Goal: Information Seeking & Learning: Learn about a topic

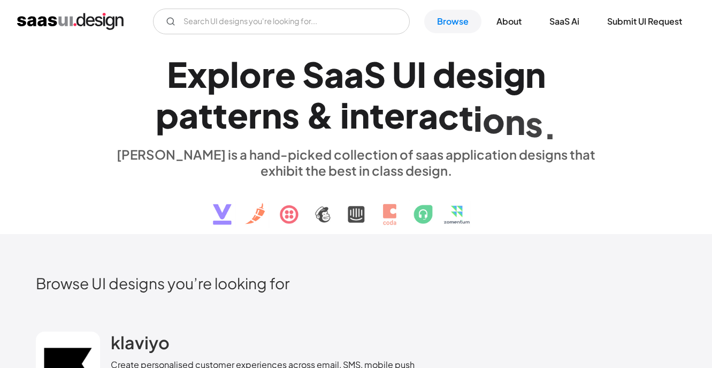
scroll to position [136, 0]
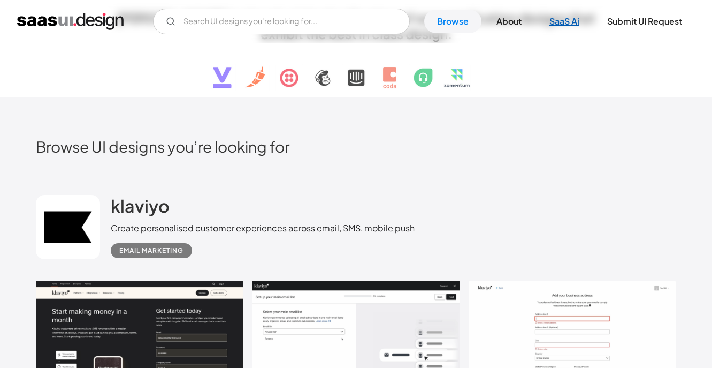
click at [563, 22] on link "SaaS Ai" at bounding box center [565, 22] width 56 height 24
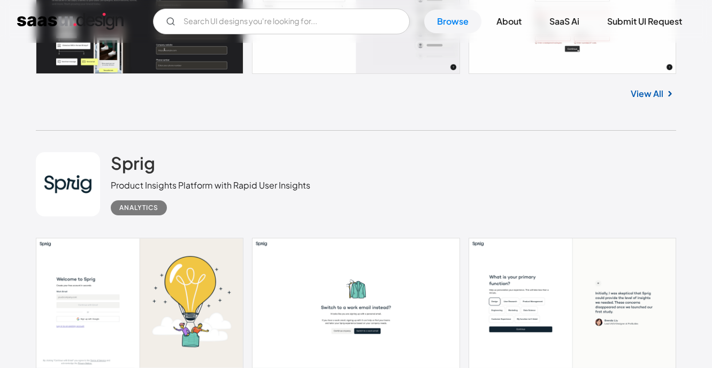
scroll to position [566, 0]
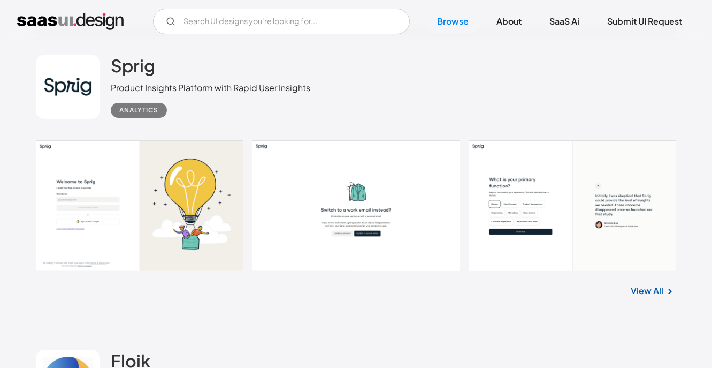
click at [209, 185] on link at bounding box center [356, 205] width 641 height 131
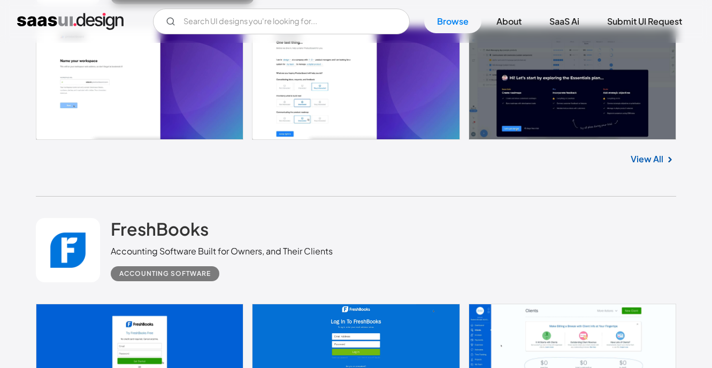
scroll to position [1725, 0]
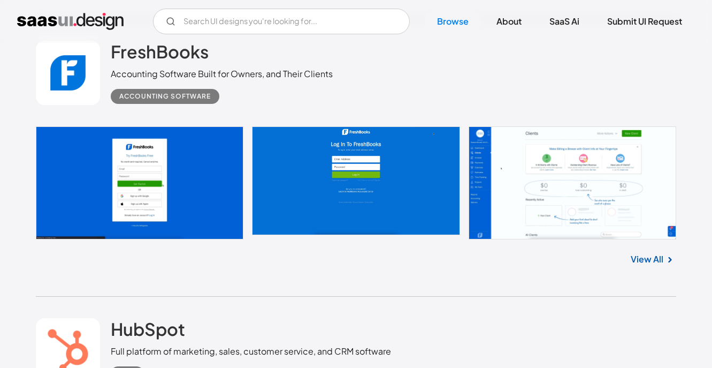
click at [410, 190] on link at bounding box center [356, 182] width 641 height 113
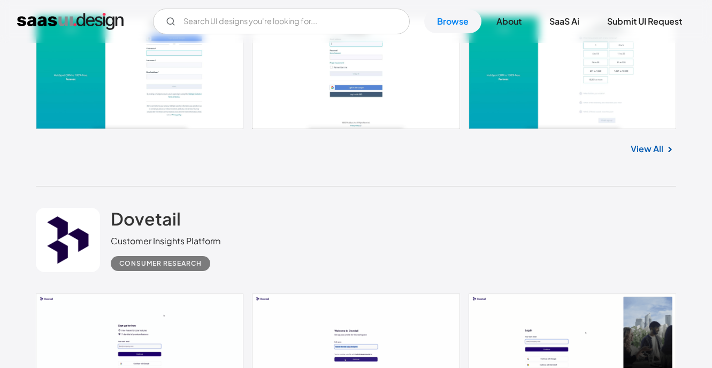
scroll to position [2282, 0]
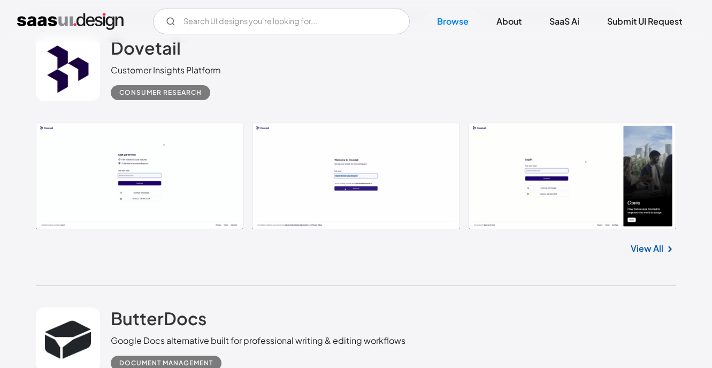
click at [183, 172] on link at bounding box center [356, 176] width 641 height 106
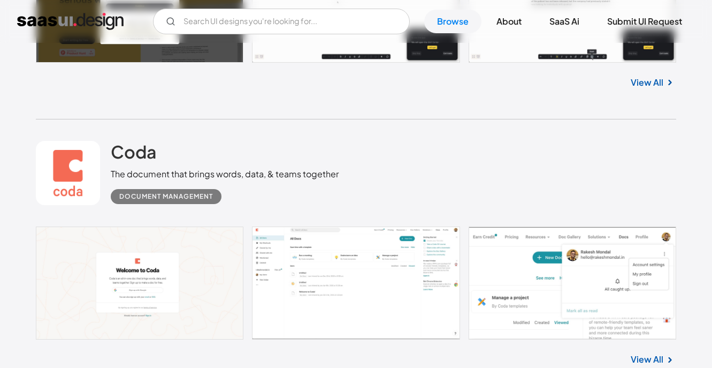
scroll to position [2730, 0]
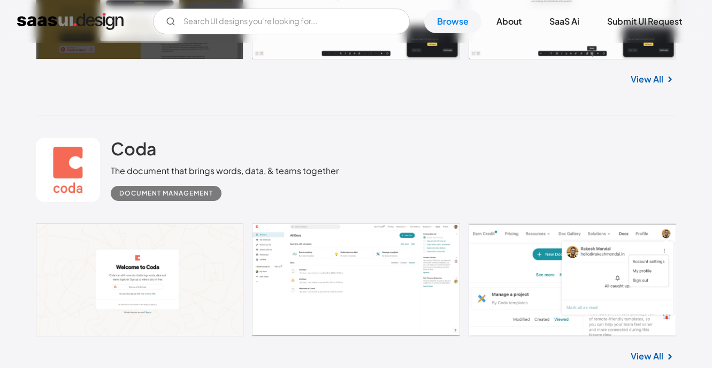
click at [314, 299] on link at bounding box center [356, 279] width 641 height 113
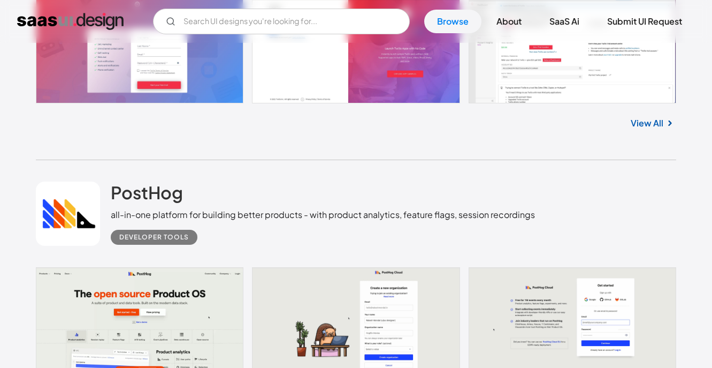
scroll to position [3895, 0]
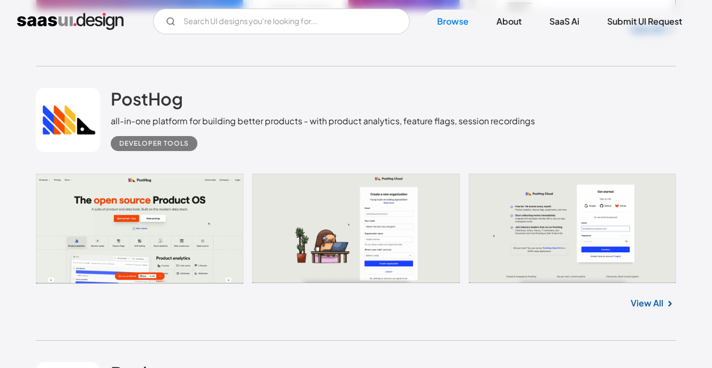
click at [228, 203] on link at bounding box center [356, 228] width 641 height 110
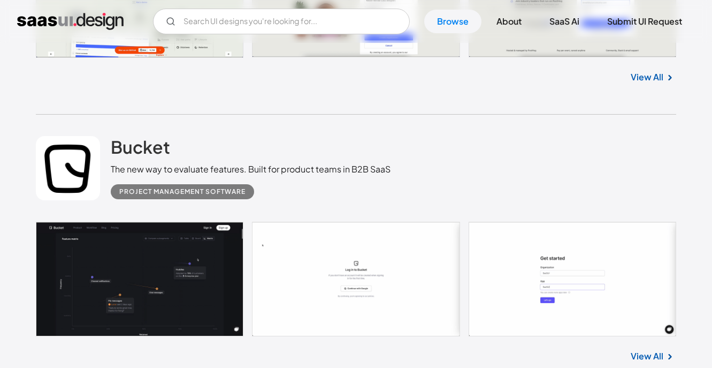
scroll to position [4121, 0]
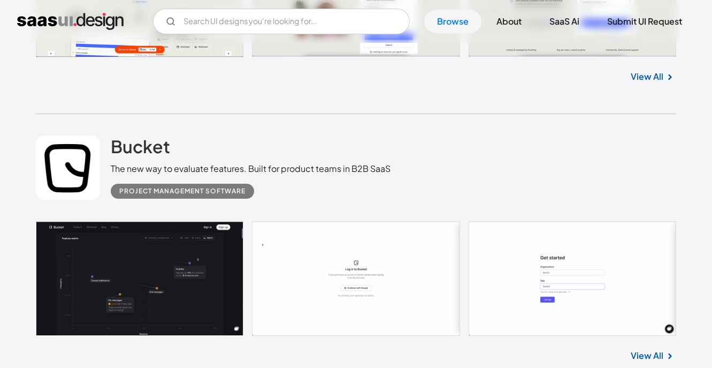
click at [328, 245] on link at bounding box center [356, 278] width 641 height 114
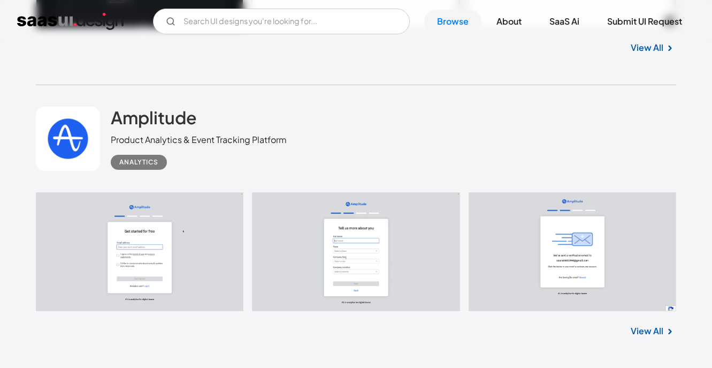
scroll to position [4430, 0]
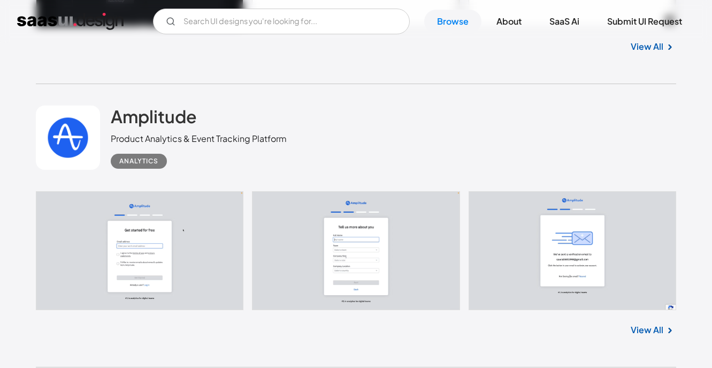
click at [113, 277] on link at bounding box center [356, 250] width 641 height 119
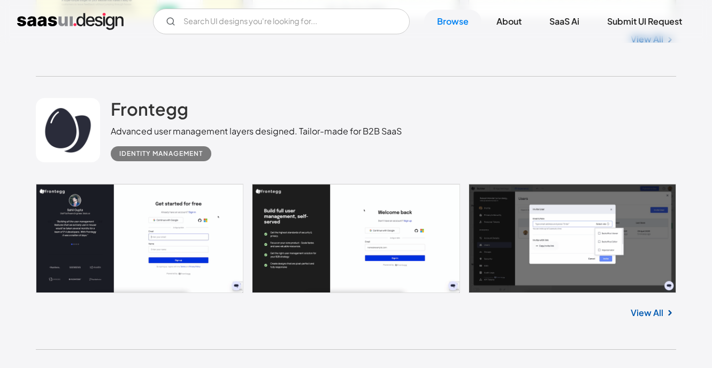
scroll to position [5609, 0]
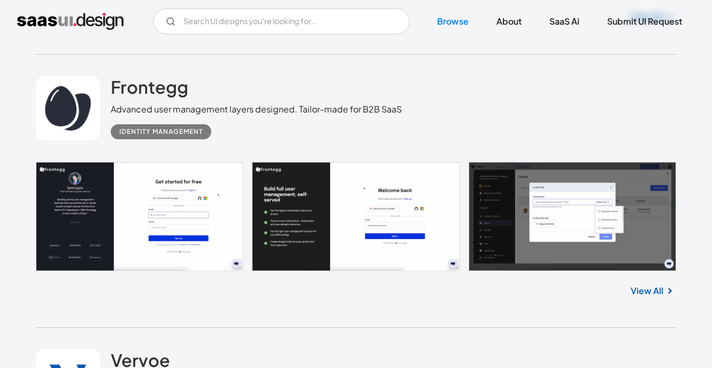
click at [202, 215] on link at bounding box center [356, 216] width 641 height 109
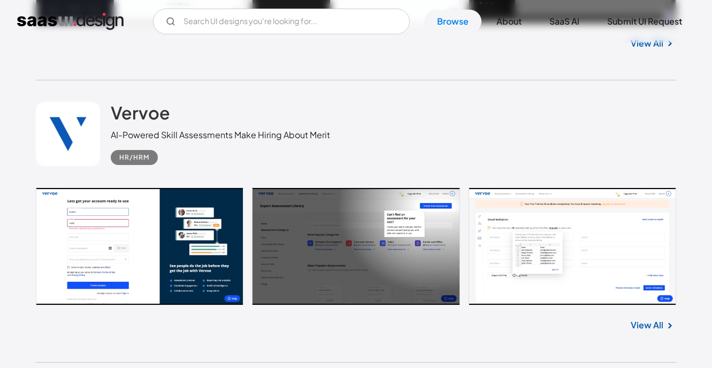
scroll to position [5884, 0]
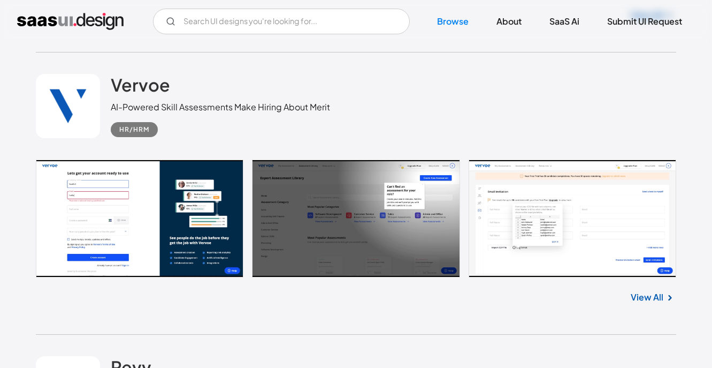
click at [121, 218] on link at bounding box center [356, 217] width 641 height 117
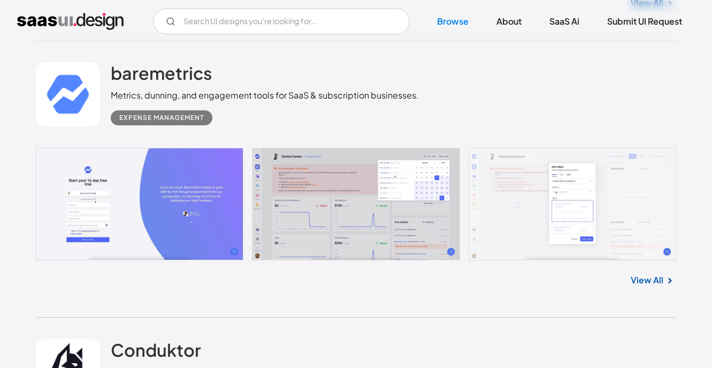
scroll to position [8720, 0]
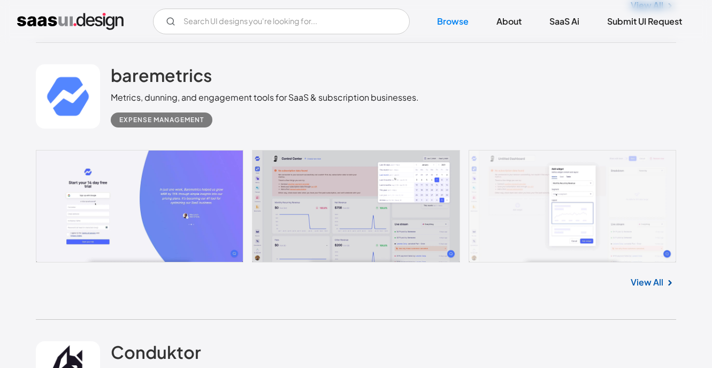
click at [200, 224] on link at bounding box center [356, 206] width 641 height 112
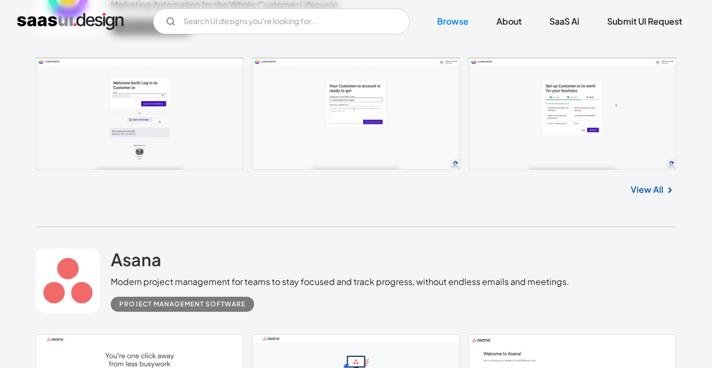
scroll to position [9922, 0]
click at [512, 131] on link at bounding box center [356, 113] width 641 height 112
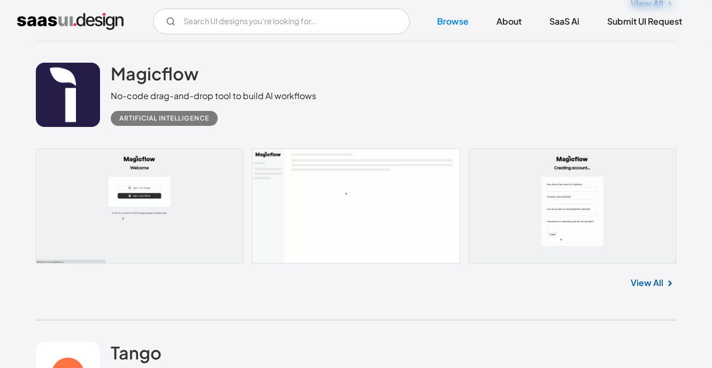
scroll to position [10403, 0]
click at [506, 227] on link at bounding box center [356, 205] width 641 height 115
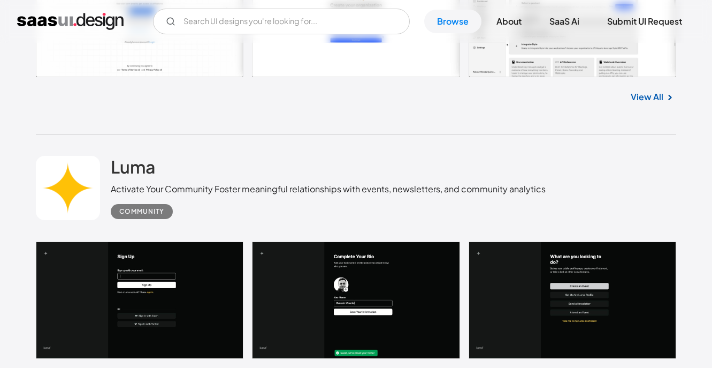
scroll to position [11325, 0]
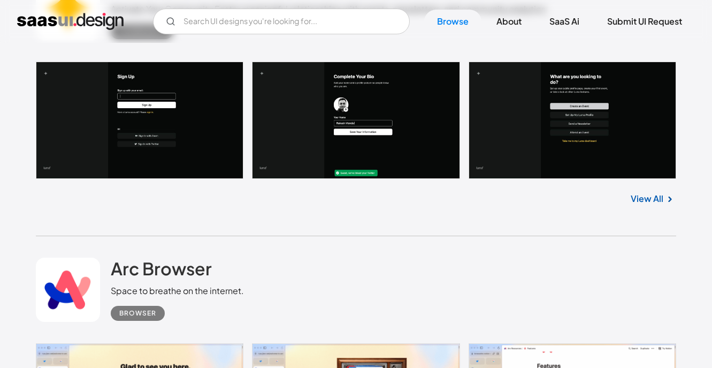
click at [111, 144] on link at bounding box center [356, 120] width 641 height 117
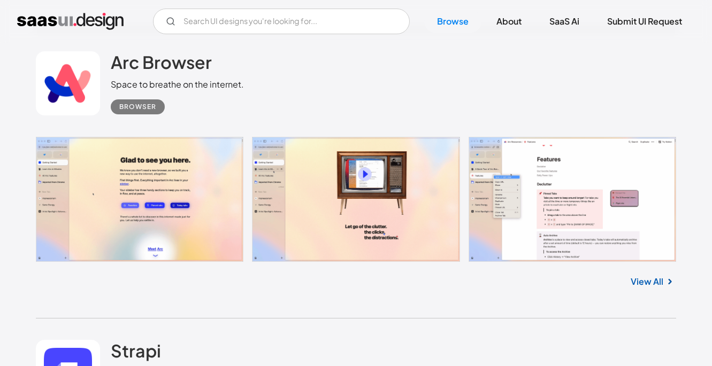
scroll to position [11535, 0]
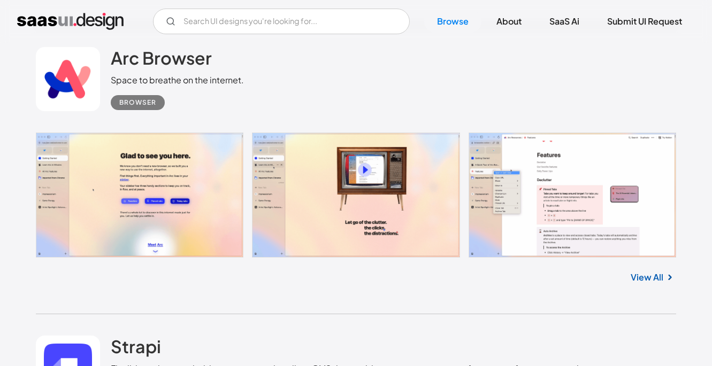
click at [157, 182] on link at bounding box center [356, 195] width 641 height 125
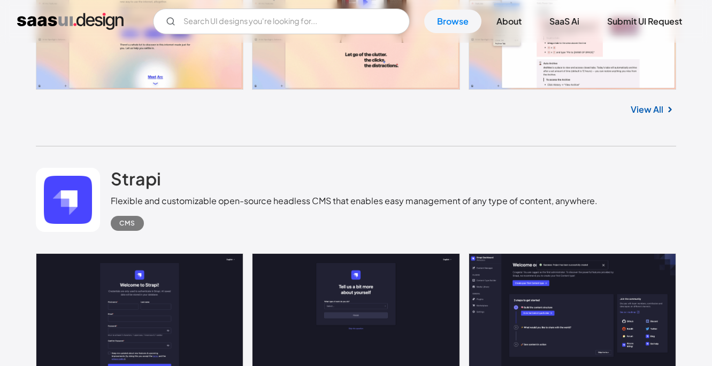
scroll to position [11746, 0]
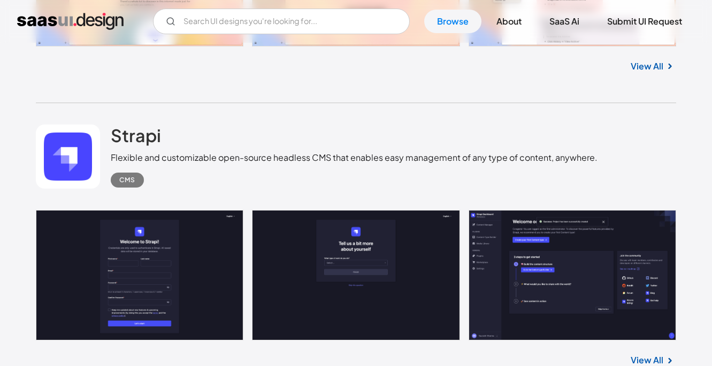
click at [196, 273] on link at bounding box center [356, 275] width 641 height 131
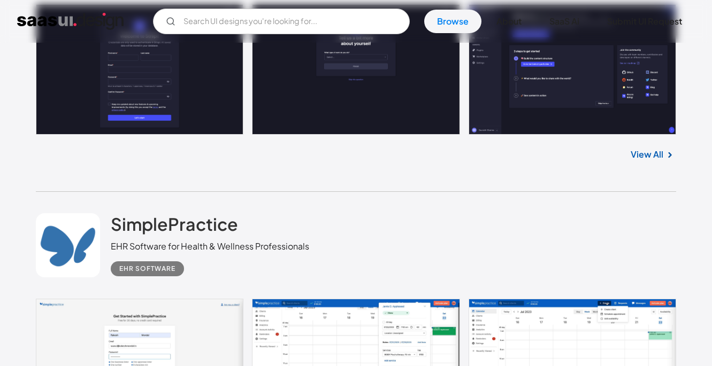
scroll to position [12017, 0]
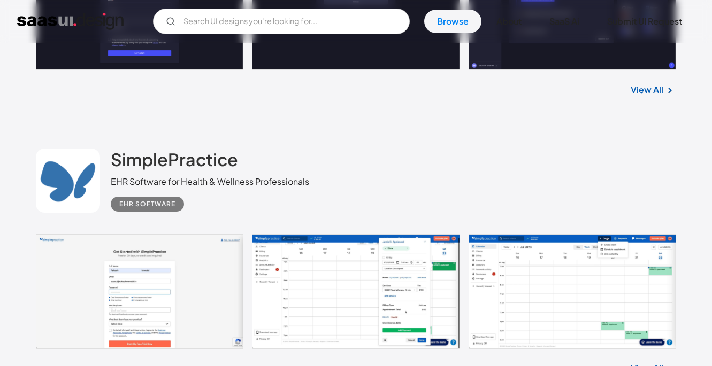
click at [266, 306] on link at bounding box center [356, 291] width 641 height 115
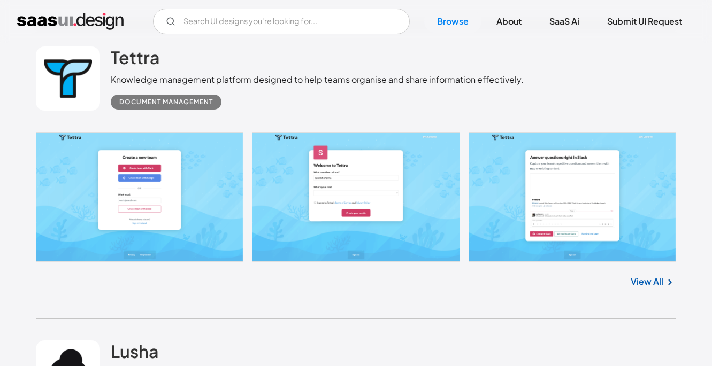
scroll to position [13842, 0]
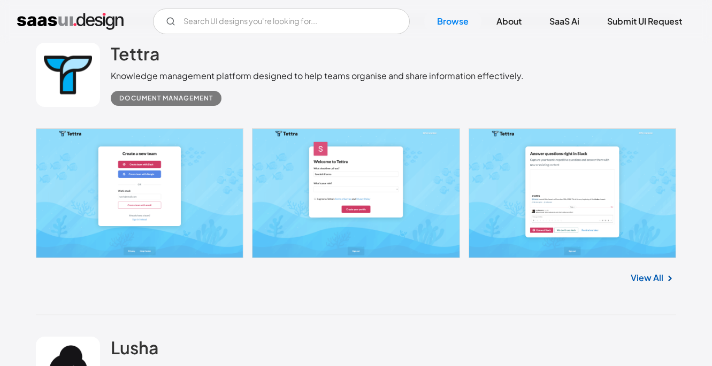
click at [209, 188] on link at bounding box center [356, 193] width 641 height 131
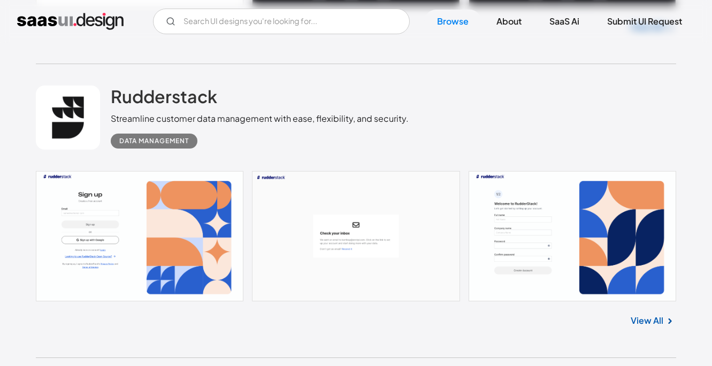
scroll to position [15243, 0]
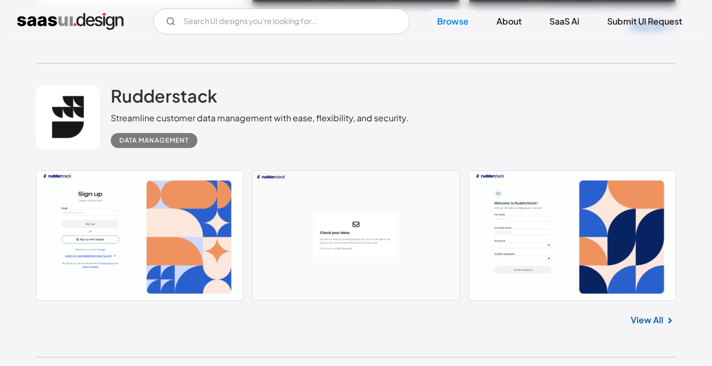
click at [125, 264] on link at bounding box center [356, 236] width 641 height 131
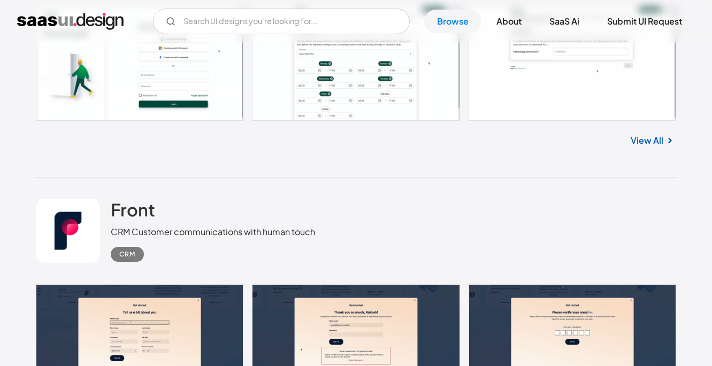
scroll to position [16419, 0]
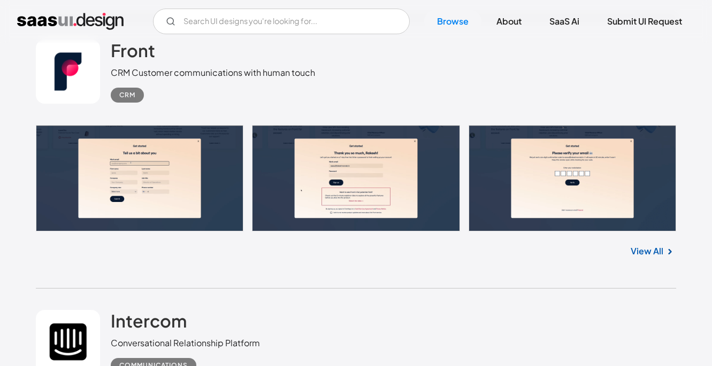
click at [201, 201] on link at bounding box center [356, 178] width 641 height 106
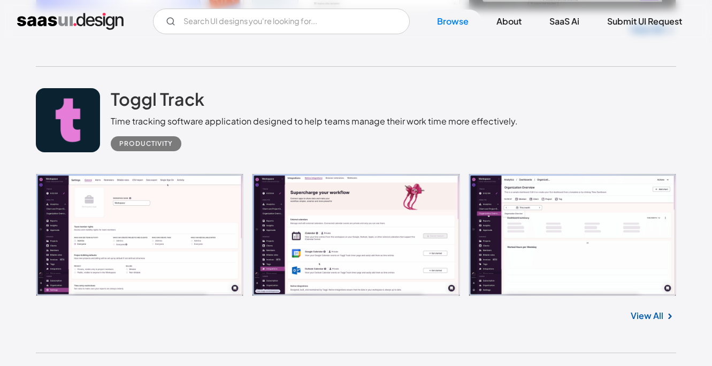
scroll to position [17477, 0]
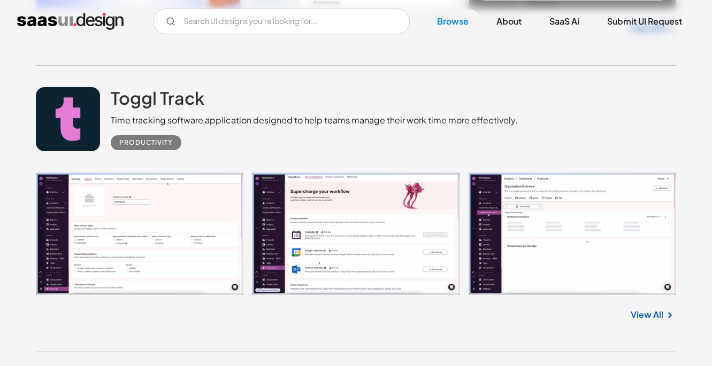
click at [179, 243] on link at bounding box center [356, 234] width 641 height 123
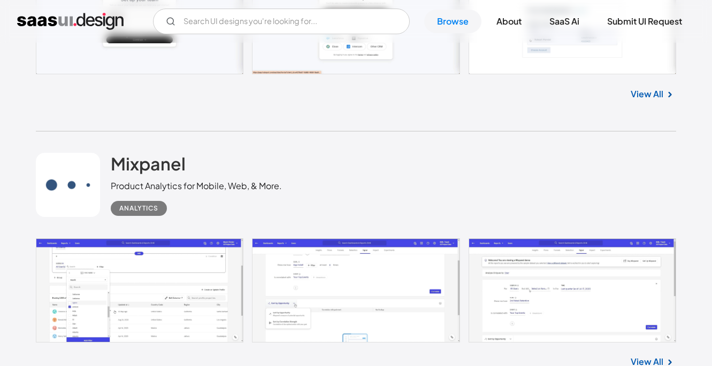
scroll to position [19377, 0]
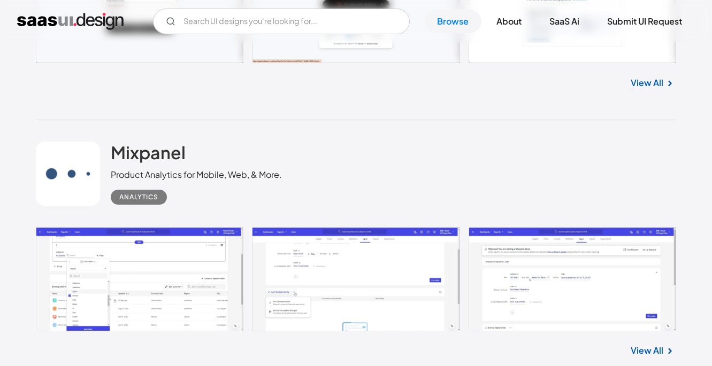
click at [193, 262] on link at bounding box center [356, 279] width 641 height 104
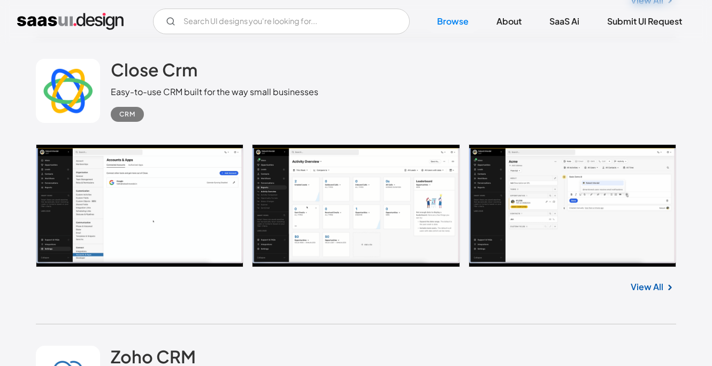
scroll to position [20018, 0]
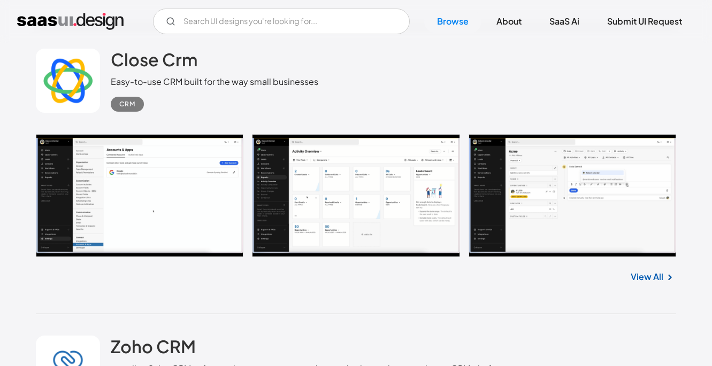
click at [199, 220] on link at bounding box center [356, 195] width 641 height 123
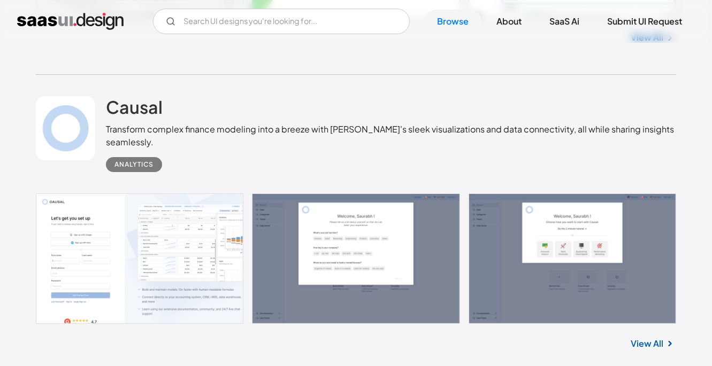
scroll to position [20562, 0]
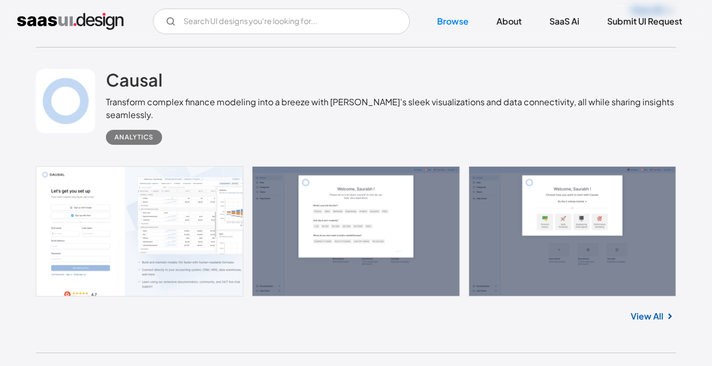
click at [169, 247] on link at bounding box center [356, 231] width 641 height 131
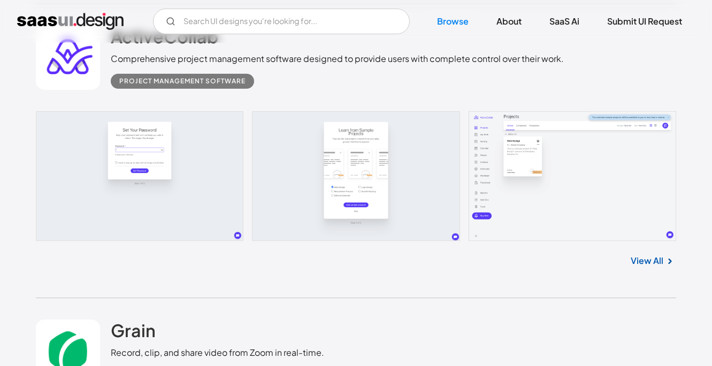
scroll to position [21206, 0]
click at [164, 154] on link at bounding box center [356, 177] width 641 height 131
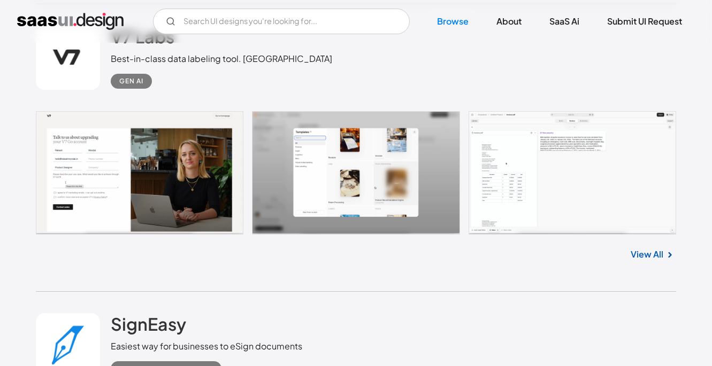
scroll to position [23183, 0]
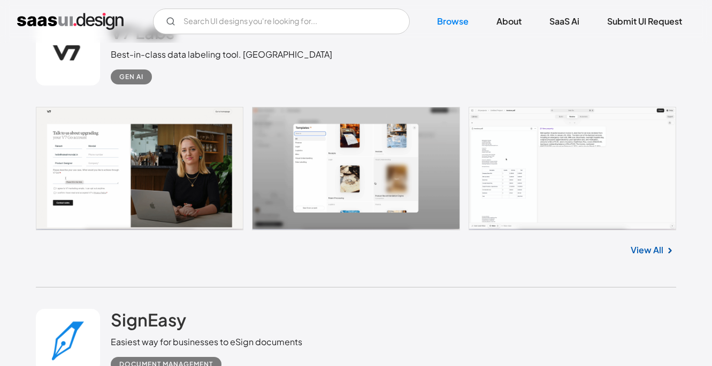
click at [152, 164] on link at bounding box center [356, 169] width 641 height 124
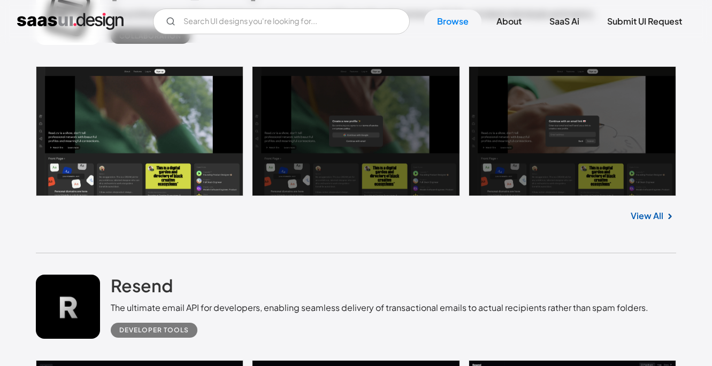
scroll to position [23799, 0]
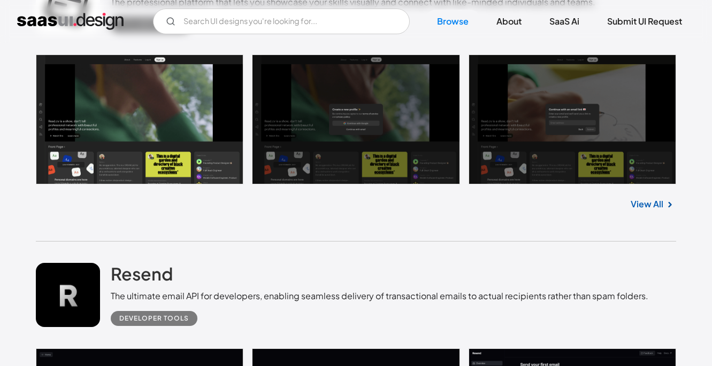
click at [104, 116] on link at bounding box center [356, 120] width 641 height 131
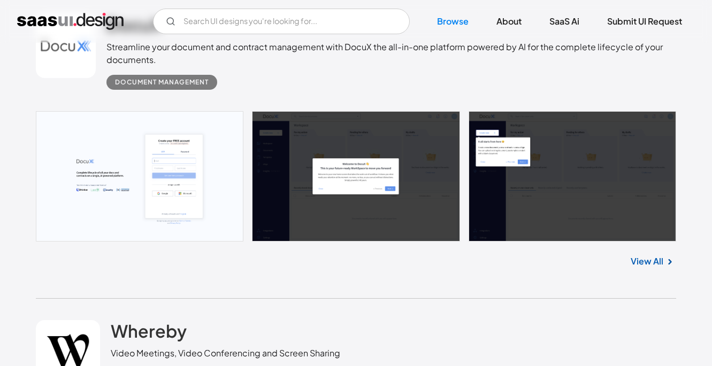
scroll to position [24342, 0]
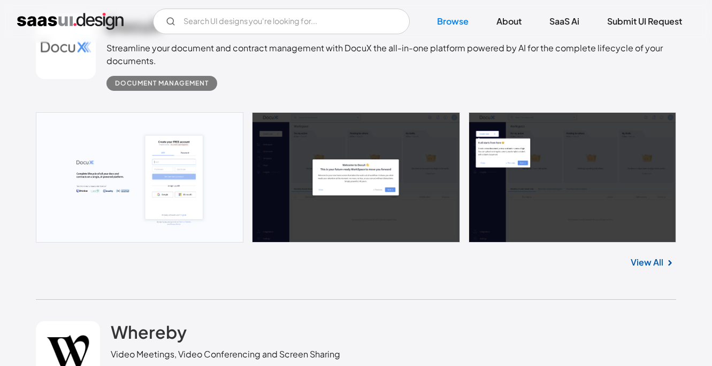
click at [183, 167] on link at bounding box center [356, 177] width 641 height 131
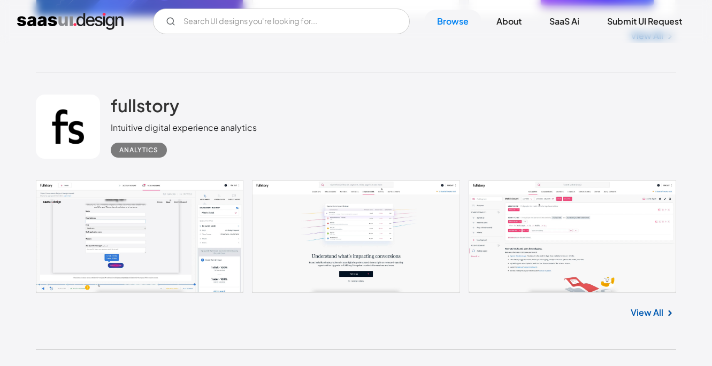
scroll to position [26922, 0]
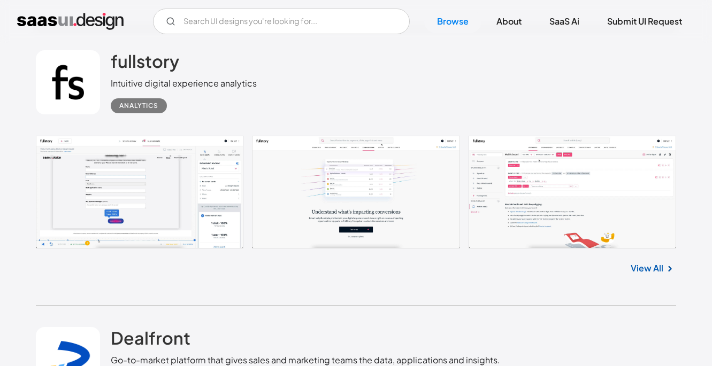
click at [159, 182] on link at bounding box center [356, 192] width 641 height 113
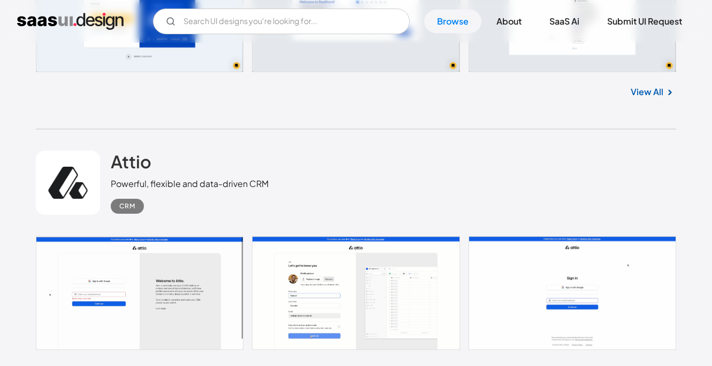
scroll to position [27327, 0]
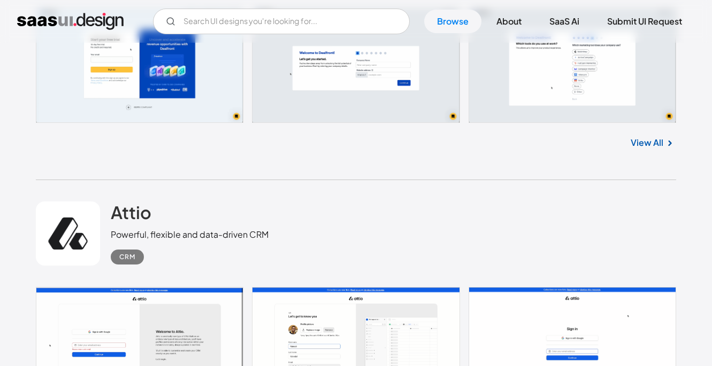
click at [104, 92] on link at bounding box center [356, 65] width 641 height 115
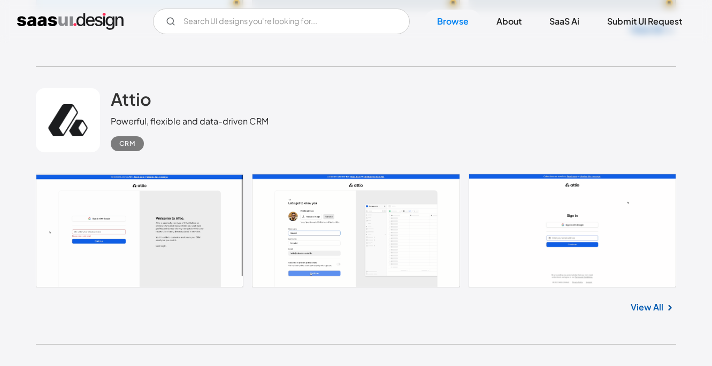
scroll to position [27496, 0]
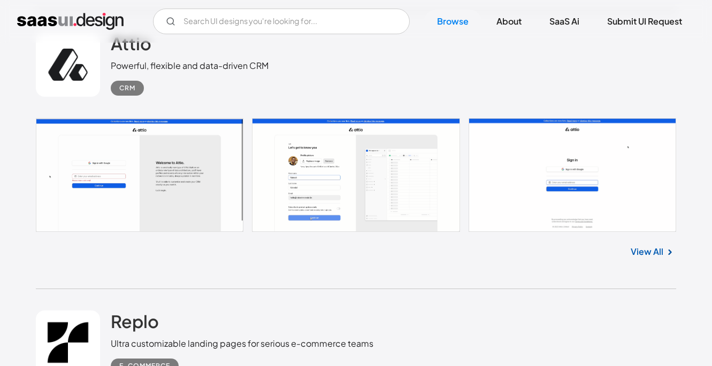
click at [128, 190] on link at bounding box center [356, 175] width 641 height 114
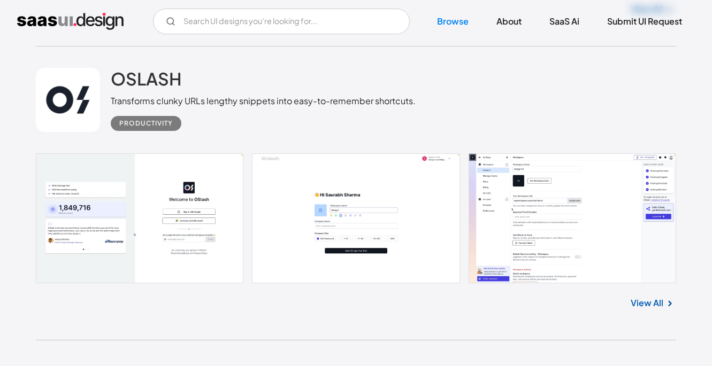
scroll to position [28341, 0]
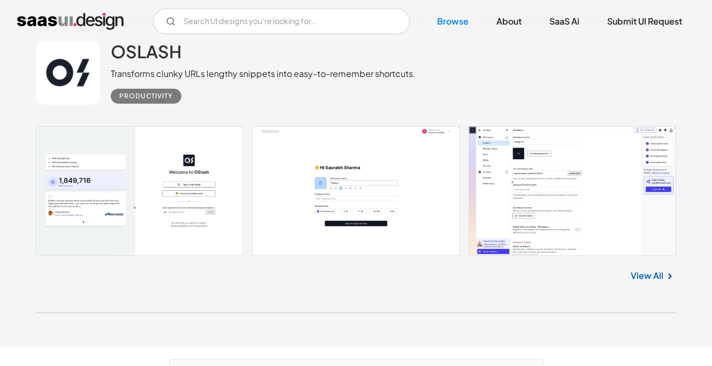
click at [345, 182] on link at bounding box center [356, 191] width 641 height 131
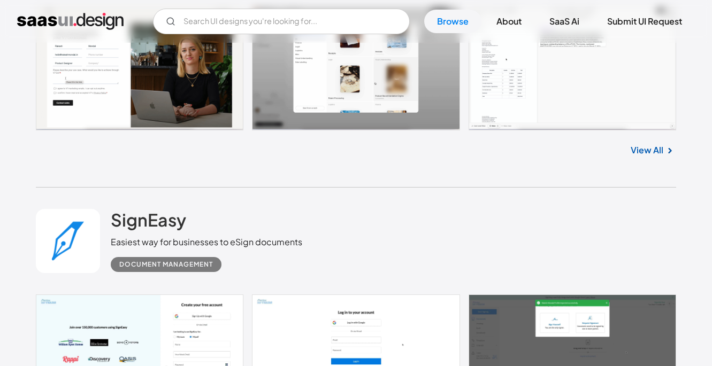
scroll to position [22928, 0]
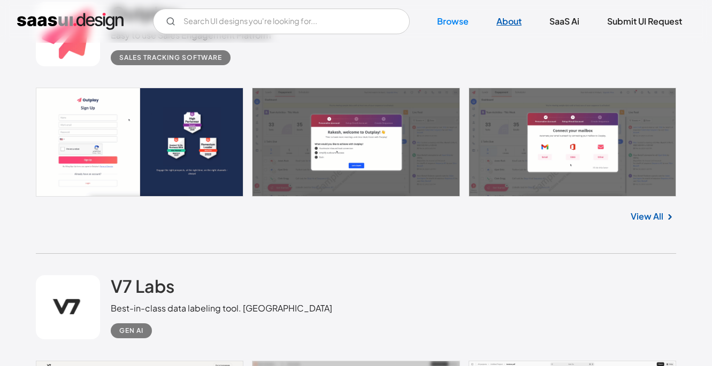
click at [503, 20] on link "About" at bounding box center [509, 22] width 51 height 24
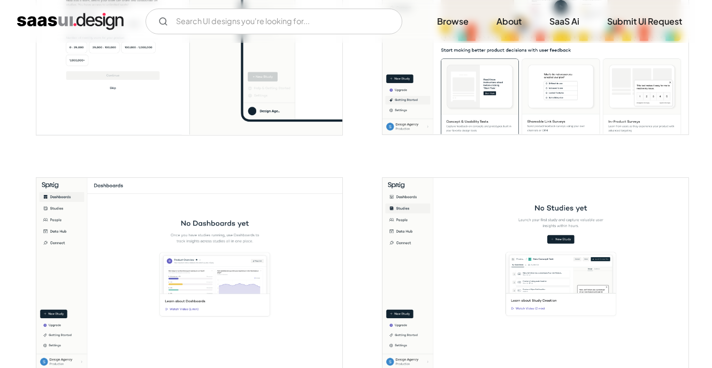
scroll to position [819, 0]
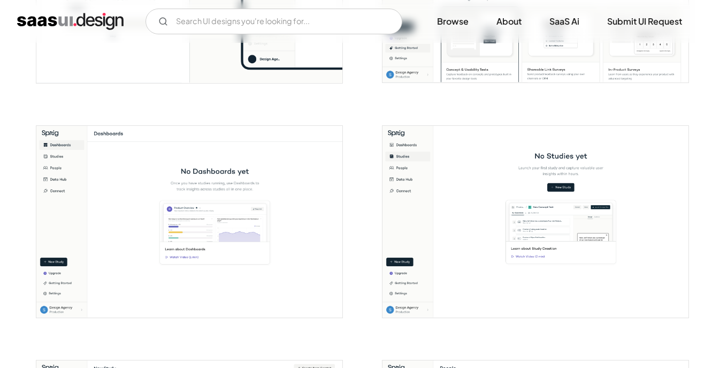
click at [285, 189] on img "open lightbox" at bounding box center [189, 222] width 307 height 192
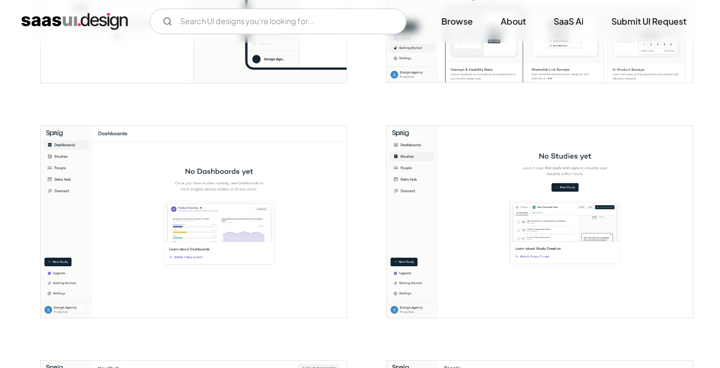
scroll to position [829, 0]
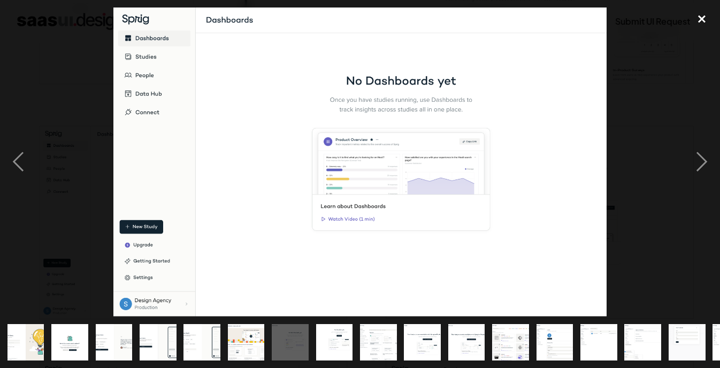
click at [703, 15] on div "close lightbox" at bounding box center [702, 19] width 36 height 24
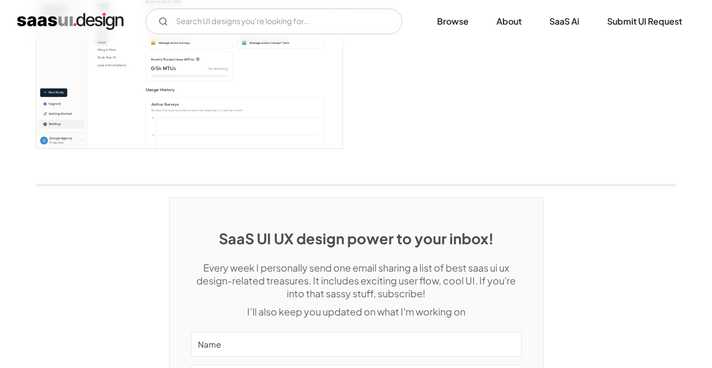
scroll to position [2806, 0]
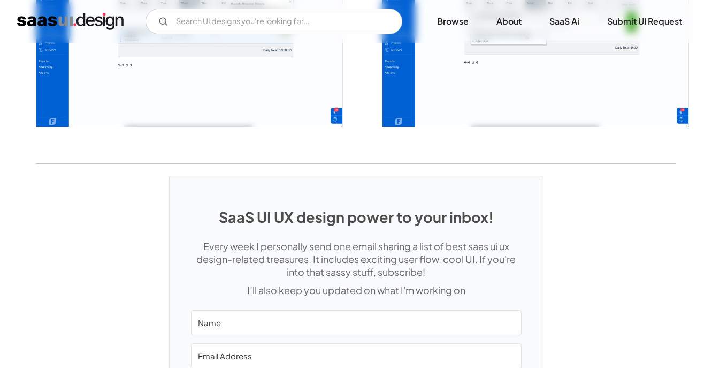
scroll to position [2517, 0]
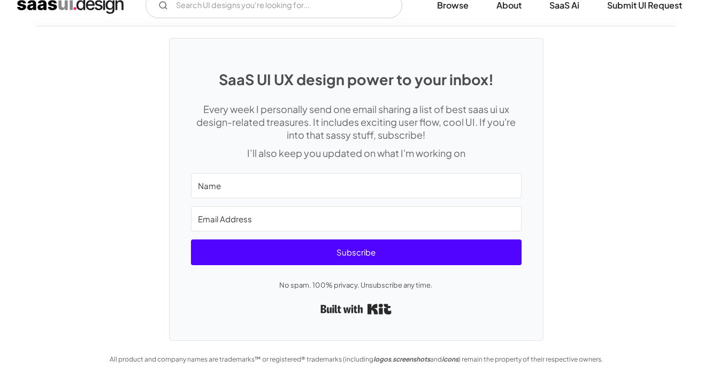
scroll to position [2807, 0]
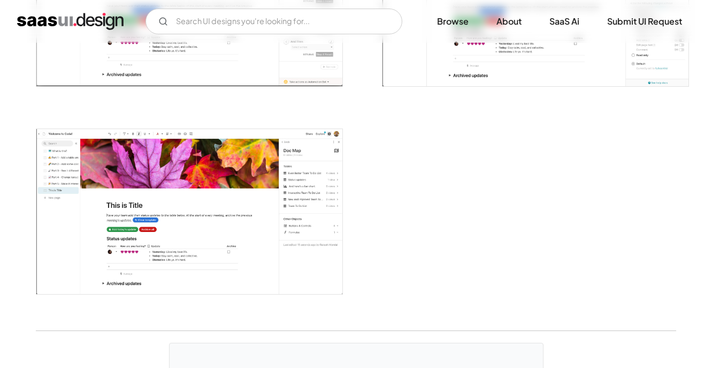
scroll to position [2930, 0]
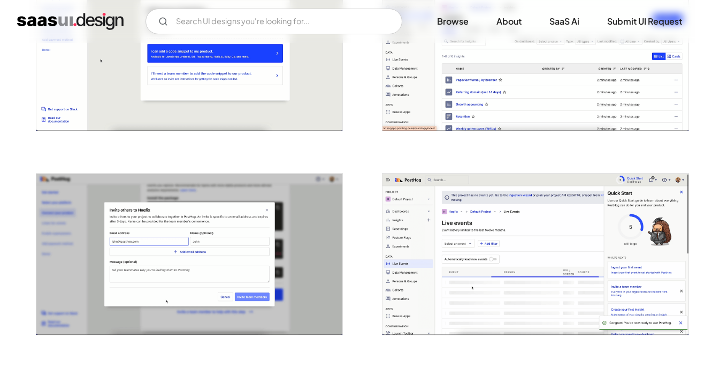
scroll to position [1590, 0]
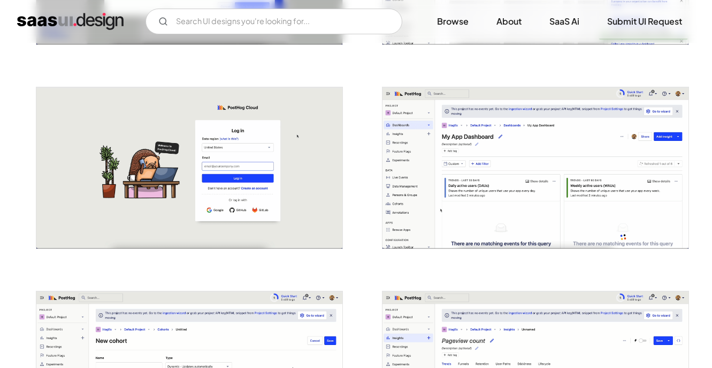
click at [516, 136] on img "open lightbox" at bounding box center [536, 167] width 307 height 161
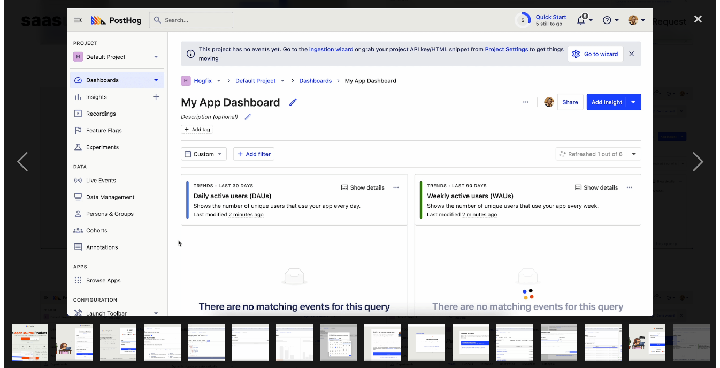
scroll to position [1592, 0]
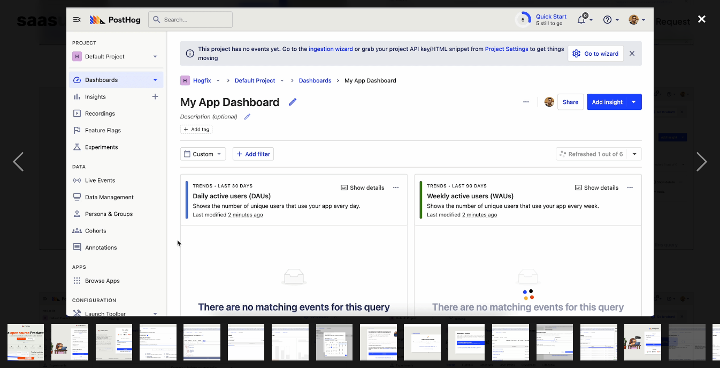
click at [700, 20] on div "close lightbox" at bounding box center [702, 19] width 36 height 24
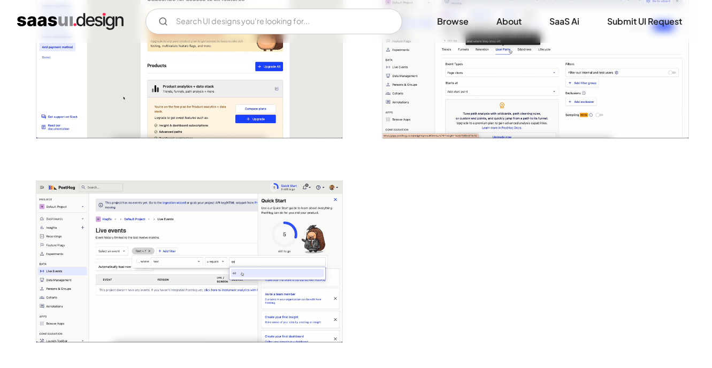
scroll to position [2666, 0]
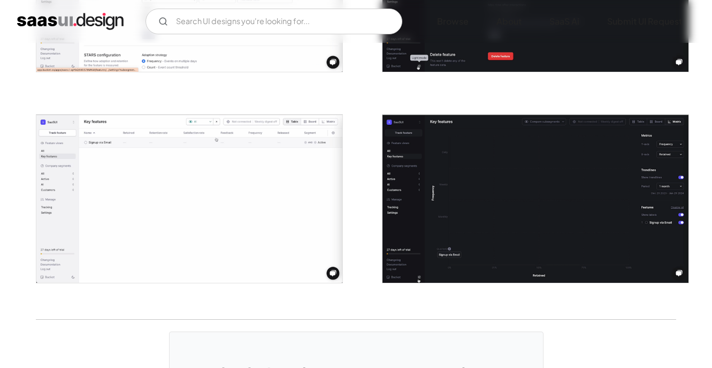
scroll to position [2026, 0]
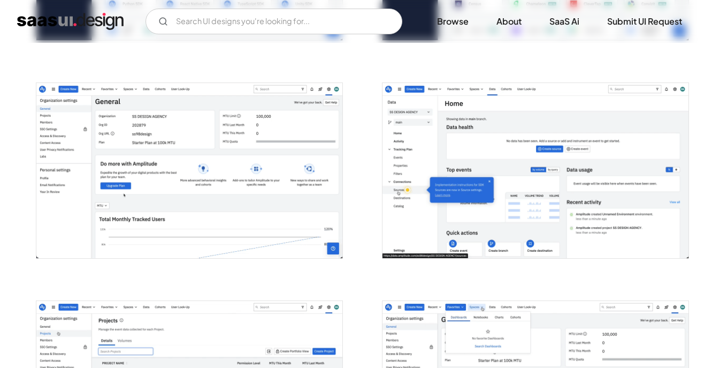
scroll to position [1042, 0]
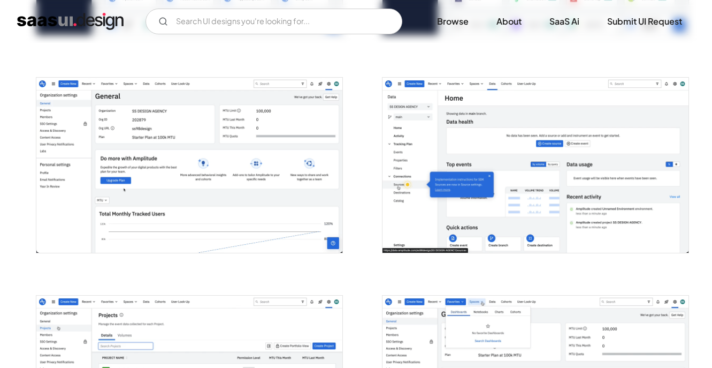
click at [515, 104] on img "open lightbox" at bounding box center [536, 165] width 307 height 174
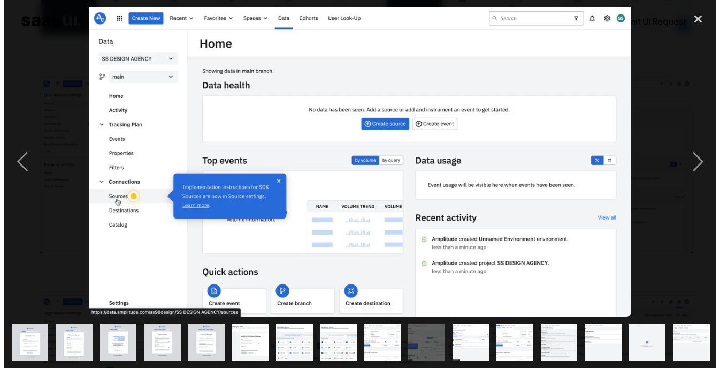
scroll to position [1043, 0]
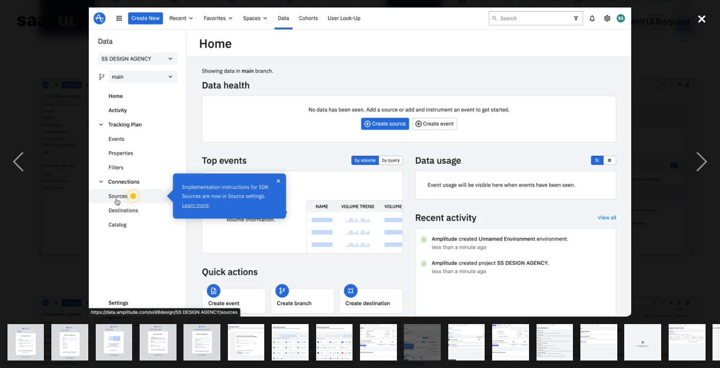
click at [701, 14] on div "close lightbox" at bounding box center [702, 19] width 36 height 24
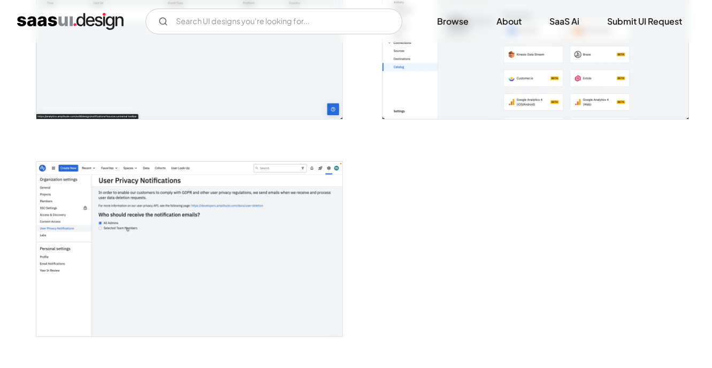
scroll to position [2752, 0]
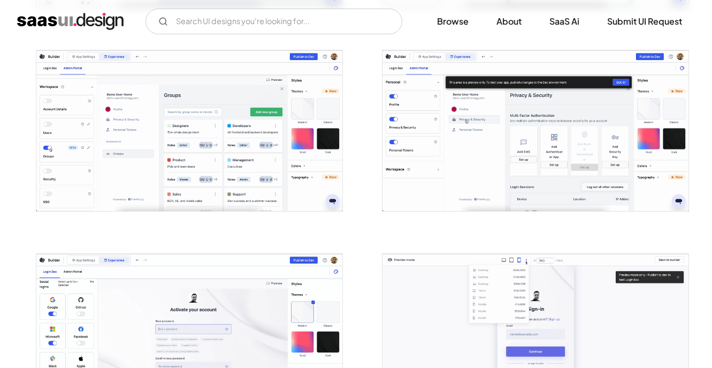
scroll to position [1245, 0]
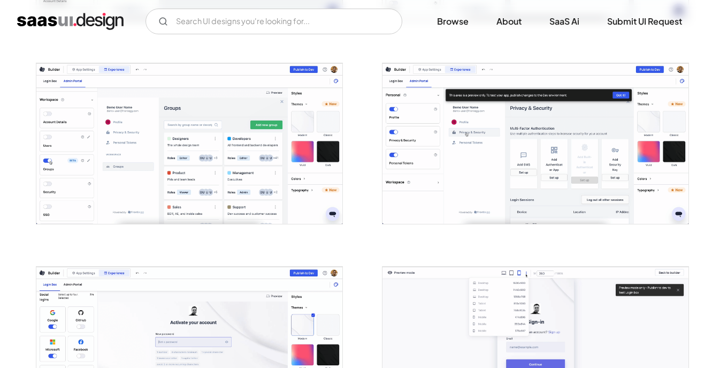
click at [181, 170] on img "open lightbox" at bounding box center [189, 143] width 307 height 160
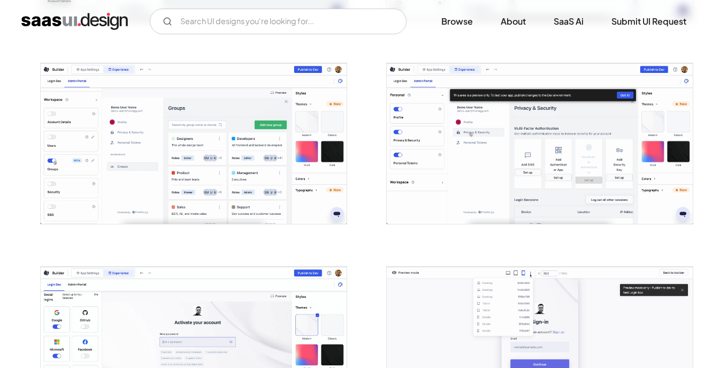
scroll to position [1203, 0]
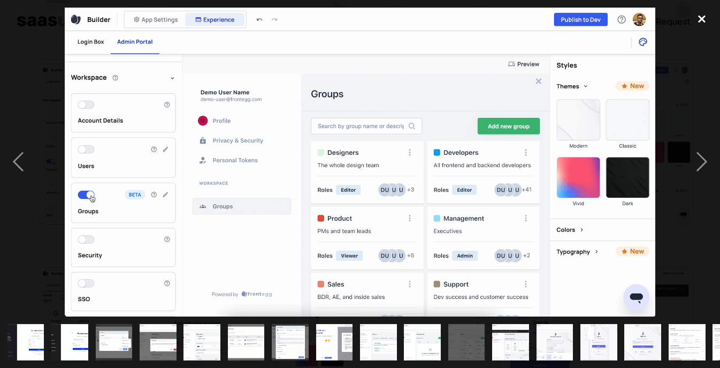
click at [701, 20] on div "close lightbox" at bounding box center [702, 19] width 36 height 24
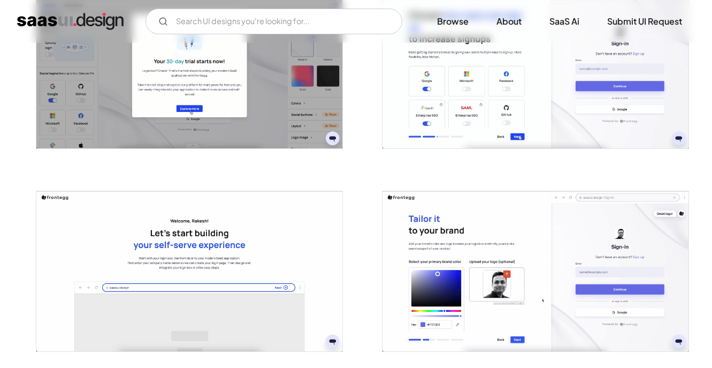
scroll to position [2660, 0]
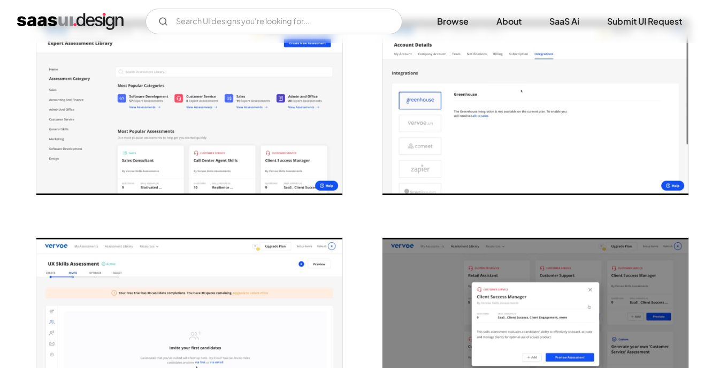
scroll to position [1453, 0]
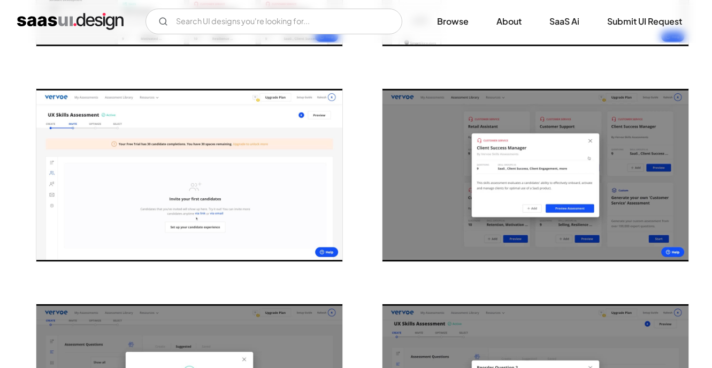
click at [455, 150] on img "open lightbox" at bounding box center [536, 175] width 307 height 172
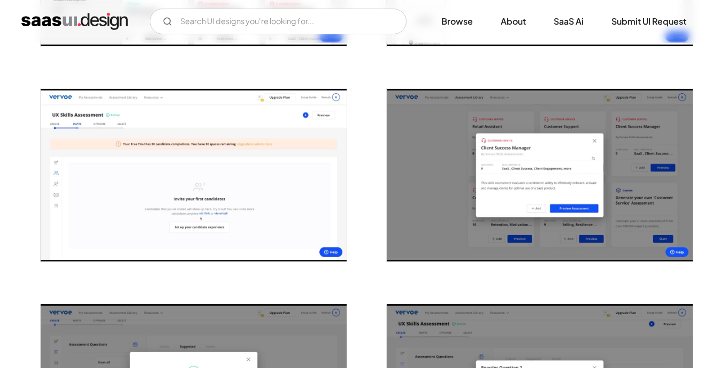
scroll to position [1455, 0]
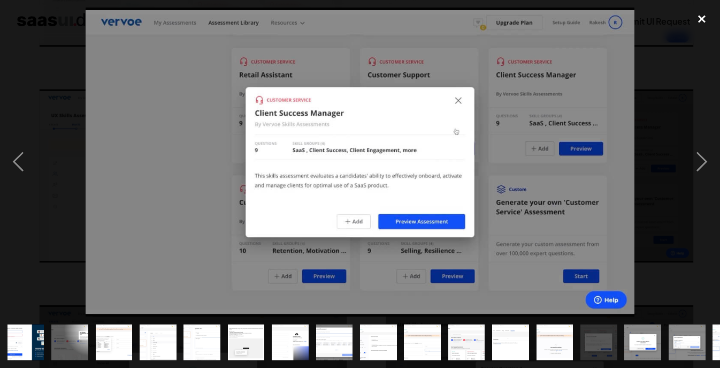
click at [704, 17] on div "close lightbox" at bounding box center [702, 19] width 36 height 24
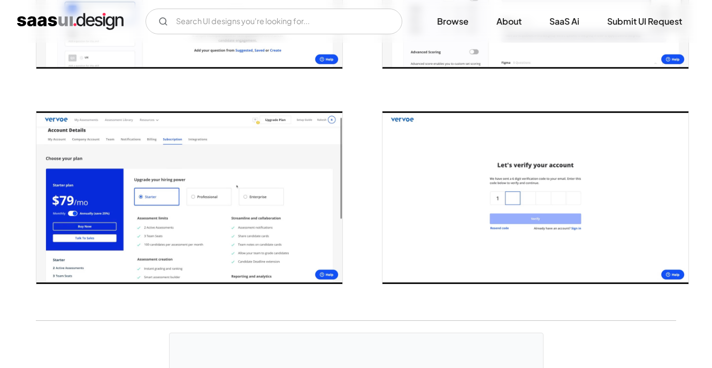
scroll to position [2298, 0]
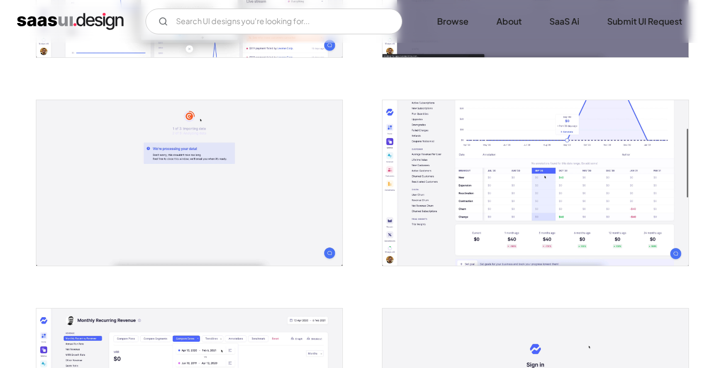
scroll to position [772, 0]
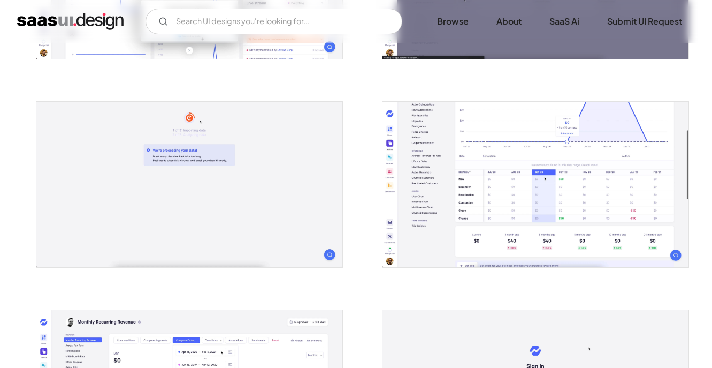
click at [478, 182] on img "open lightbox" at bounding box center [536, 184] width 307 height 165
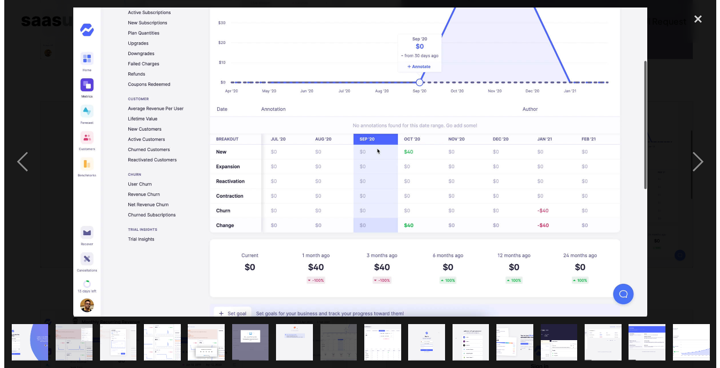
scroll to position [773, 0]
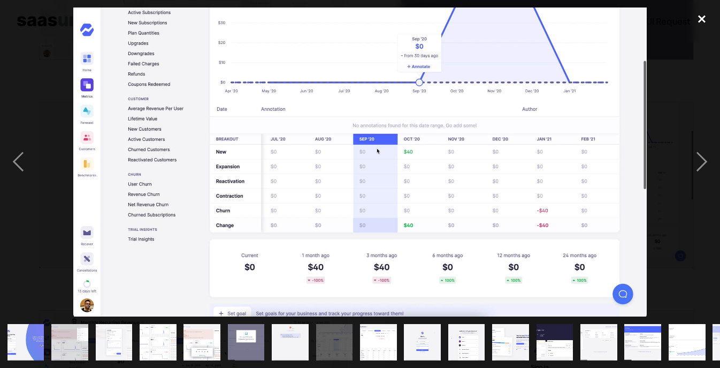
click at [705, 19] on div "close lightbox" at bounding box center [702, 19] width 36 height 24
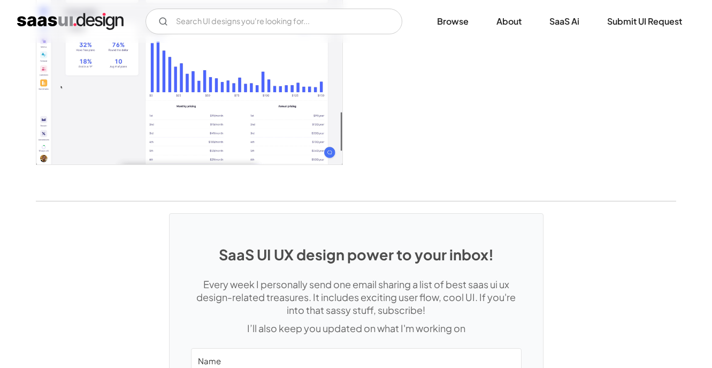
scroll to position [2123, 0]
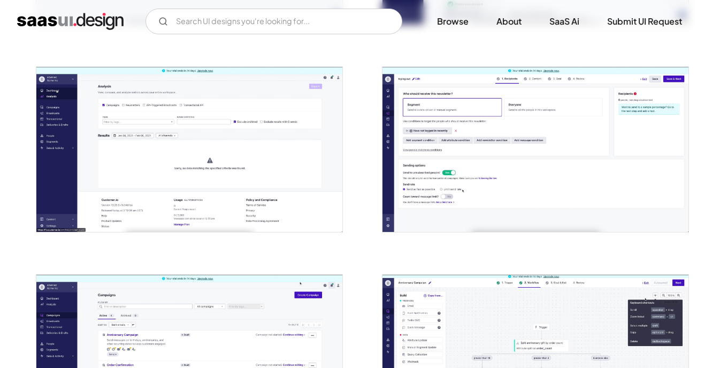
scroll to position [819, 0]
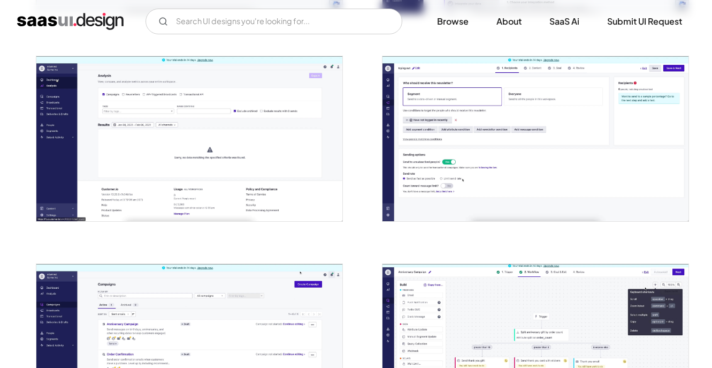
click at [571, 127] on img "open lightbox" at bounding box center [536, 138] width 307 height 165
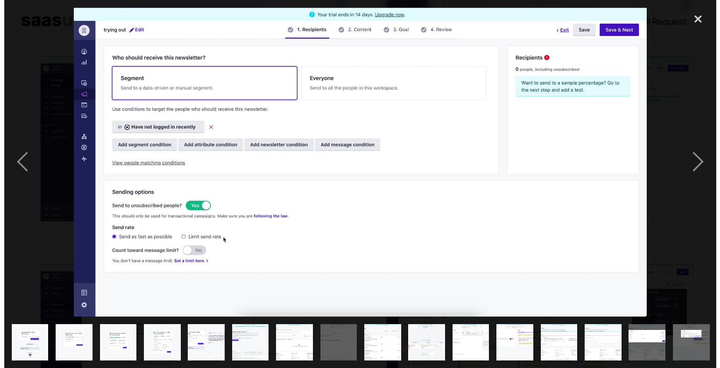
scroll to position [819, 0]
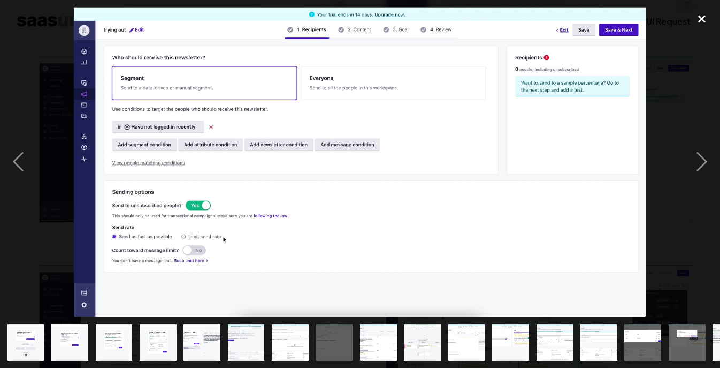
click at [702, 16] on div "close lightbox" at bounding box center [702, 19] width 36 height 24
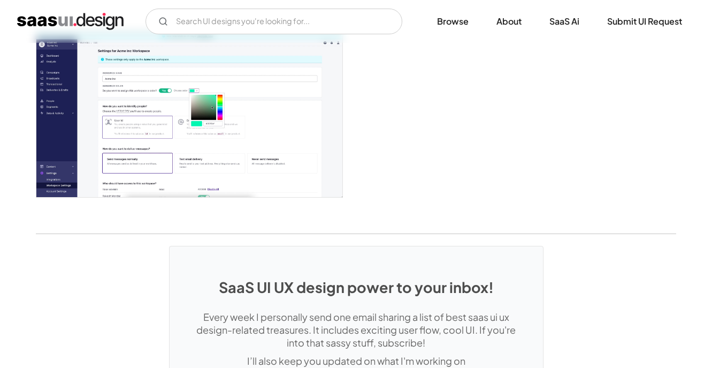
scroll to position [2727, 0]
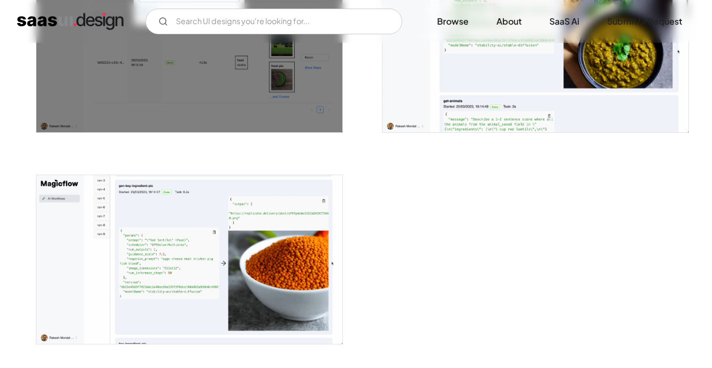
scroll to position [1856, 0]
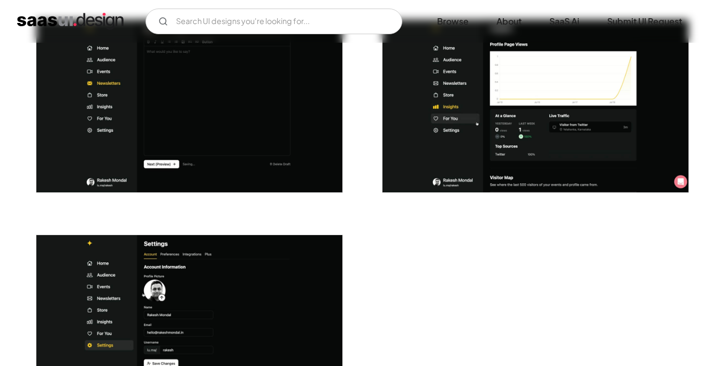
scroll to position [2943, 0]
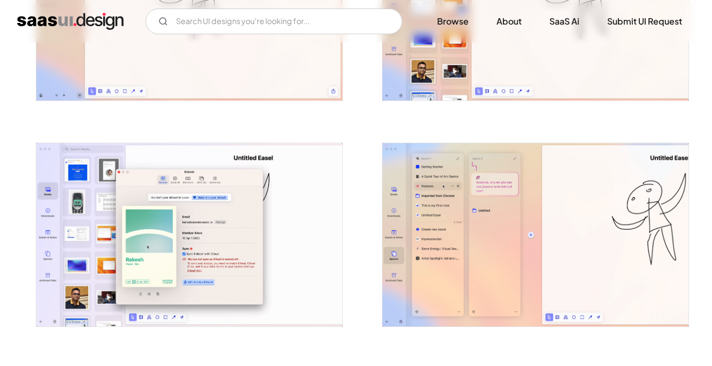
scroll to position [2378, 0]
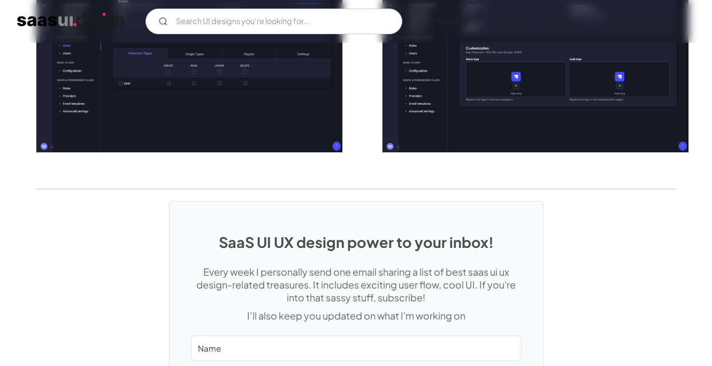
scroll to position [2571, 0]
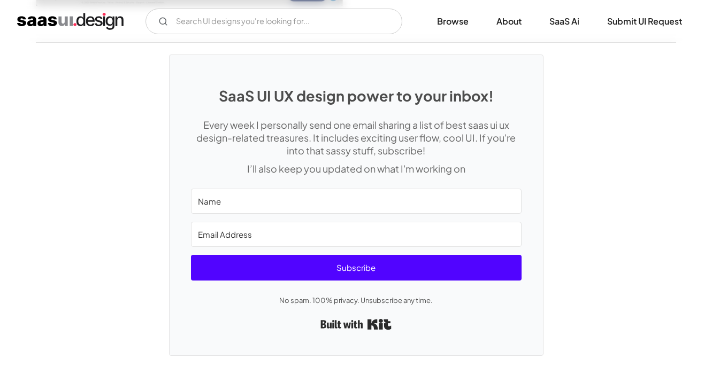
scroll to position [2977, 0]
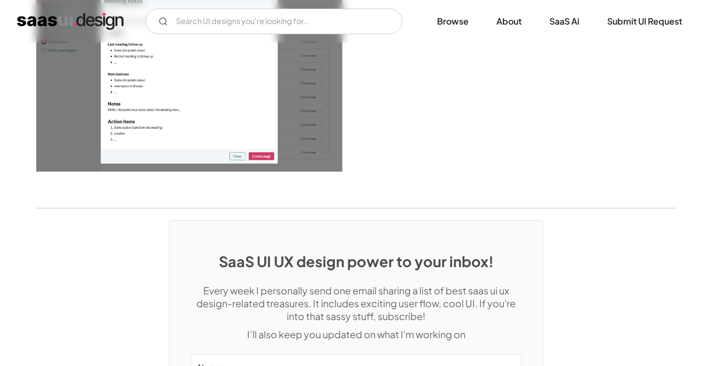
scroll to position [3273, 0]
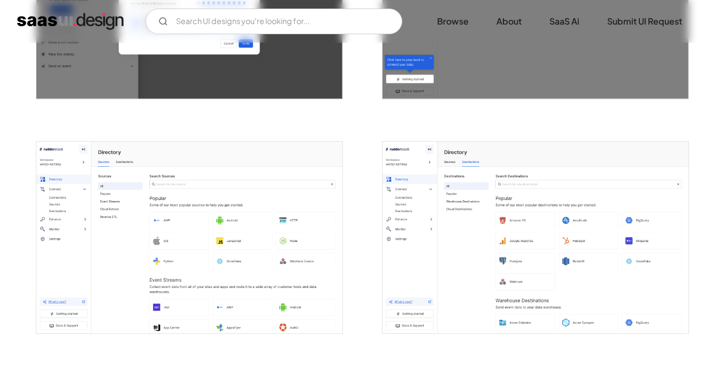
scroll to position [1130, 0]
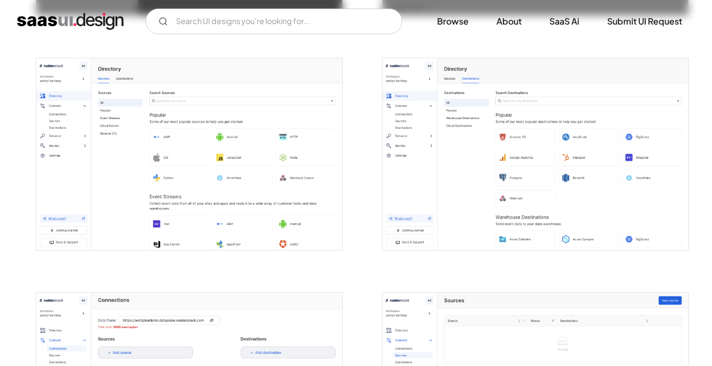
click at [457, 162] on img "open lightbox" at bounding box center [536, 154] width 307 height 192
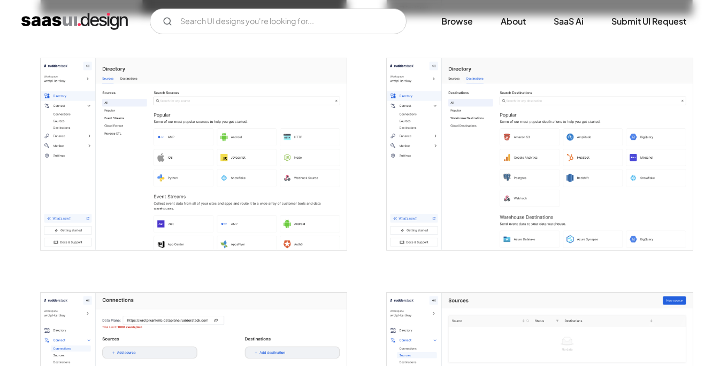
scroll to position [1131, 0]
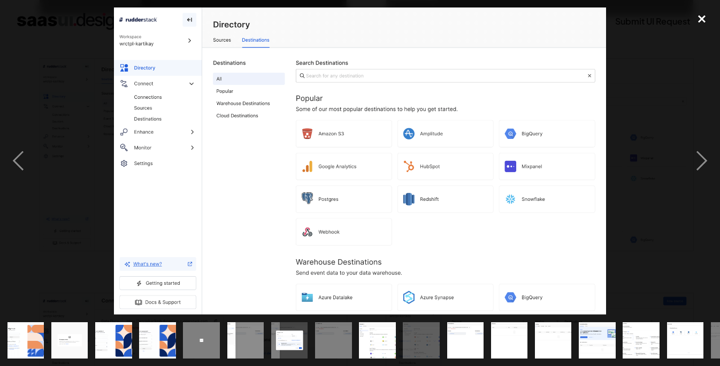
click at [688, 22] on div "close lightbox" at bounding box center [702, 19] width 36 height 24
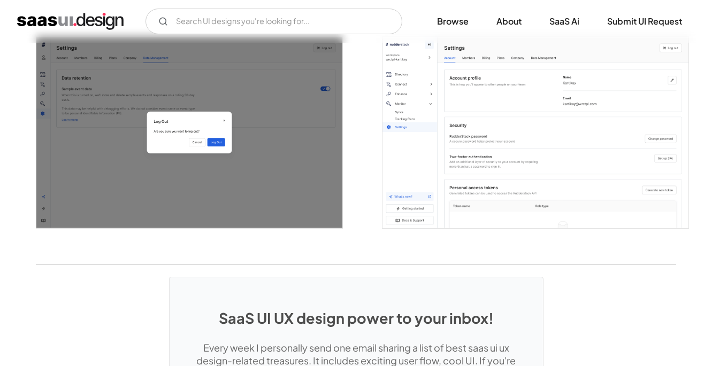
scroll to position [2089, 0]
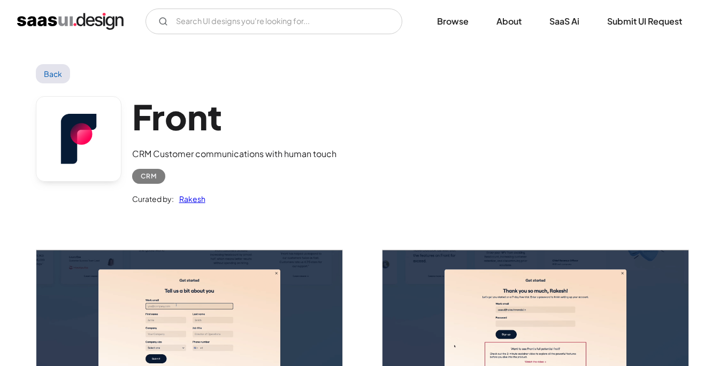
scroll to position [287, 0]
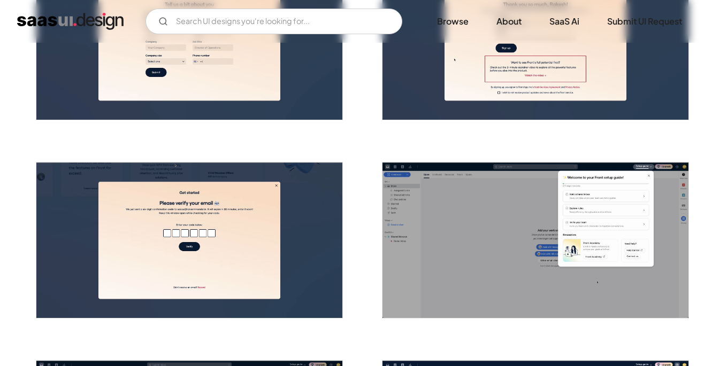
click at [476, 212] on img "open lightbox" at bounding box center [536, 241] width 307 height 156
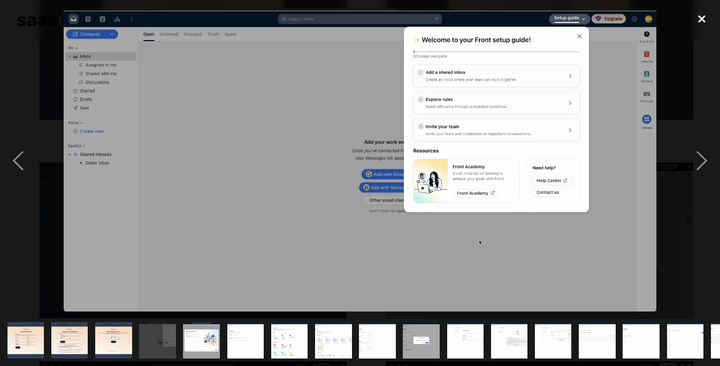
click at [699, 17] on div "close lightbox" at bounding box center [702, 19] width 36 height 24
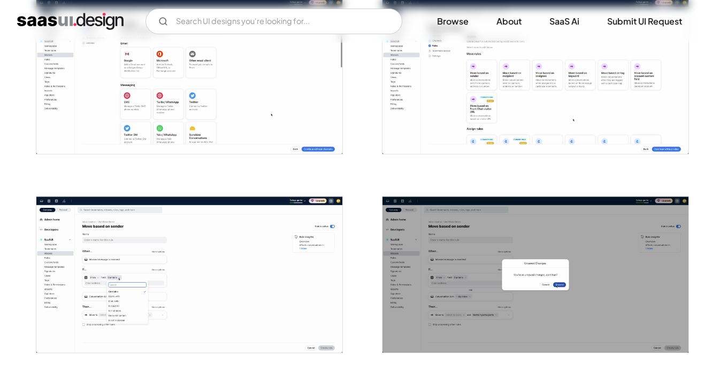
scroll to position [778, 0]
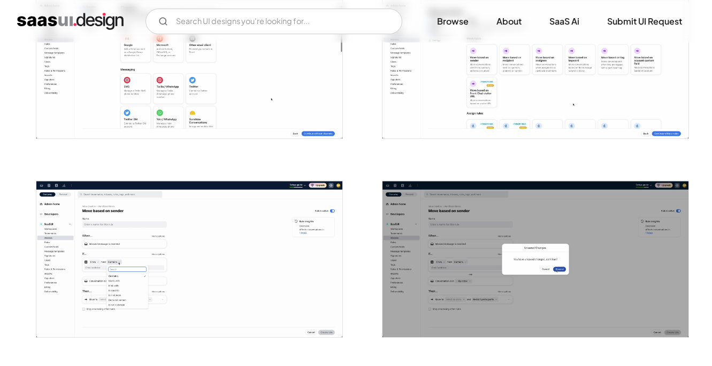
click at [479, 52] on img "open lightbox" at bounding box center [536, 61] width 307 height 156
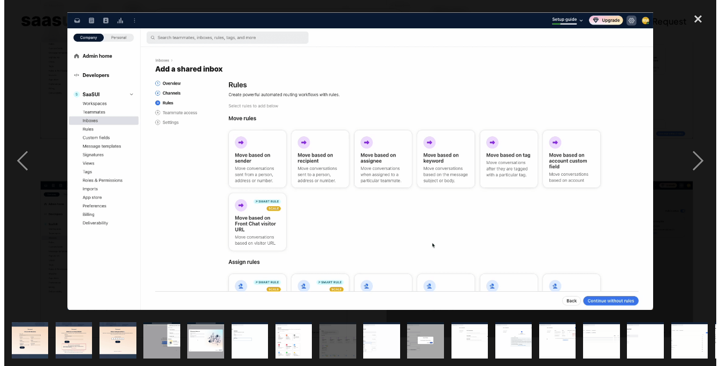
scroll to position [865, 0]
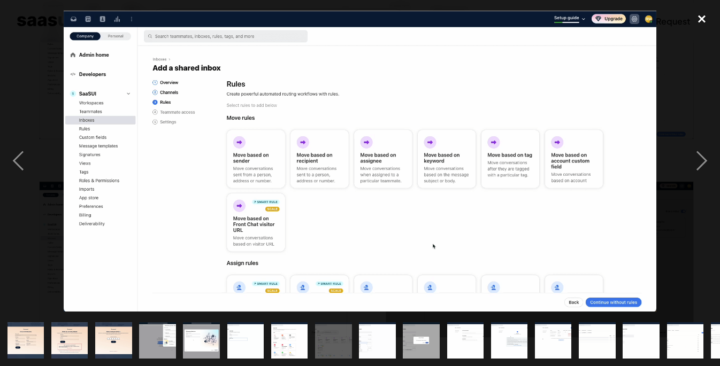
click at [700, 20] on div "close lightbox" at bounding box center [702, 19] width 36 height 24
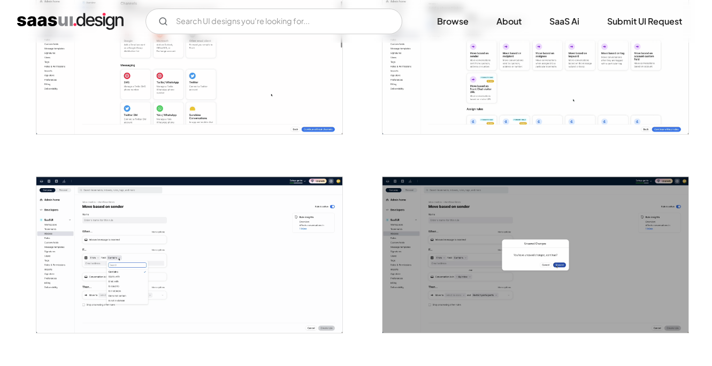
scroll to position [878, 0]
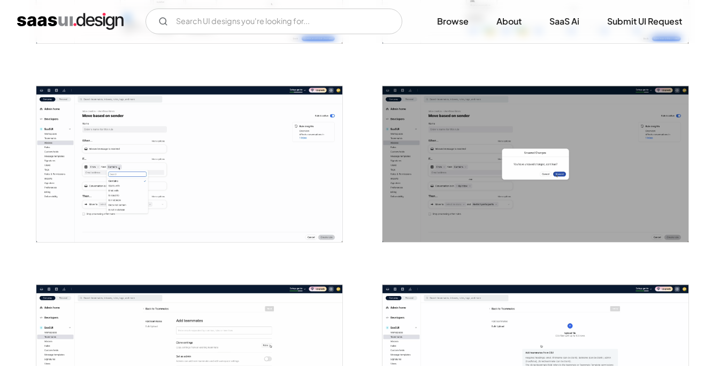
click at [300, 182] on img "open lightbox" at bounding box center [189, 164] width 307 height 156
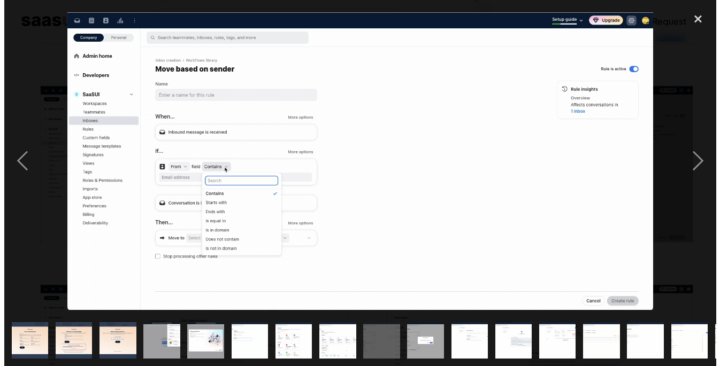
scroll to position [960, 0]
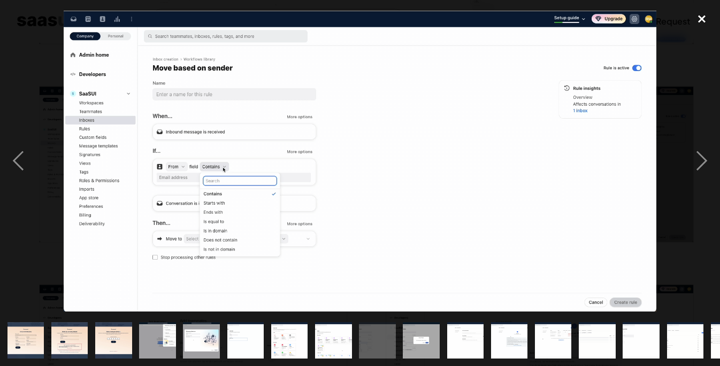
click at [703, 19] on div "close lightbox" at bounding box center [702, 19] width 36 height 24
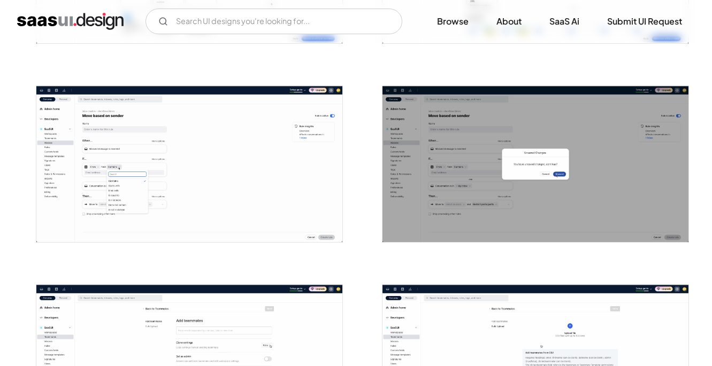
scroll to position [1060, 0]
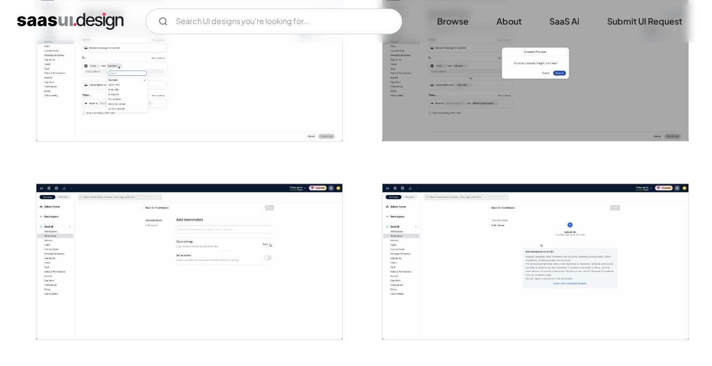
click at [547, 255] on img "open lightbox" at bounding box center [536, 262] width 307 height 156
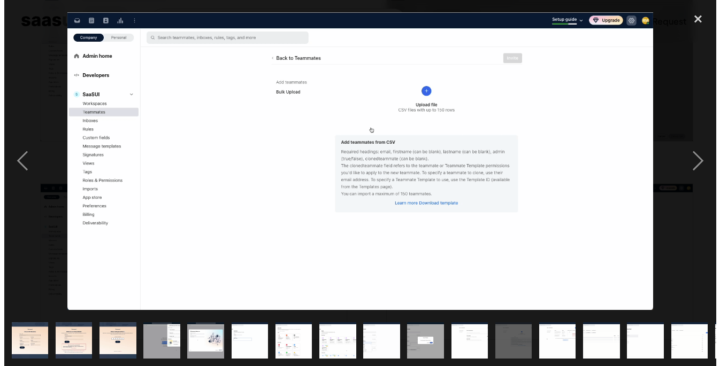
scroll to position [1061, 0]
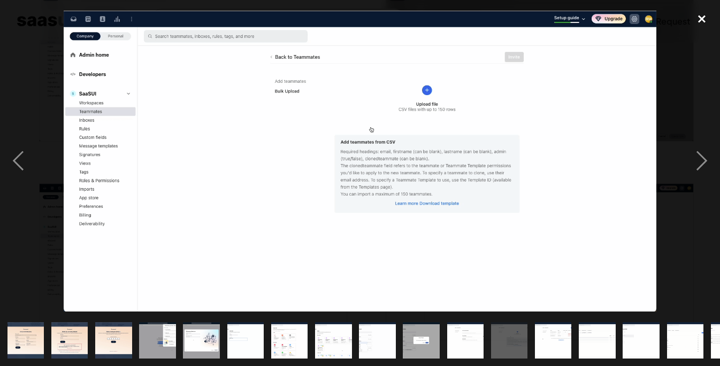
click at [707, 17] on div "close lightbox" at bounding box center [702, 19] width 36 height 24
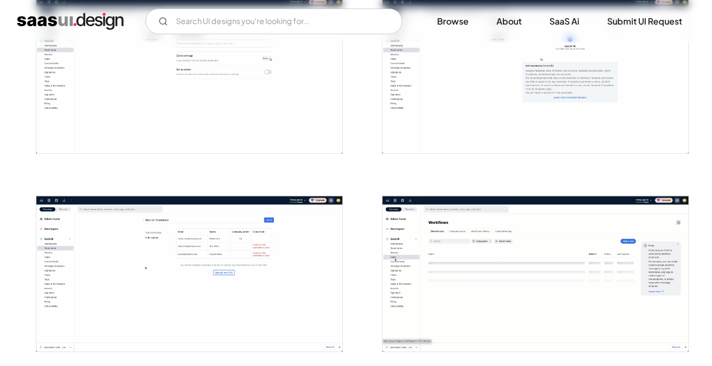
scroll to position [1328, 0]
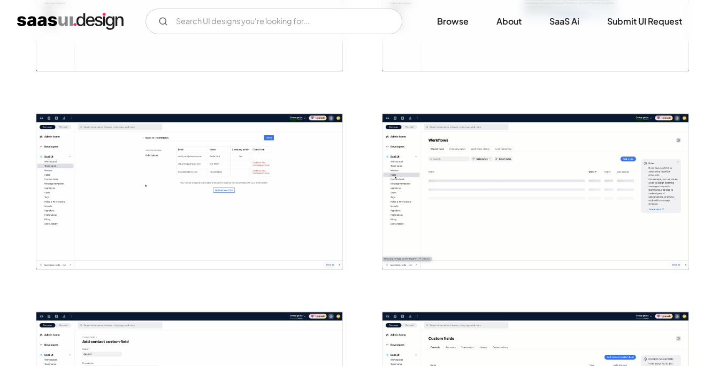
click at [524, 154] on img "open lightbox" at bounding box center [536, 192] width 307 height 156
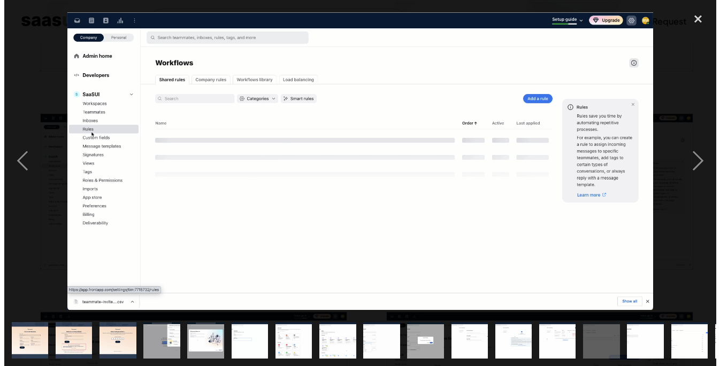
scroll to position [1330, 0]
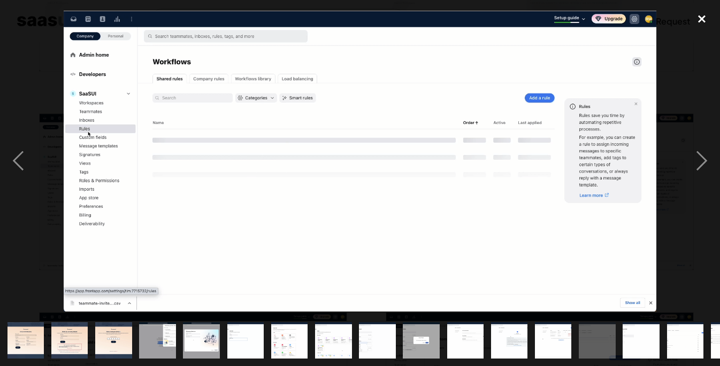
click at [706, 21] on div "close lightbox" at bounding box center [702, 19] width 36 height 24
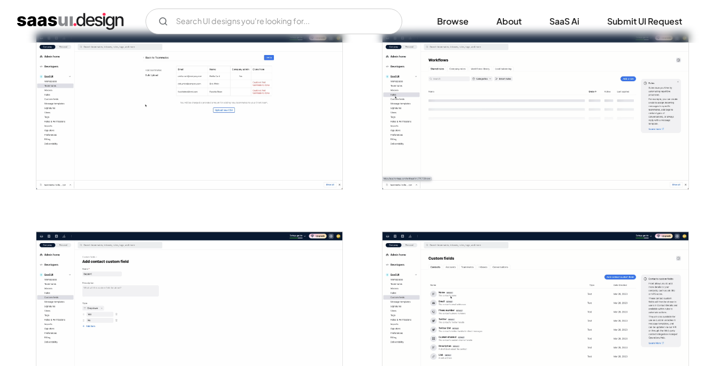
scroll to position [1410, 0]
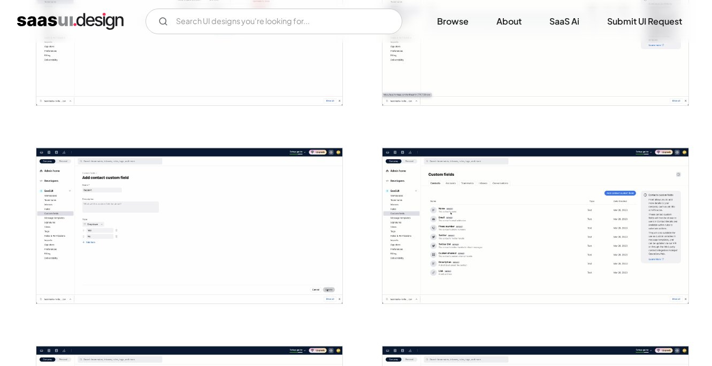
click at [515, 170] on img "open lightbox" at bounding box center [536, 226] width 307 height 156
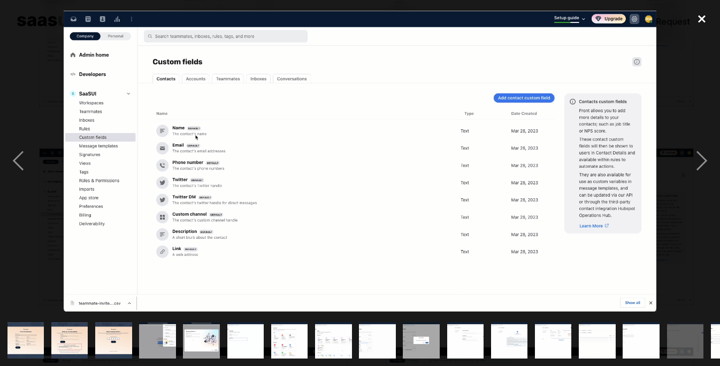
click at [703, 18] on div "close lightbox" at bounding box center [702, 19] width 36 height 24
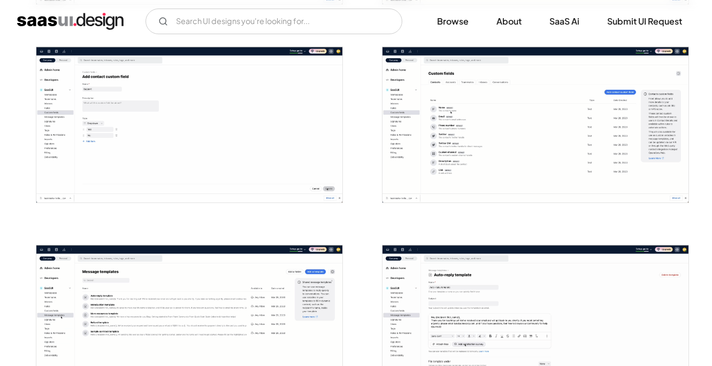
scroll to position [1595, 0]
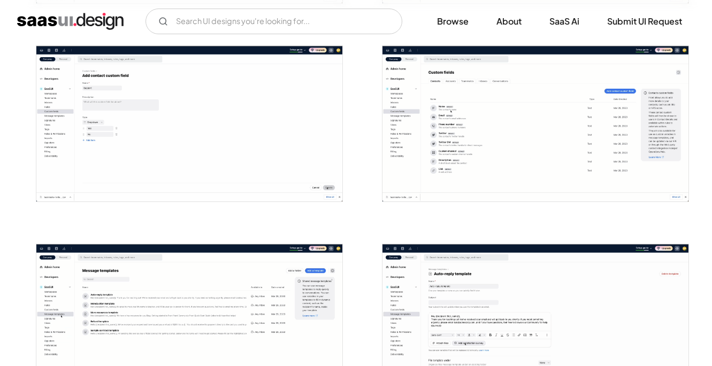
click at [85, 161] on img "open lightbox" at bounding box center [189, 124] width 307 height 156
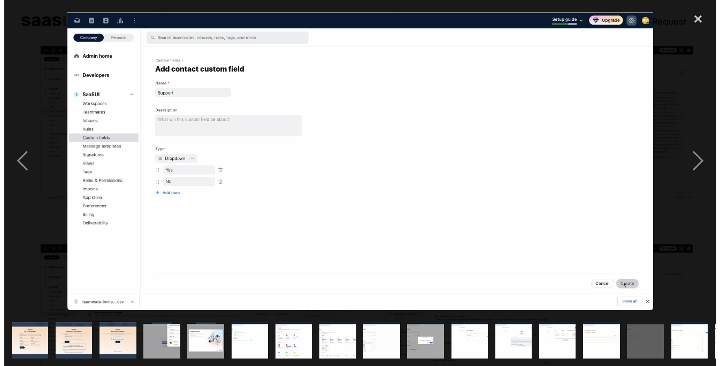
scroll to position [1597, 0]
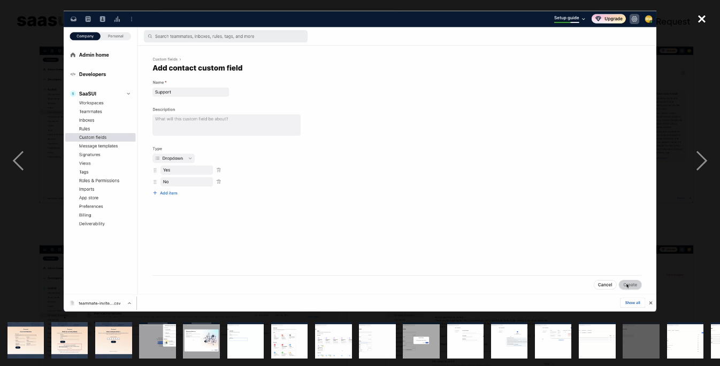
click at [701, 16] on div "close lightbox" at bounding box center [702, 19] width 36 height 24
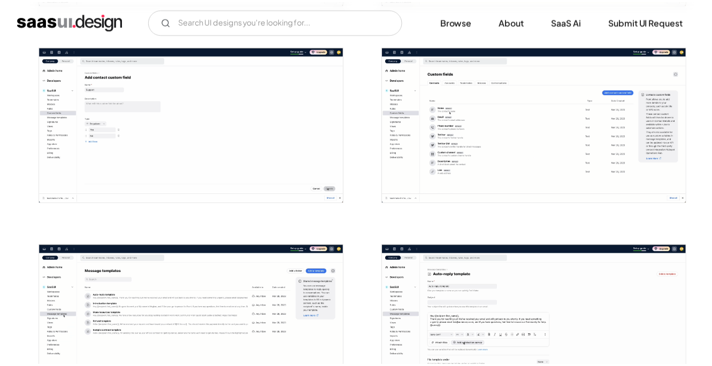
scroll to position [1595, 0]
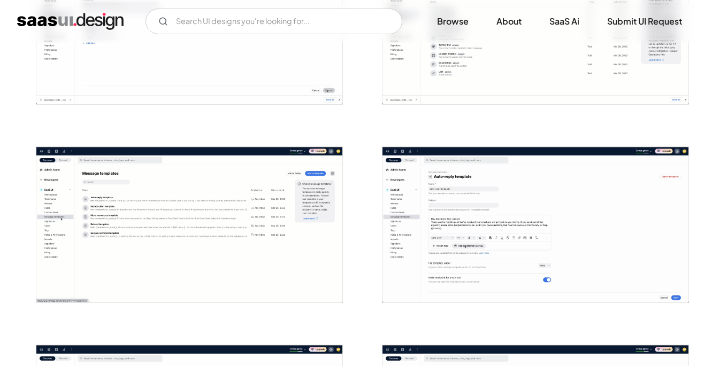
click at [217, 216] on img "open lightbox" at bounding box center [189, 225] width 307 height 156
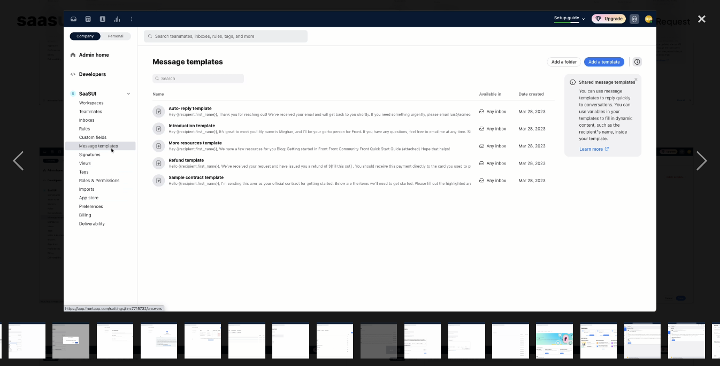
scroll to position [0, 386]
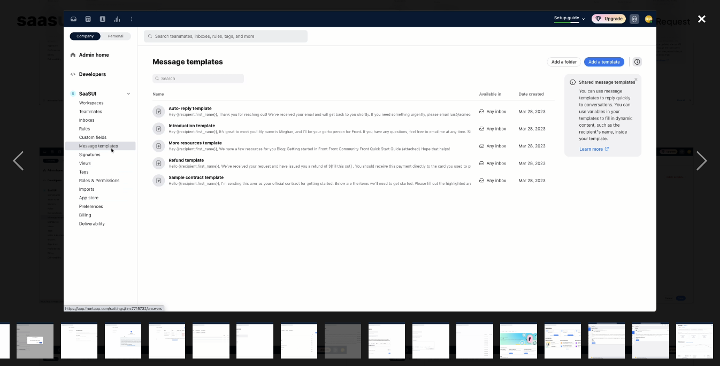
click at [703, 19] on div "close lightbox" at bounding box center [702, 19] width 36 height 24
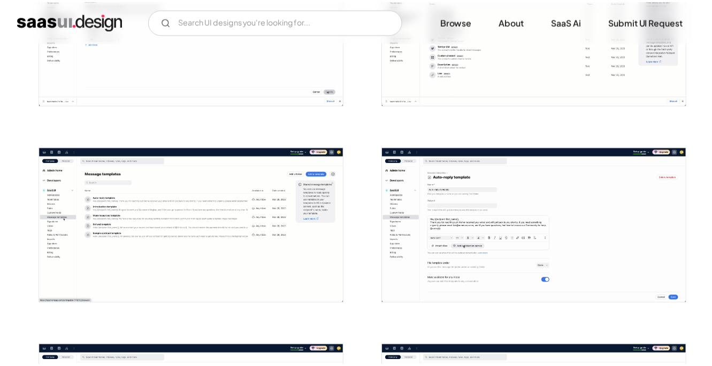
scroll to position [0, 0]
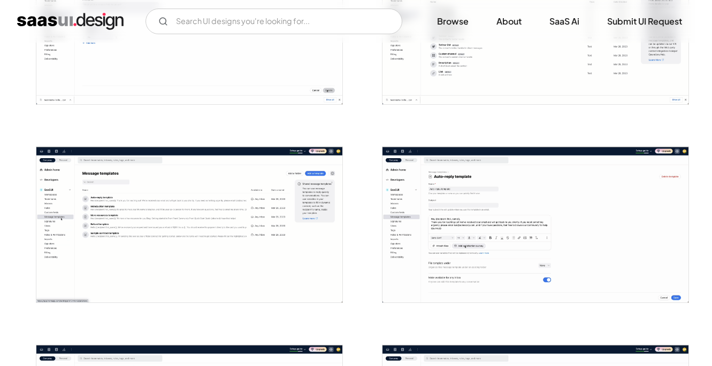
click at [536, 243] on img "open lightbox" at bounding box center [536, 225] width 307 height 156
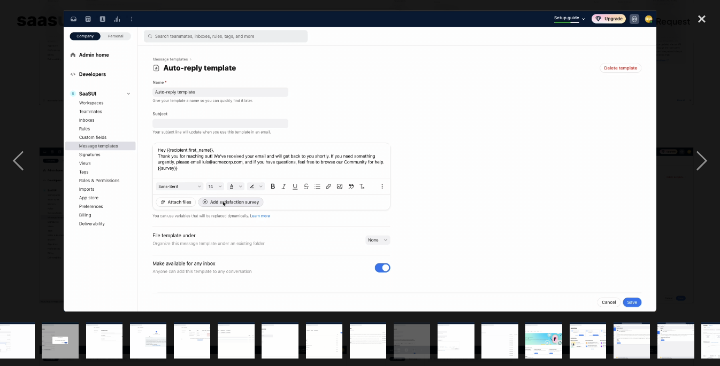
scroll to position [0, 386]
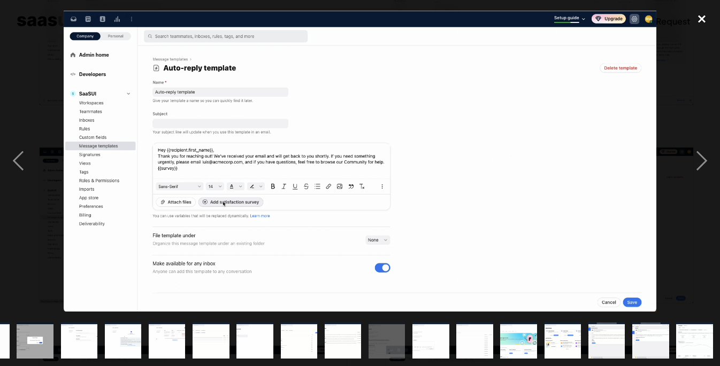
click at [699, 24] on div "close lightbox" at bounding box center [702, 19] width 36 height 24
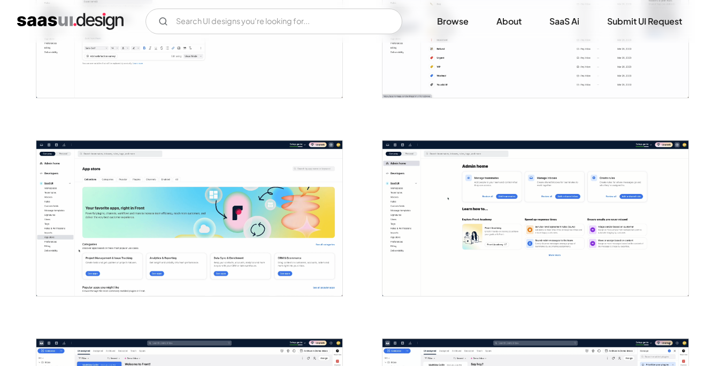
scroll to position [2151, 0]
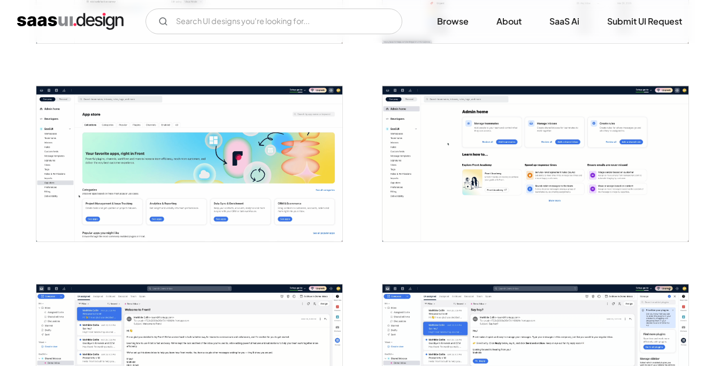
click at [263, 164] on img "open lightbox" at bounding box center [189, 164] width 307 height 156
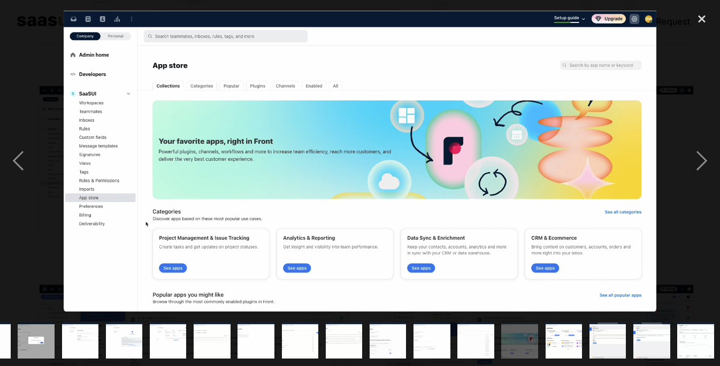
scroll to position [0, 386]
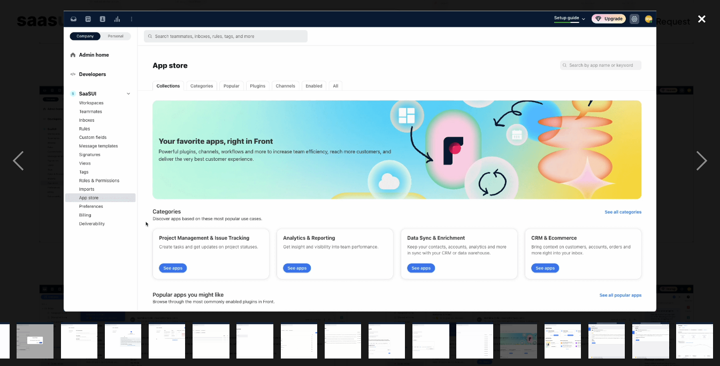
click at [703, 22] on div "close lightbox" at bounding box center [702, 19] width 36 height 24
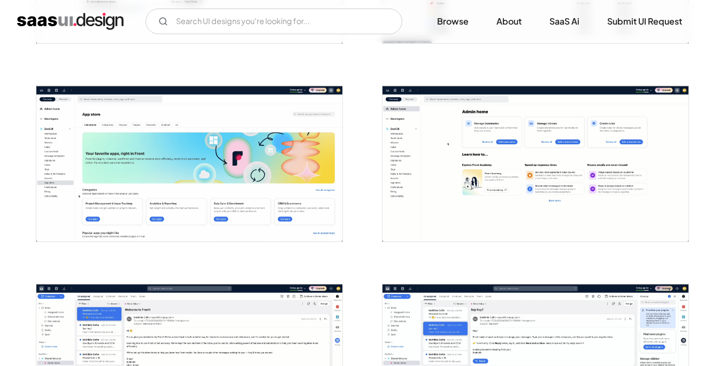
scroll to position [0, 0]
click at [586, 96] on img "open lightbox" at bounding box center [536, 164] width 307 height 156
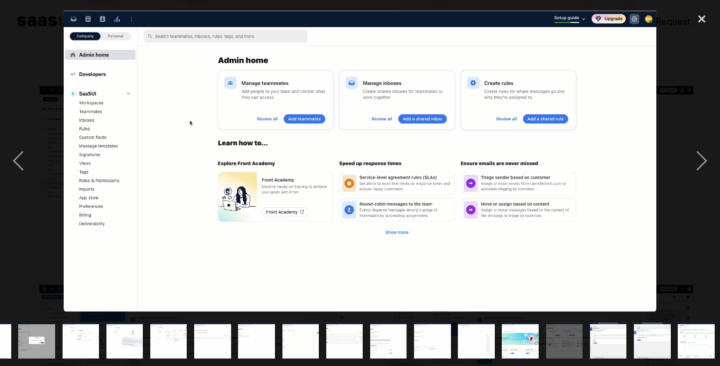
scroll to position [0, 386]
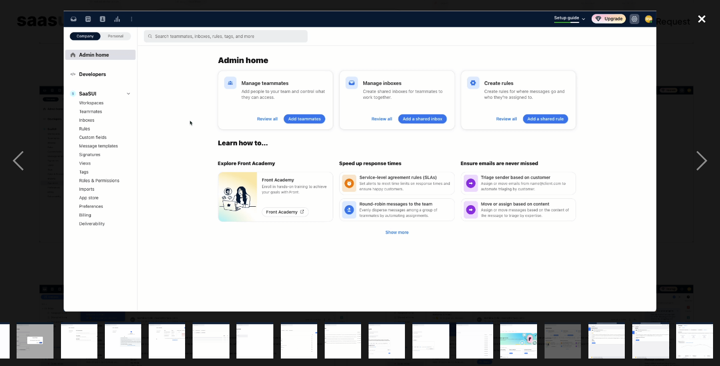
click at [705, 18] on div "close lightbox" at bounding box center [702, 19] width 36 height 24
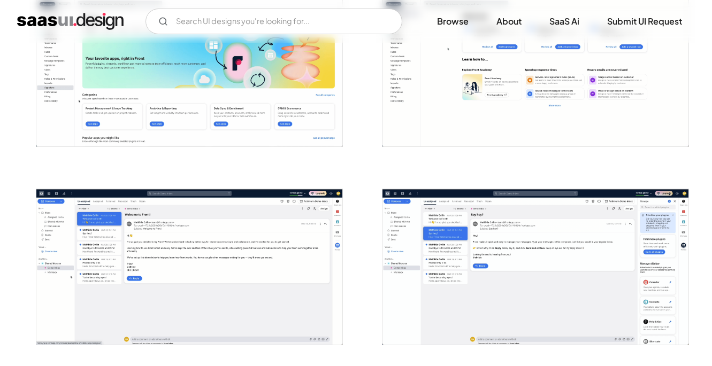
scroll to position [2282, 0]
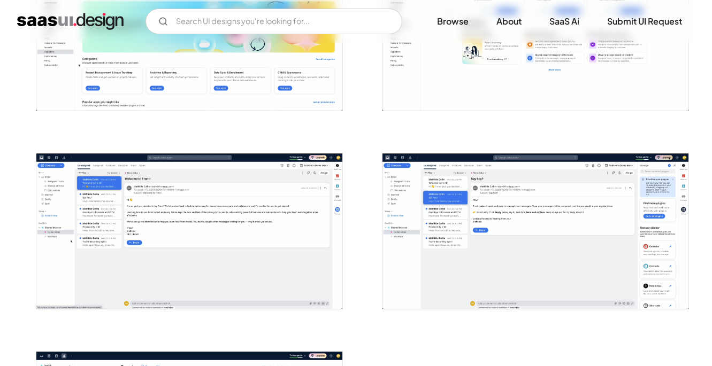
click at [529, 182] on img "open lightbox" at bounding box center [536, 232] width 307 height 156
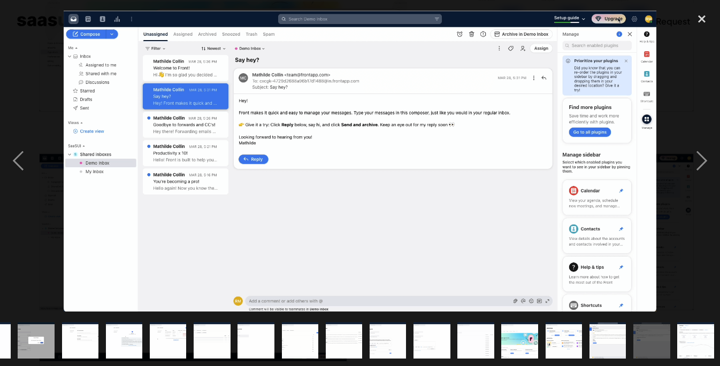
scroll to position [0, 386]
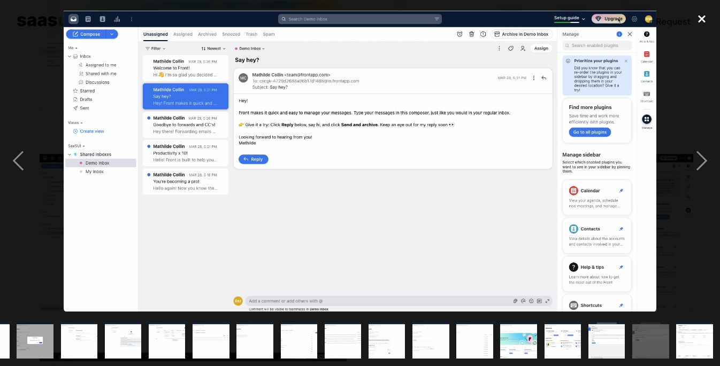
click at [701, 19] on div "close lightbox" at bounding box center [702, 19] width 36 height 24
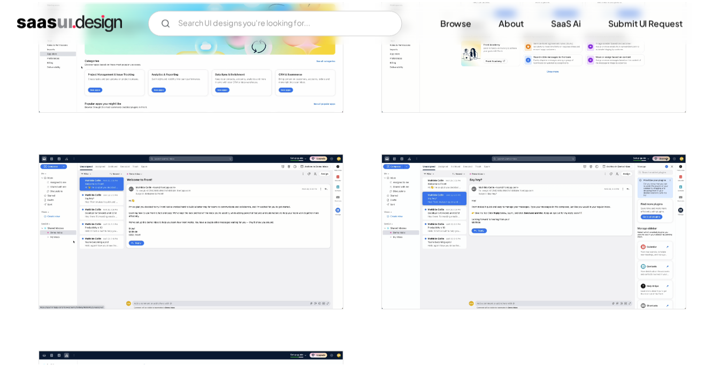
scroll to position [0, 0]
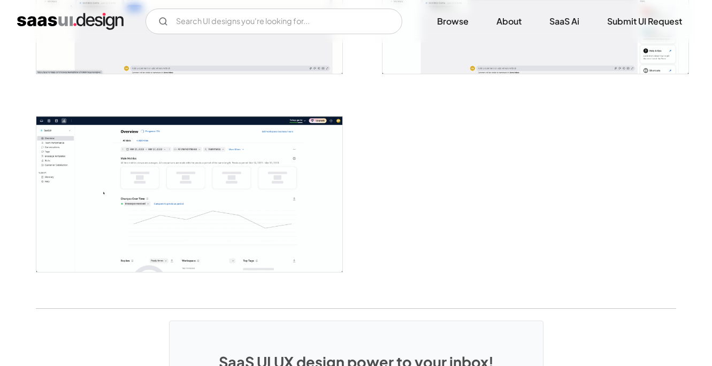
click at [309, 139] on img "open lightbox" at bounding box center [189, 195] width 307 height 156
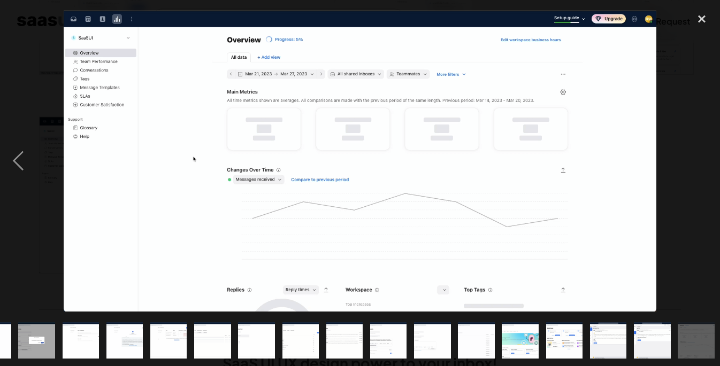
scroll to position [0, 386]
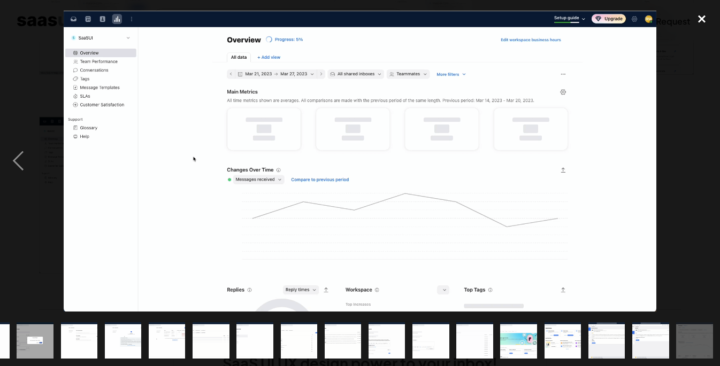
click at [703, 19] on div "close lightbox" at bounding box center [702, 19] width 36 height 24
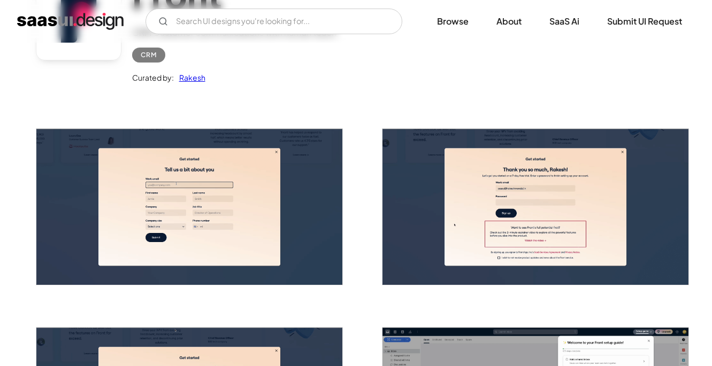
scroll to position [0, 0]
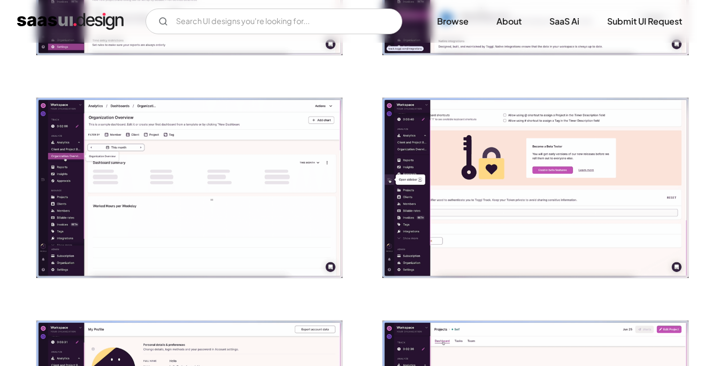
scroll to position [607, 0]
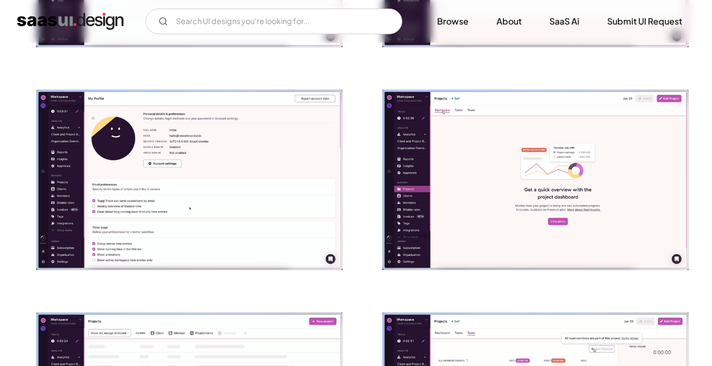
click at [559, 187] on img "open lightbox" at bounding box center [536, 180] width 307 height 180
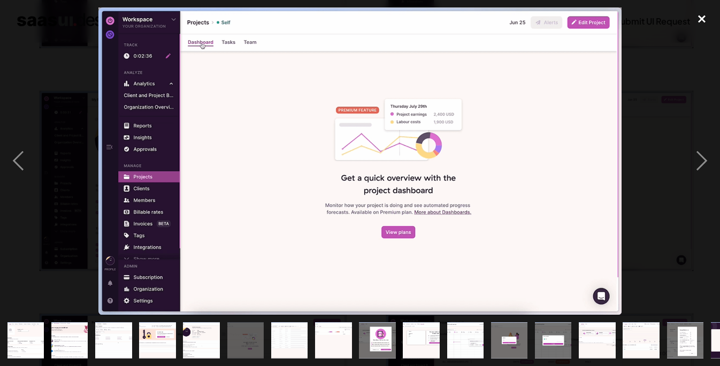
click at [699, 15] on div "close lightbox" at bounding box center [702, 19] width 36 height 24
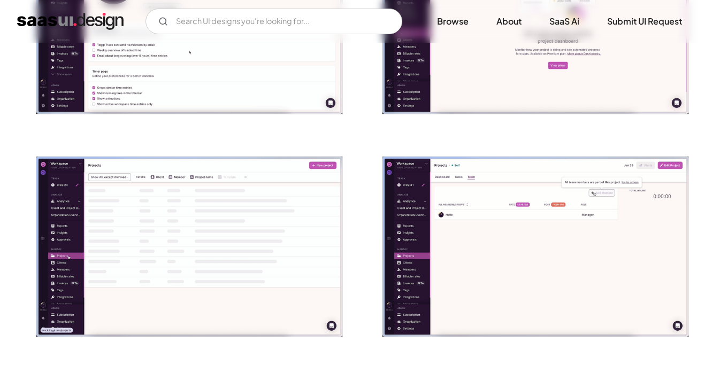
click at [261, 228] on img "open lightbox" at bounding box center [189, 247] width 307 height 180
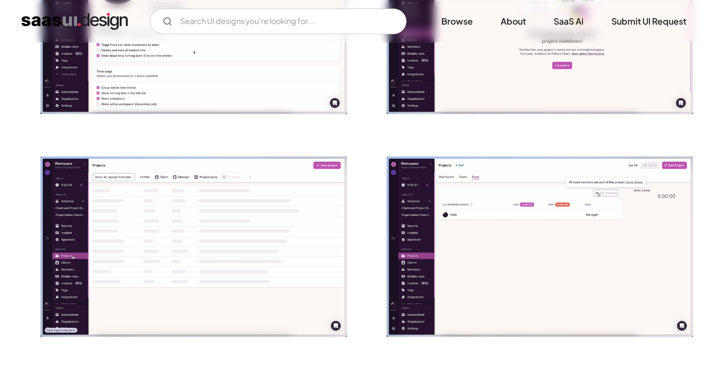
scroll to position [763, 0]
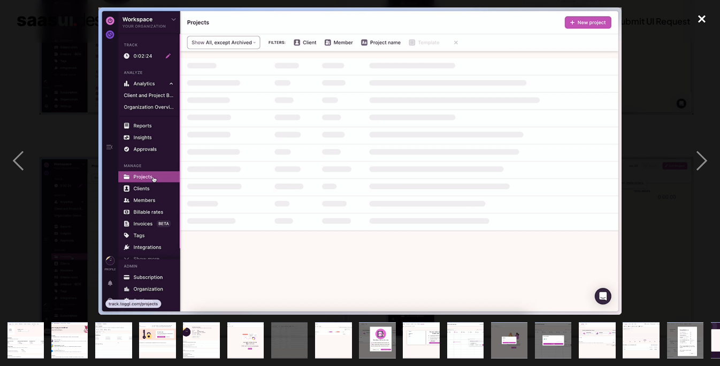
click at [700, 14] on div "close lightbox" at bounding box center [702, 19] width 36 height 24
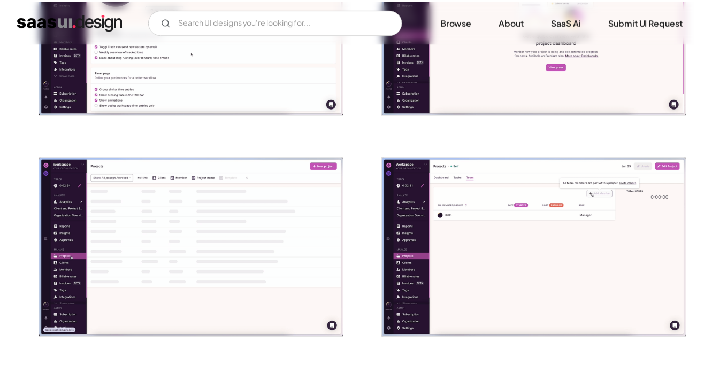
scroll to position [763, 0]
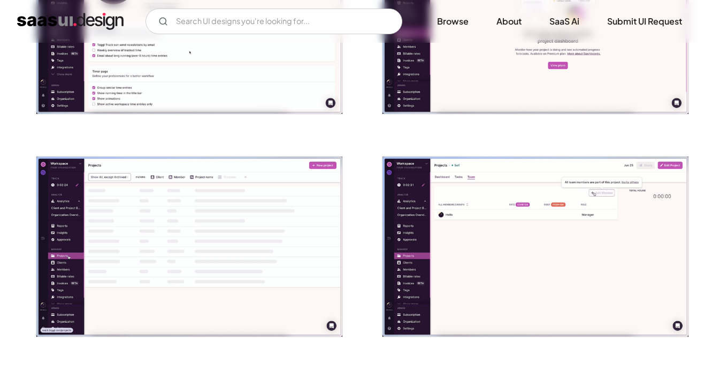
click at [610, 222] on img "open lightbox" at bounding box center [536, 247] width 307 height 180
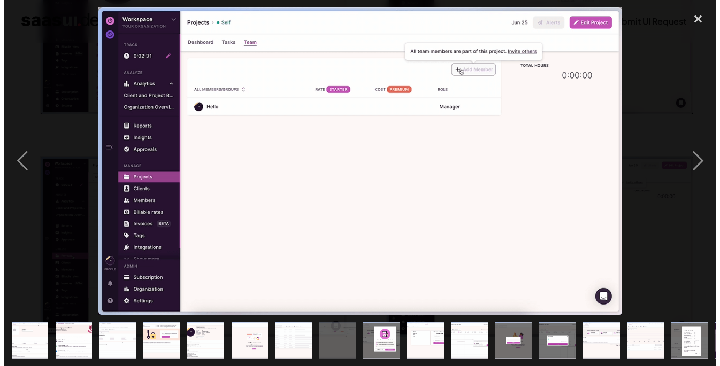
scroll to position [763, 0]
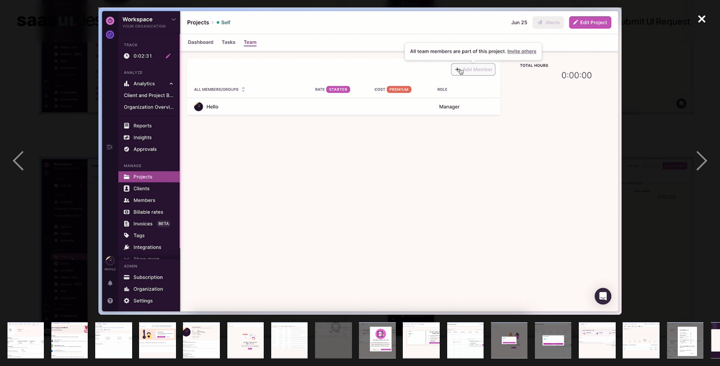
click at [699, 14] on div "close lightbox" at bounding box center [702, 19] width 36 height 24
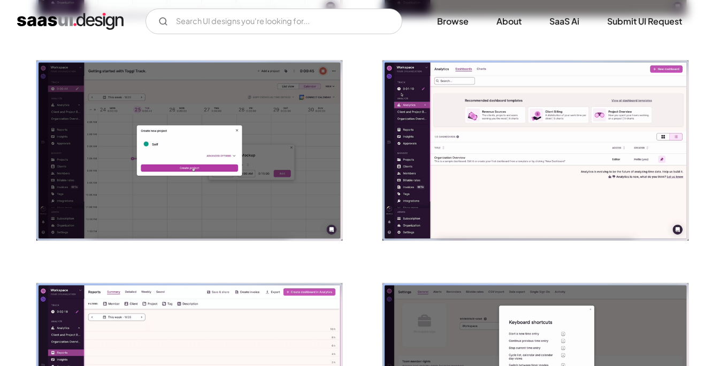
scroll to position [1548, 0]
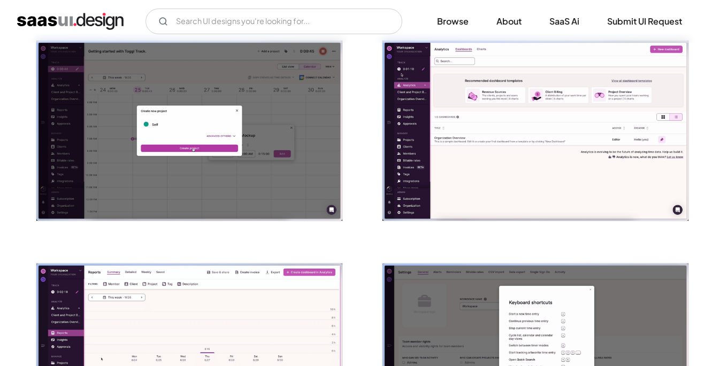
click at [531, 123] on img "open lightbox" at bounding box center [536, 131] width 307 height 180
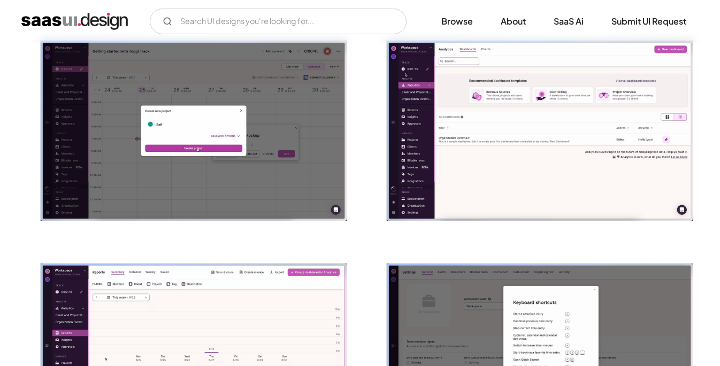
scroll to position [1550, 0]
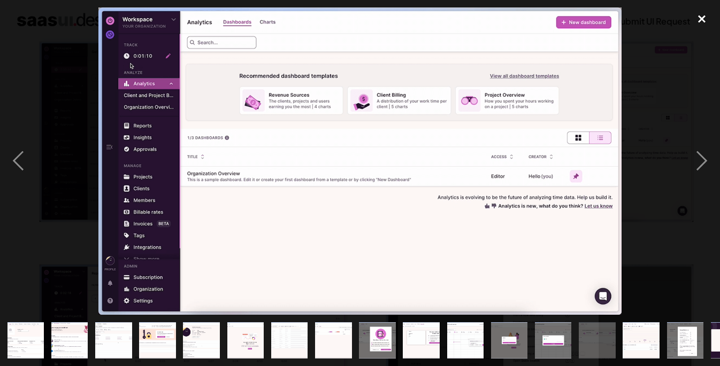
click at [700, 18] on div "close lightbox" at bounding box center [702, 19] width 36 height 24
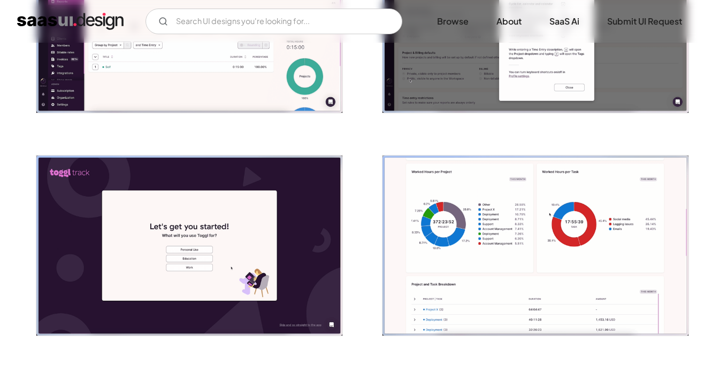
scroll to position [1892, 0]
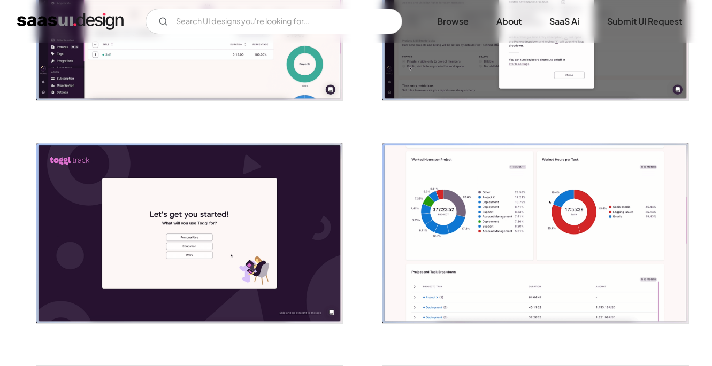
click at [580, 181] on img "open lightbox" at bounding box center [536, 233] width 307 height 180
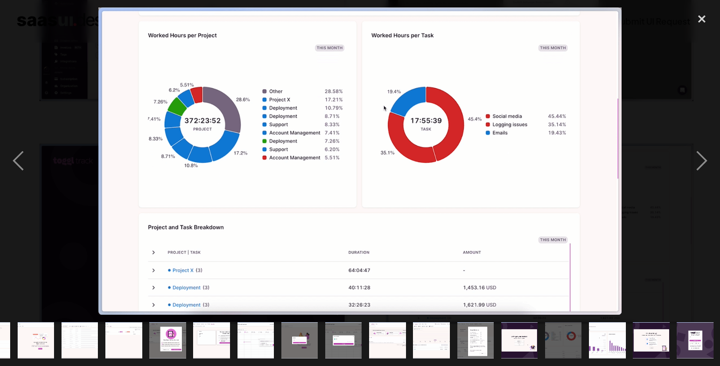
scroll to position [0, 210]
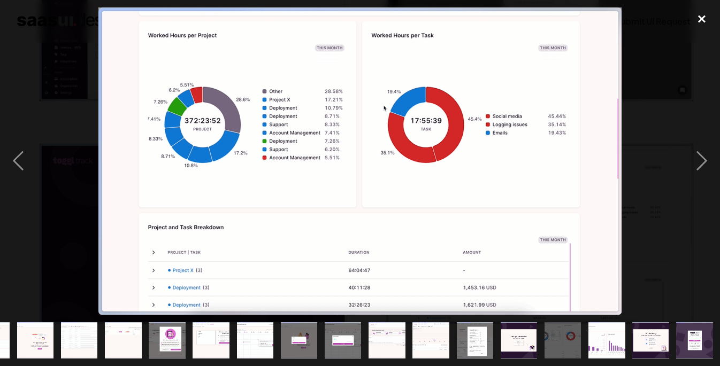
click at [706, 11] on div "close lightbox" at bounding box center [702, 19] width 36 height 24
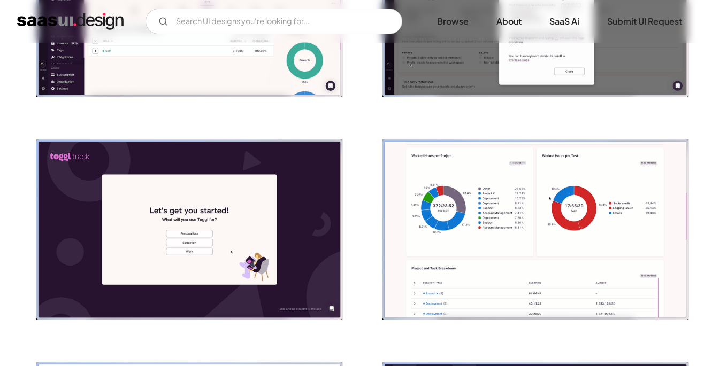
scroll to position [2089, 0]
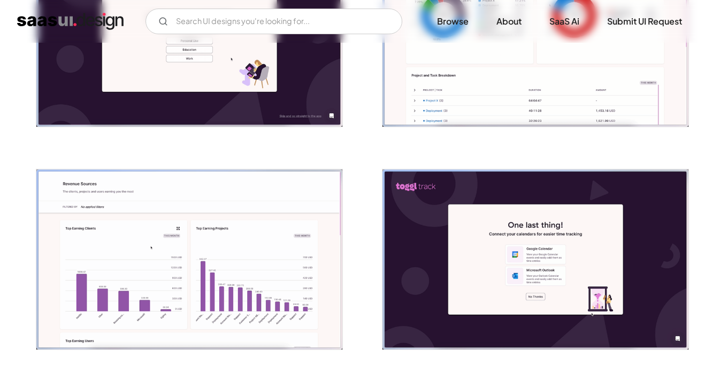
click at [271, 224] on img "open lightbox" at bounding box center [189, 260] width 307 height 180
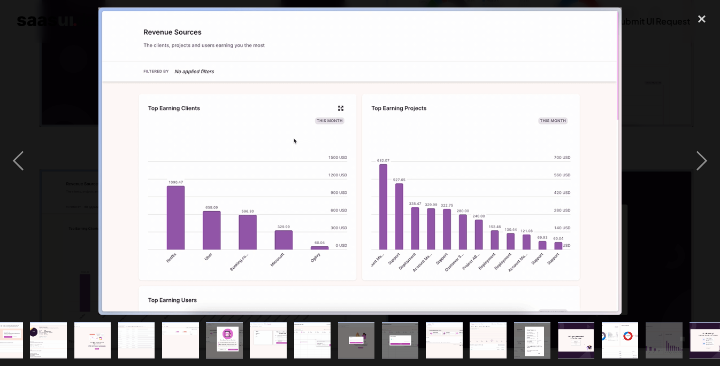
scroll to position [0, 210]
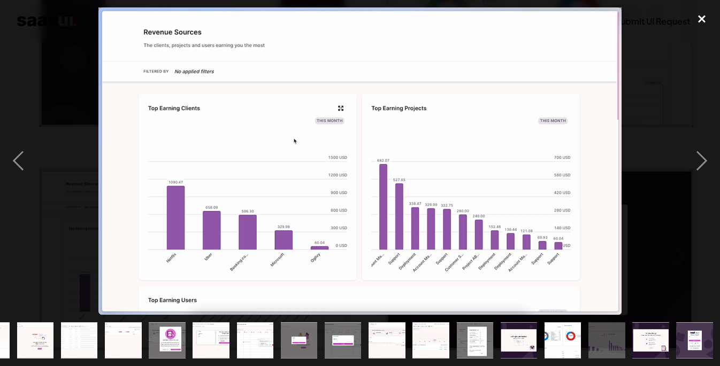
click at [703, 16] on div "close lightbox" at bounding box center [702, 19] width 36 height 24
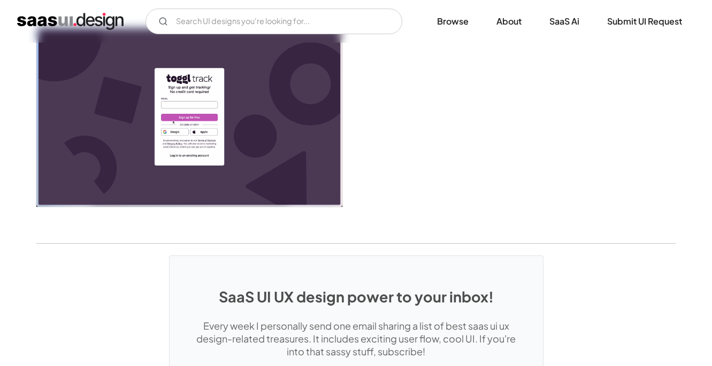
scroll to position [2581, 0]
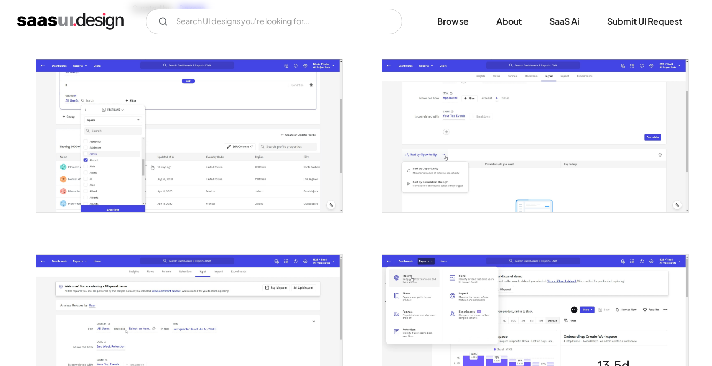
scroll to position [235, 0]
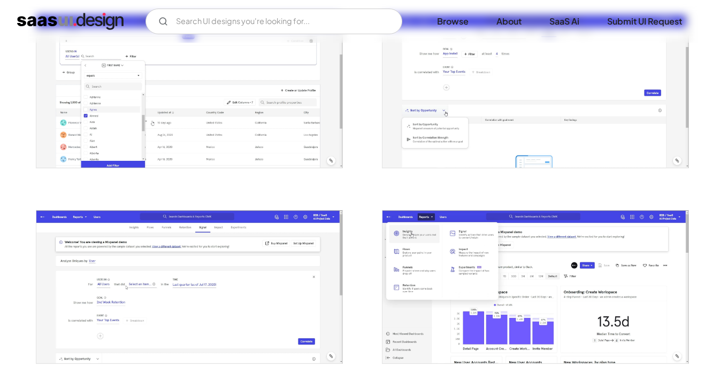
click at [253, 154] on img "open lightbox" at bounding box center [189, 91] width 307 height 153
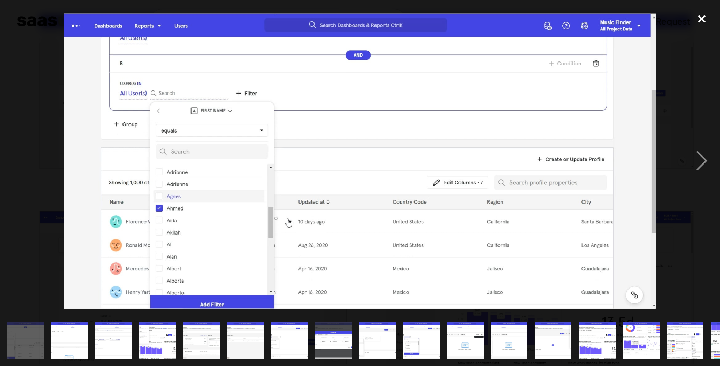
click at [705, 18] on div "close lightbox" at bounding box center [702, 19] width 36 height 24
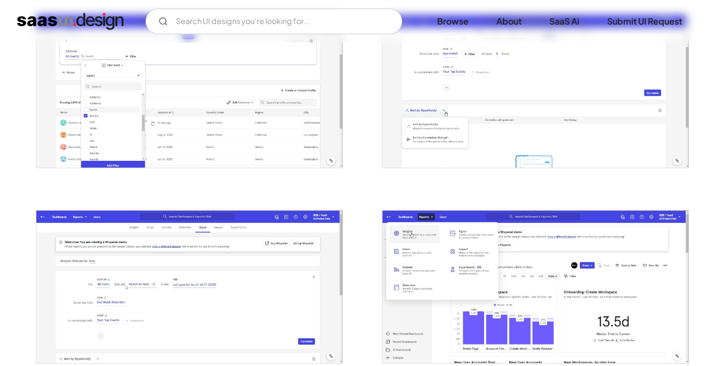
click at [484, 100] on img "open lightbox" at bounding box center [536, 91] width 307 height 153
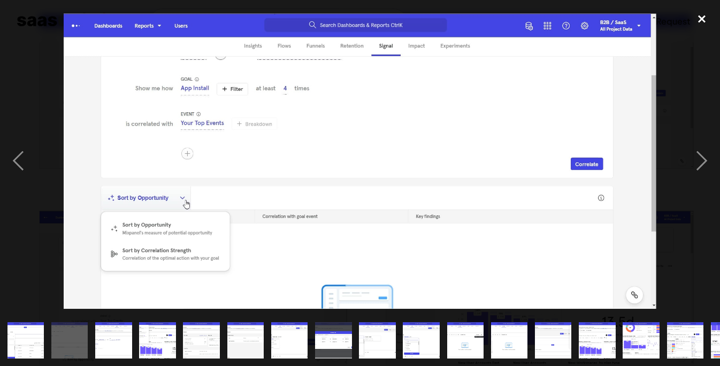
click at [703, 14] on div "close lightbox" at bounding box center [702, 19] width 36 height 24
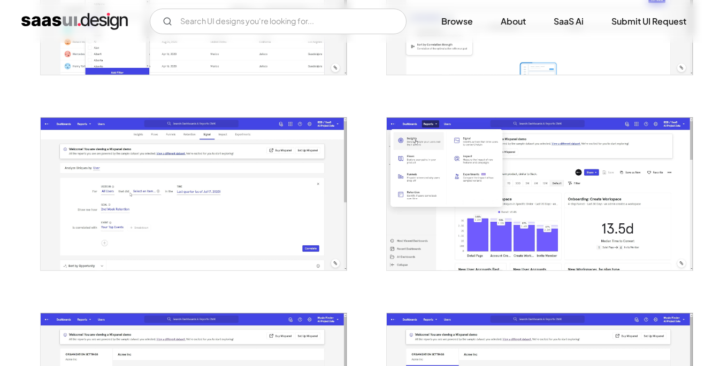
scroll to position [365, 0]
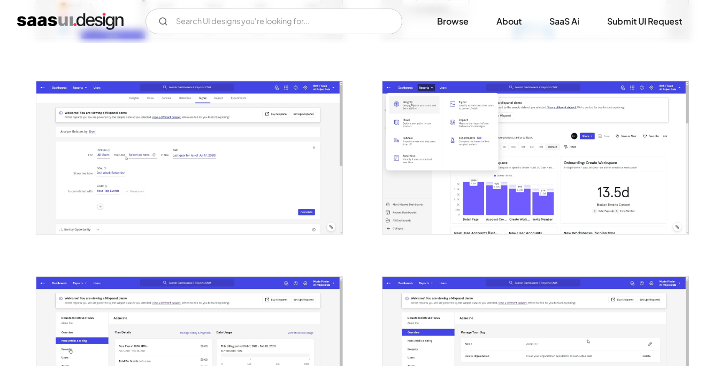
click at [299, 186] on img "open lightbox" at bounding box center [189, 157] width 307 height 153
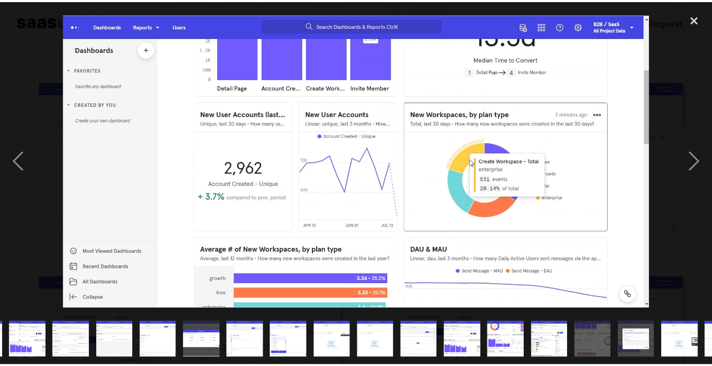
scroll to position [0, 166]
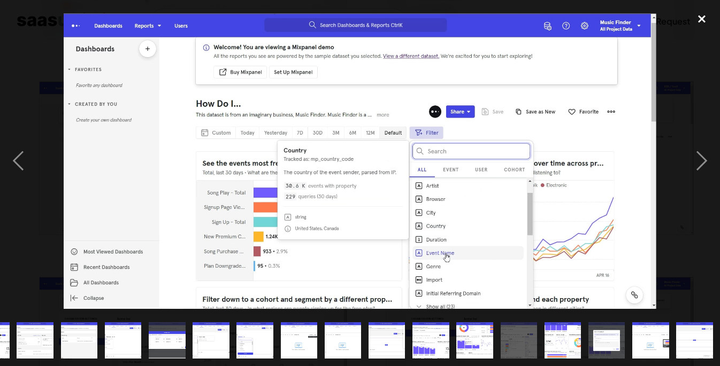
click at [698, 24] on div "close lightbox" at bounding box center [702, 19] width 36 height 24
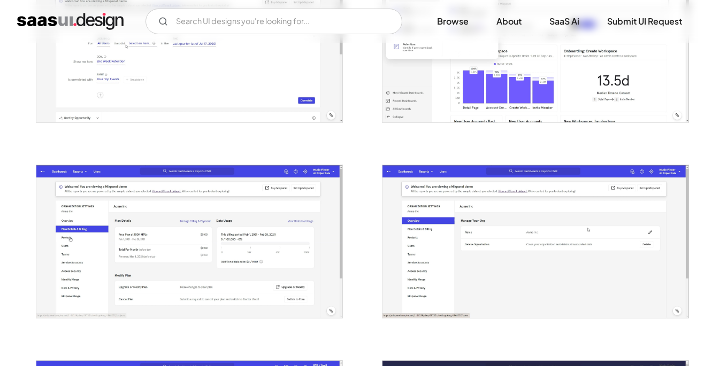
scroll to position [608, 0]
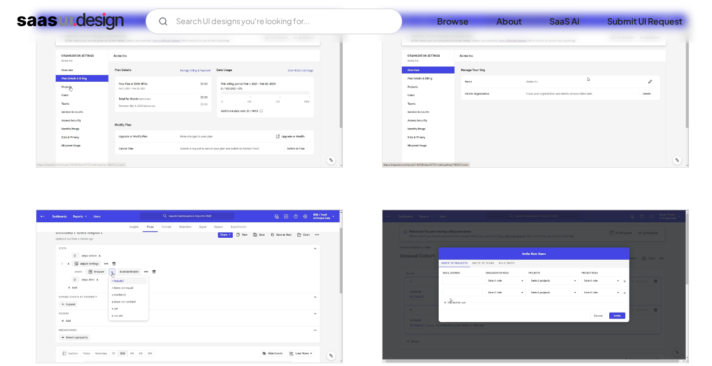
click at [259, 130] on img "open lightbox" at bounding box center [189, 90] width 307 height 153
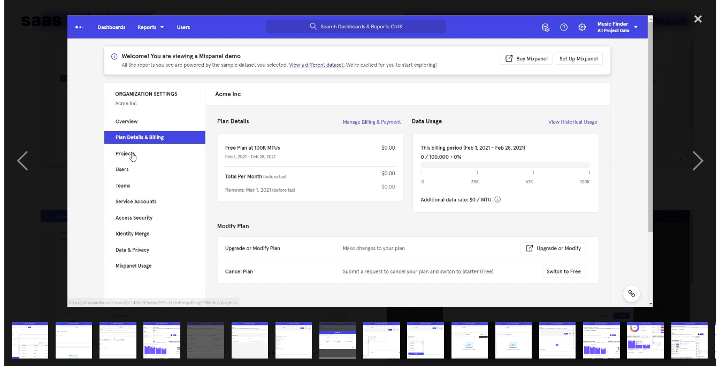
scroll to position [628, 0]
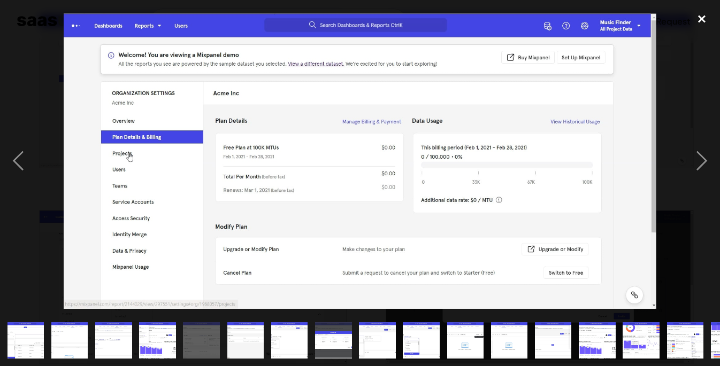
click at [701, 14] on div "close lightbox" at bounding box center [702, 19] width 36 height 24
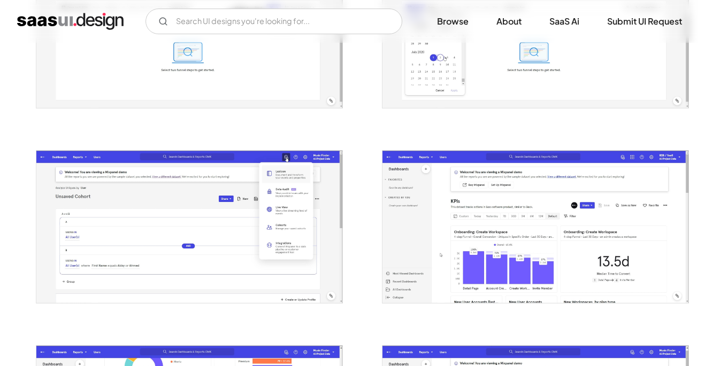
scroll to position [1373, 0]
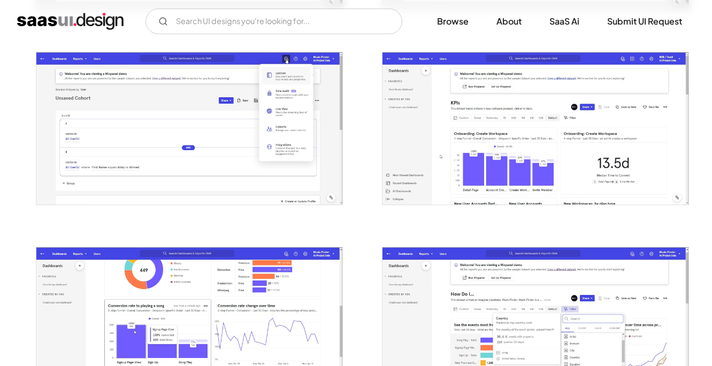
click at [562, 173] on img "open lightbox" at bounding box center [536, 128] width 307 height 153
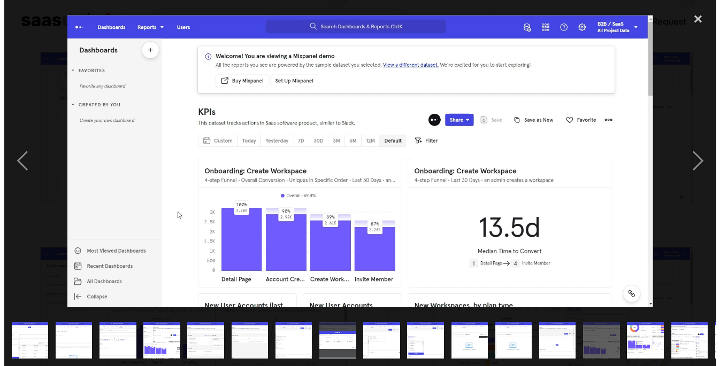
scroll to position [1375, 0]
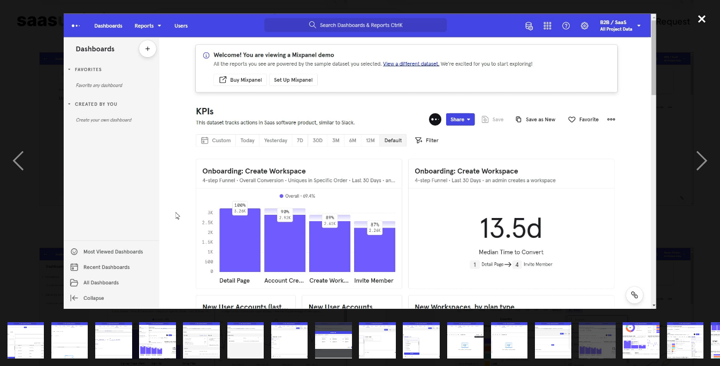
click at [699, 22] on div "close lightbox" at bounding box center [702, 19] width 36 height 24
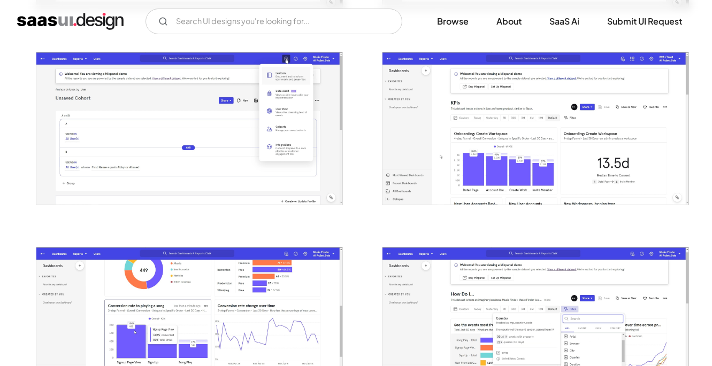
scroll to position [1480, 0]
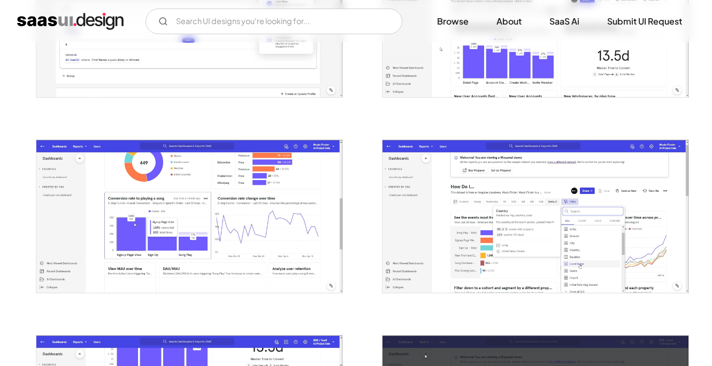
click at [303, 181] on img "open lightbox" at bounding box center [189, 216] width 307 height 153
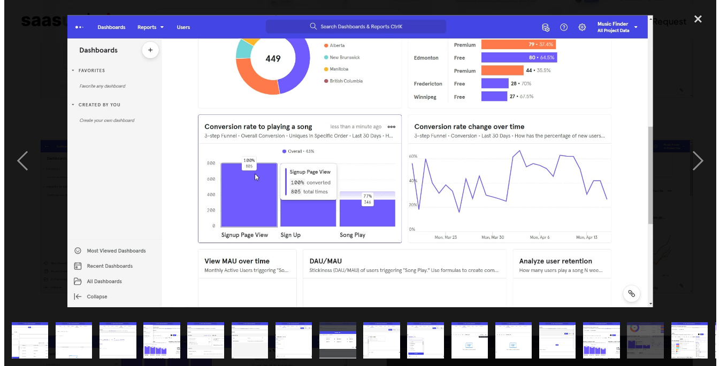
scroll to position [1482, 0]
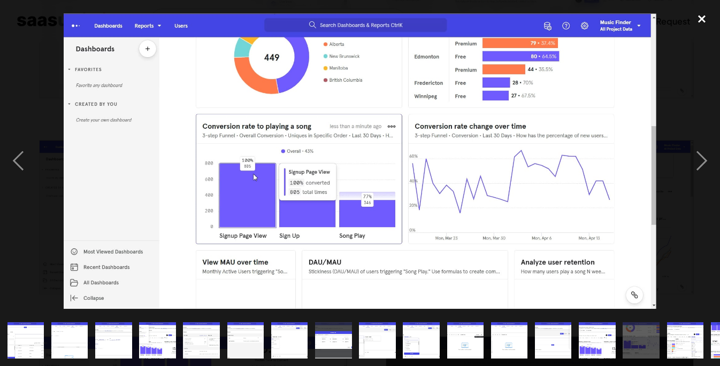
click at [698, 16] on div "close lightbox" at bounding box center [702, 19] width 36 height 24
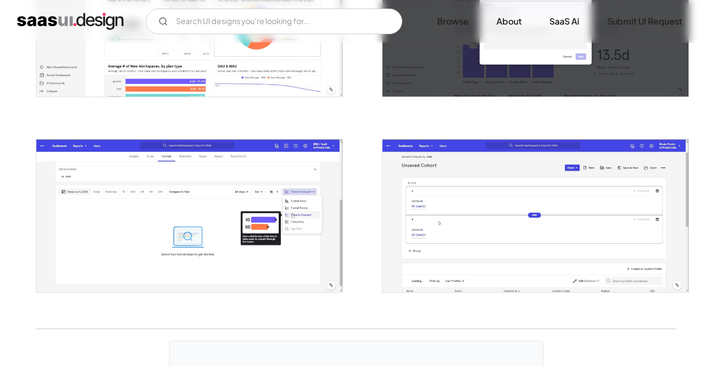
scroll to position [2030, 0]
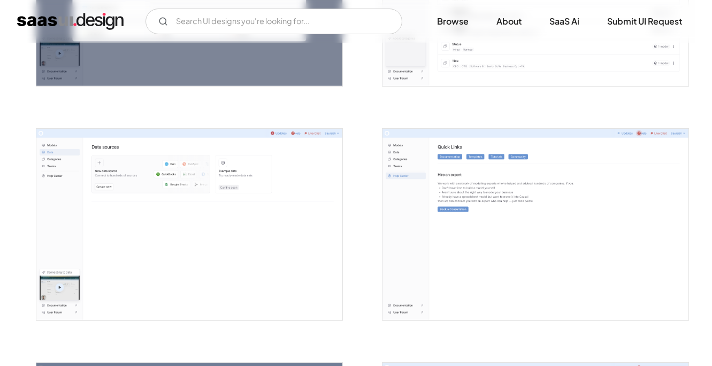
scroll to position [1778, 0]
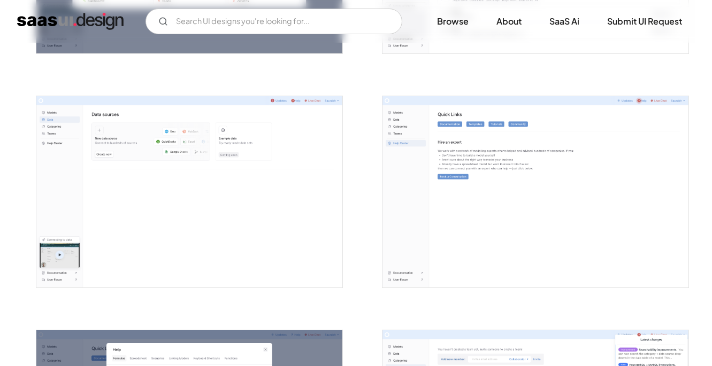
click at [569, 179] on img "open lightbox" at bounding box center [536, 192] width 307 height 192
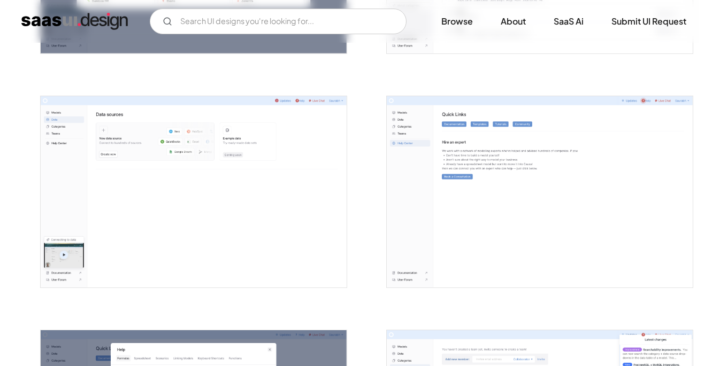
scroll to position [1811, 0]
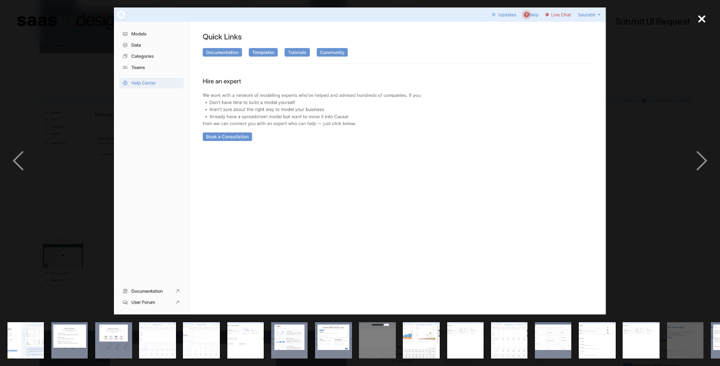
click at [703, 20] on div "close lightbox" at bounding box center [702, 19] width 36 height 24
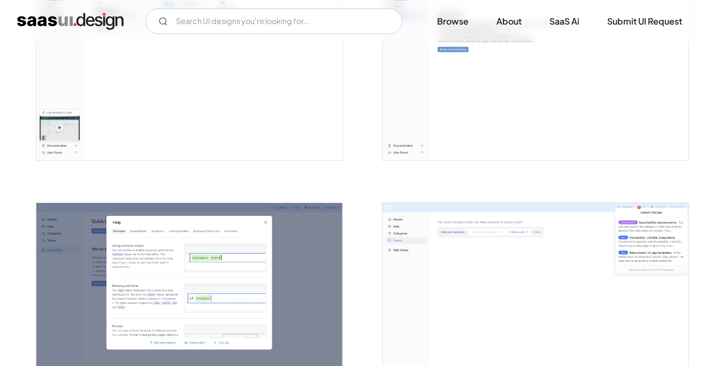
scroll to position [2097, 0]
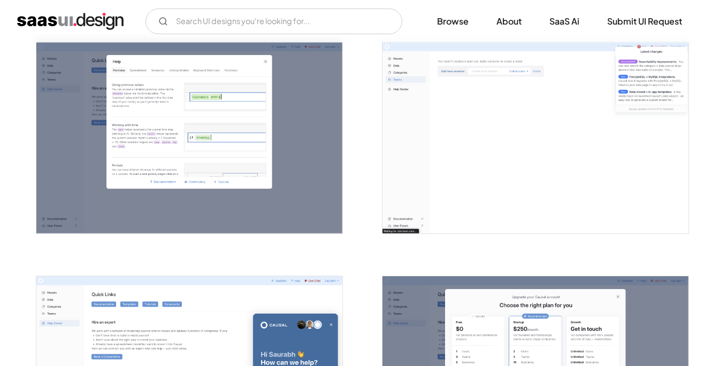
click at [579, 196] on img "open lightbox" at bounding box center [536, 138] width 307 height 192
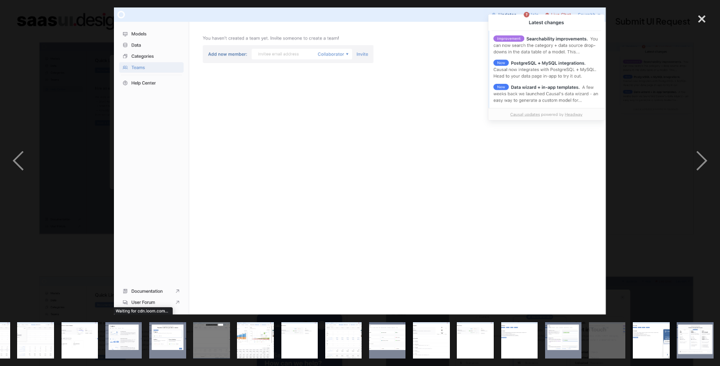
scroll to position [0, 166]
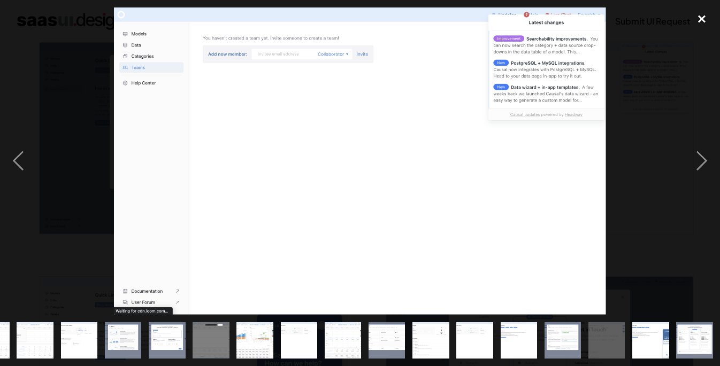
click at [697, 23] on div "close lightbox" at bounding box center [702, 19] width 36 height 24
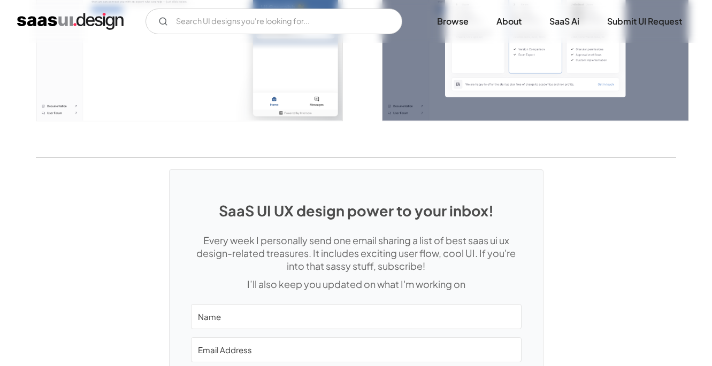
scroll to position [2585, 0]
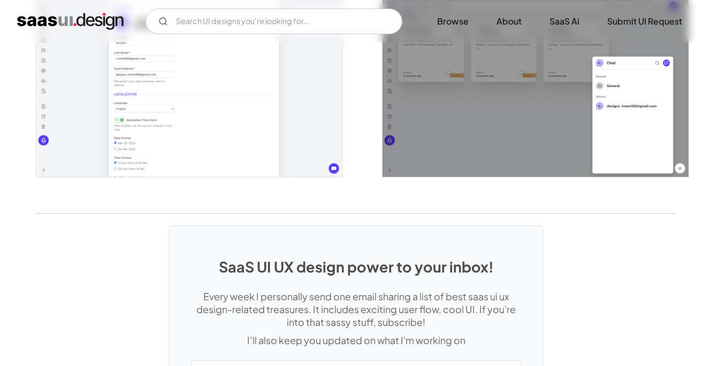
scroll to position [2491, 0]
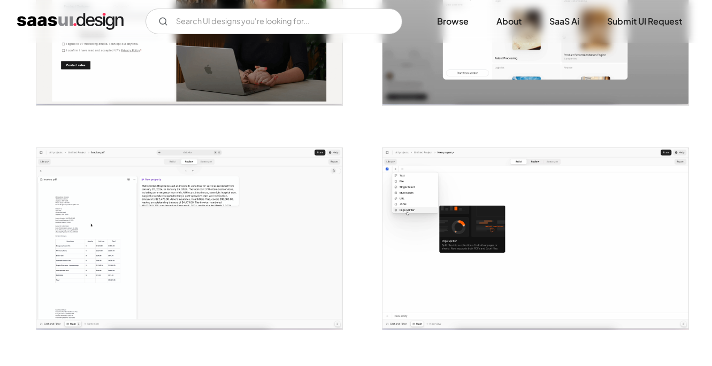
scroll to position [353, 0]
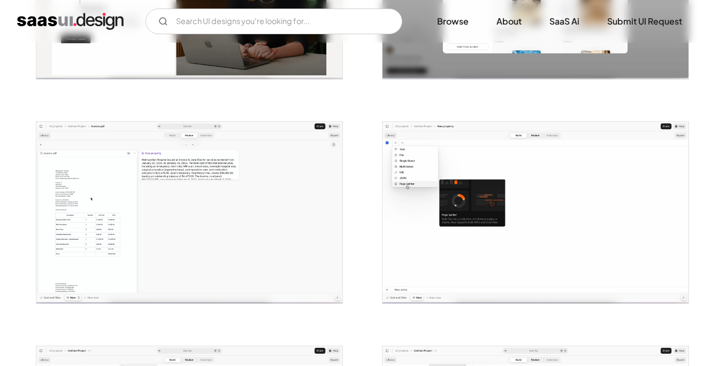
click at [152, 164] on img "open lightbox" at bounding box center [189, 213] width 307 height 182
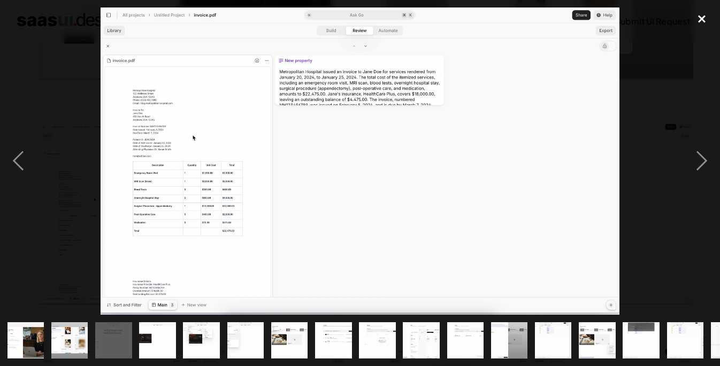
click at [709, 21] on div "close lightbox" at bounding box center [702, 19] width 36 height 24
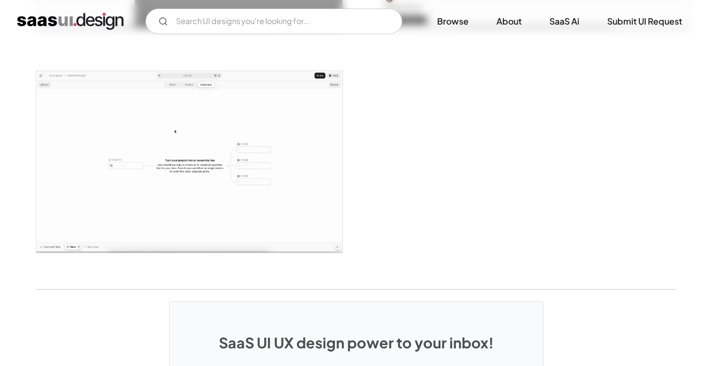
scroll to position [2449, 0]
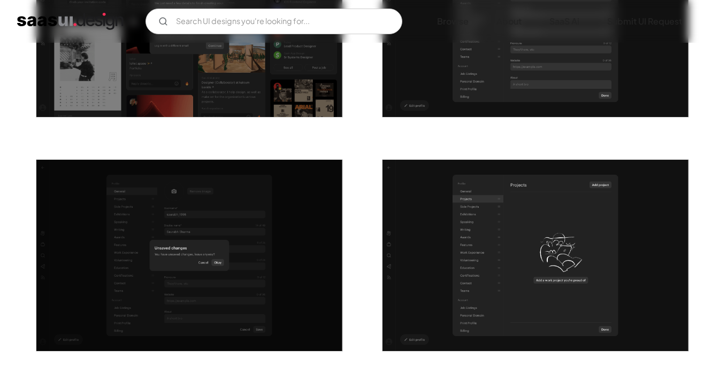
scroll to position [797, 0]
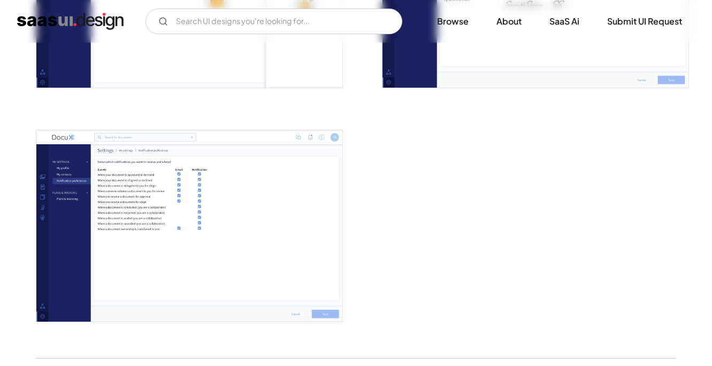
scroll to position [2524, 0]
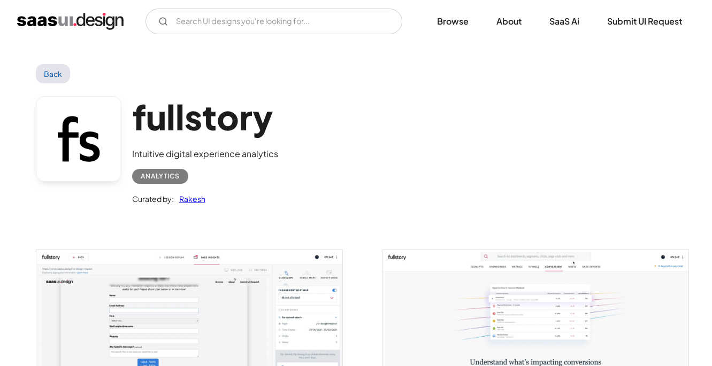
scroll to position [288, 0]
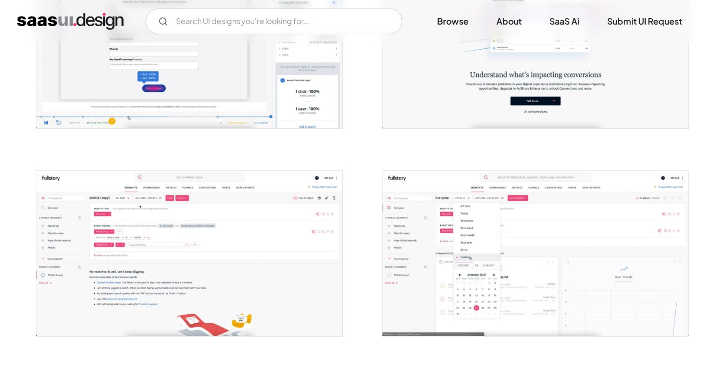
click at [192, 207] on img "open lightbox" at bounding box center [189, 253] width 307 height 165
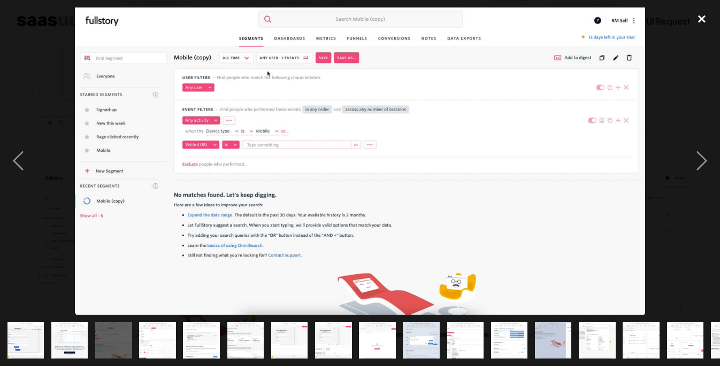
click at [700, 11] on div "close lightbox" at bounding box center [702, 19] width 36 height 24
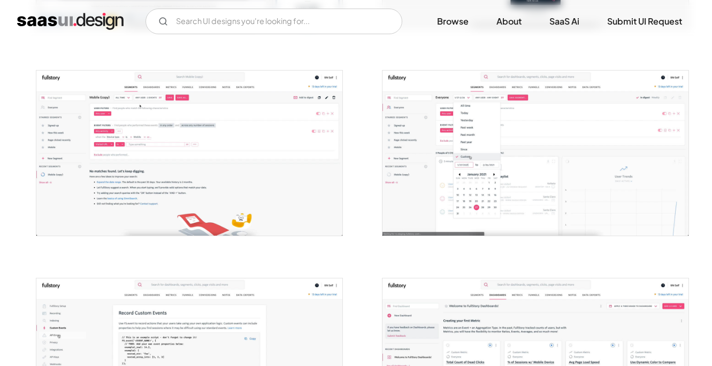
scroll to position [431, 0]
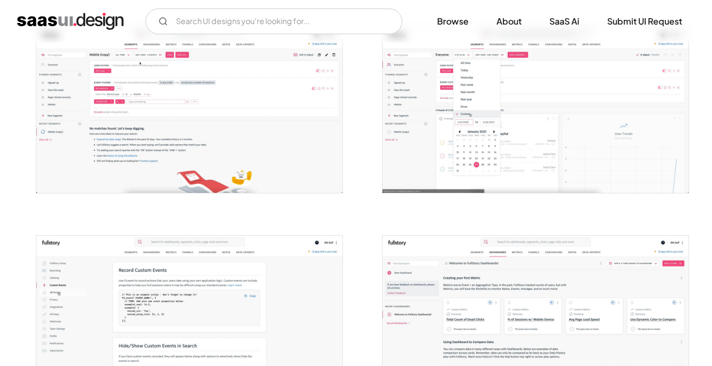
click at [303, 130] on img "open lightbox" at bounding box center [189, 110] width 307 height 165
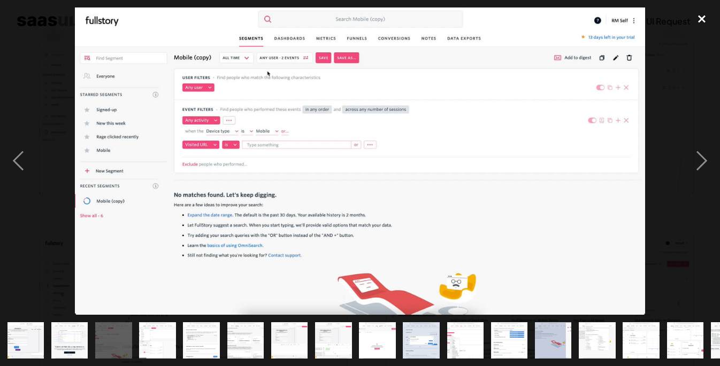
click at [703, 17] on div "close lightbox" at bounding box center [702, 19] width 36 height 24
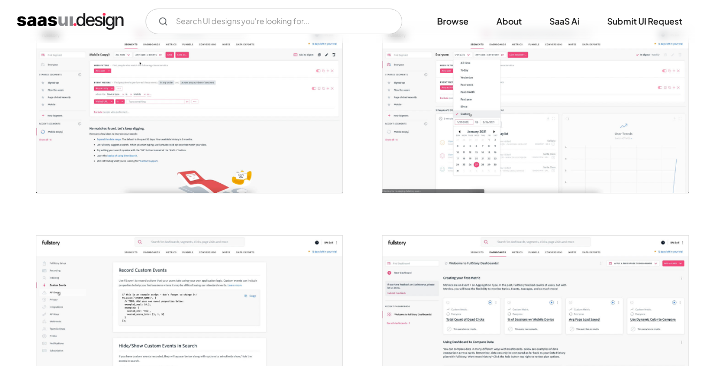
click at [589, 174] on img "open lightbox" at bounding box center [536, 110] width 307 height 165
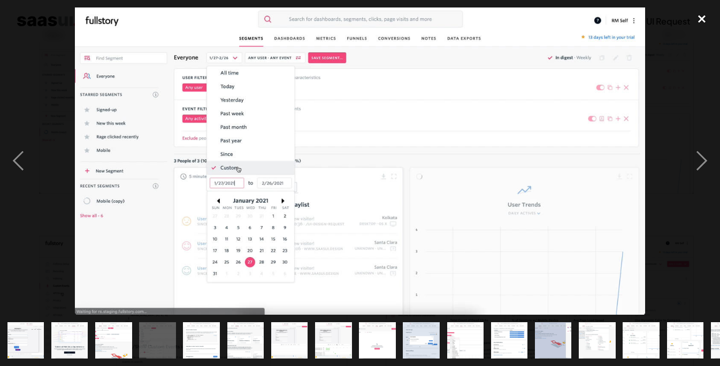
click at [705, 21] on div "close lightbox" at bounding box center [702, 19] width 36 height 24
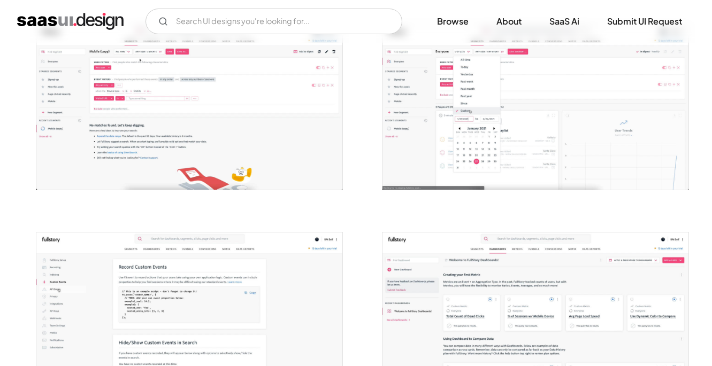
scroll to position [543, 0]
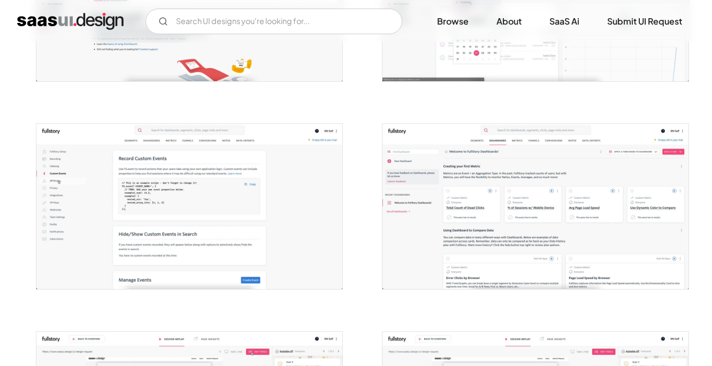
click at [604, 144] on img "open lightbox" at bounding box center [536, 206] width 307 height 165
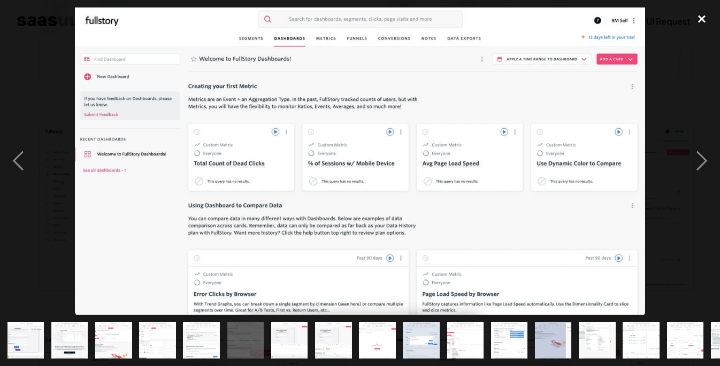
click at [698, 20] on div "close lightbox" at bounding box center [702, 19] width 36 height 24
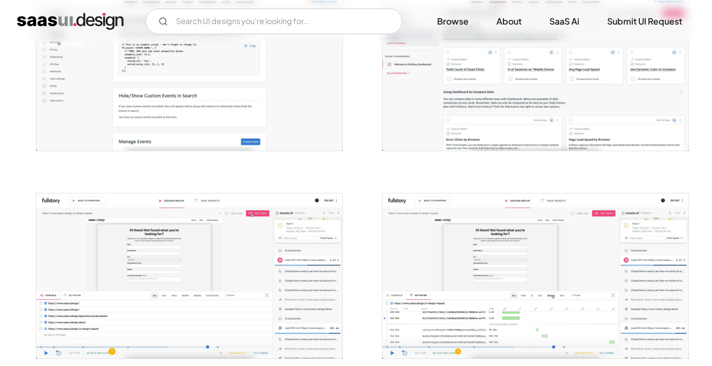
scroll to position [712, 0]
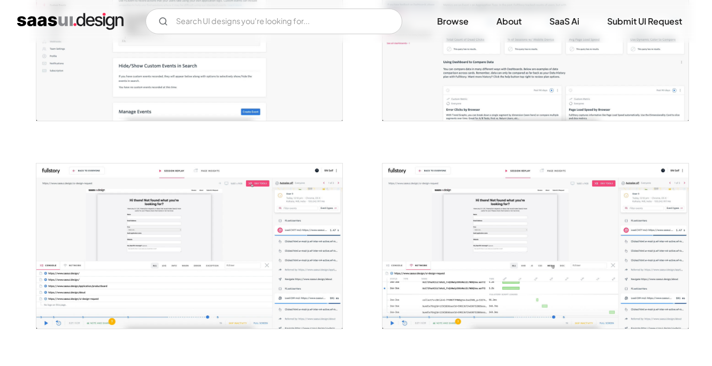
click at [322, 250] on img "open lightbox" at bounding box center [189, 246] width 307 height 165
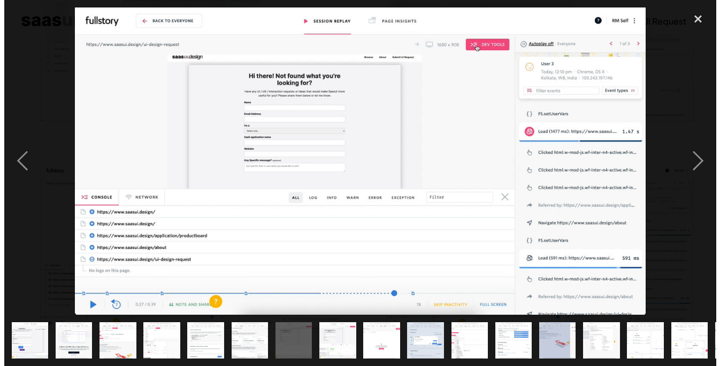
scroll to position [712, 0]
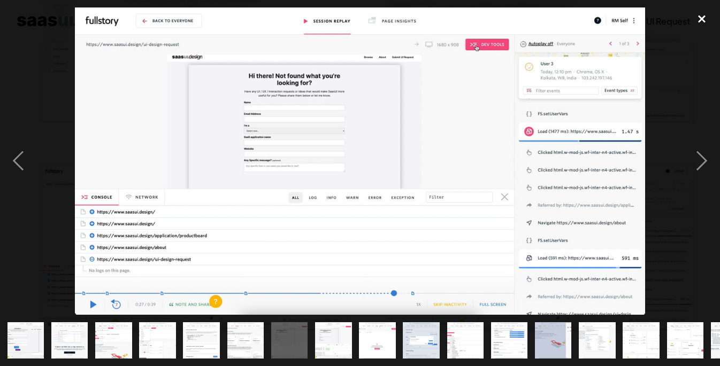
click at [703, 11] on div "close lightbox" at bounding box center [702, 19] width 36 height 24
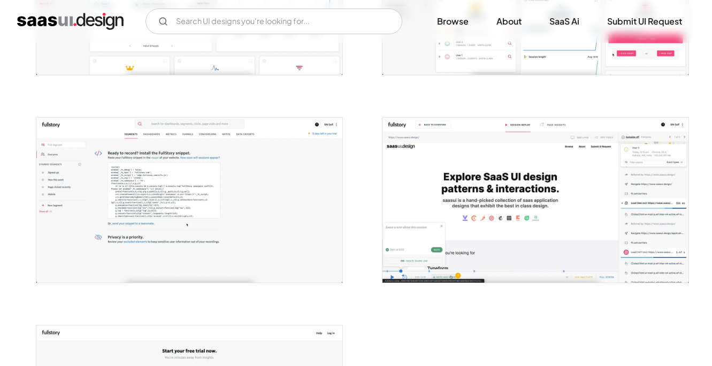
scroll to position [2045, 0]
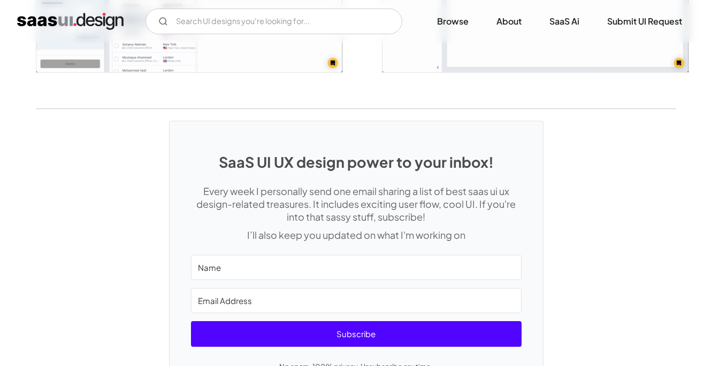
scroll to position [2771, 0]
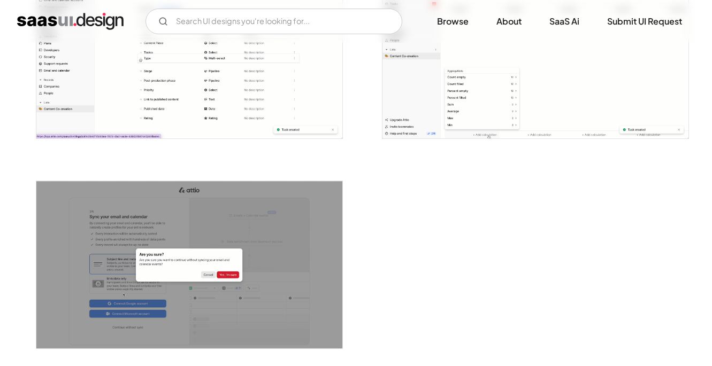
scroll to position [2598, 0]
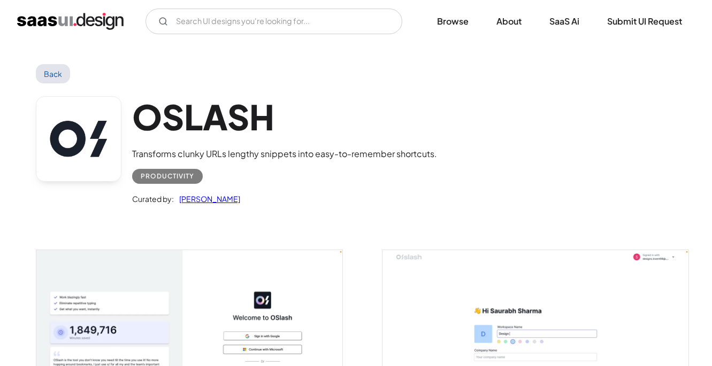
scroll to position [354, 0]
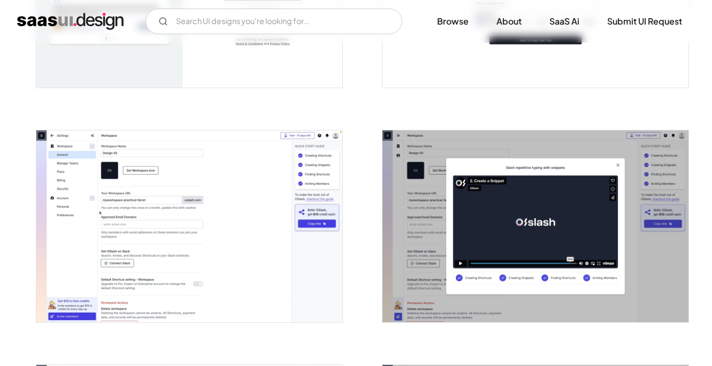
click at [204, 173] on img "open lightbox" at bounding box center [189, 227] width 307 height 192
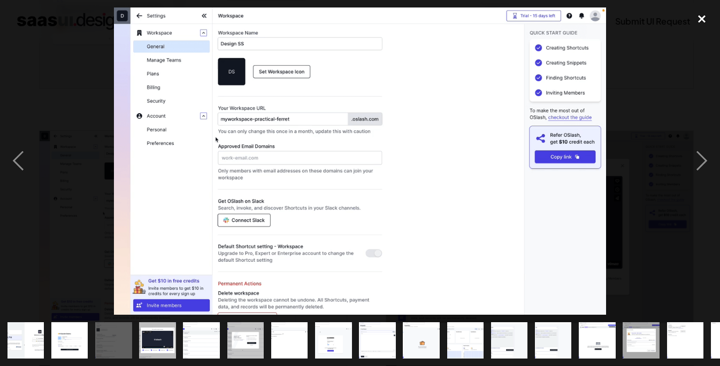
click at [700, 20] on div "close lightbox" at bounding box center [702, 19] width 36 height 24
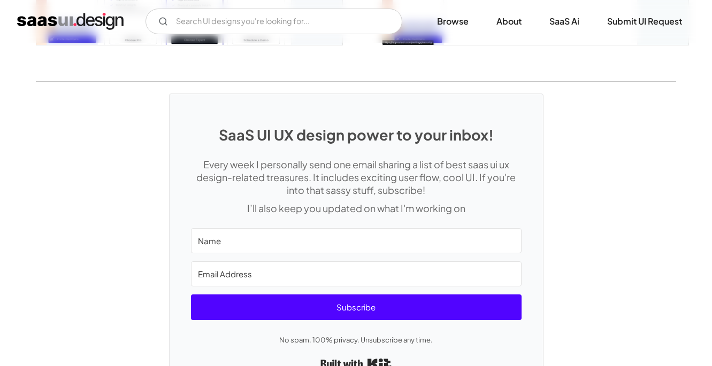
scroll to position [2571, 0]
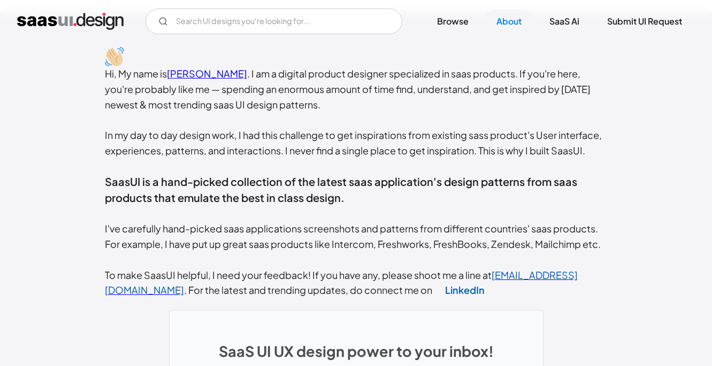
scroll to position [576, 0]
